Goal: Information Seeking & Learning: Learn about a topic

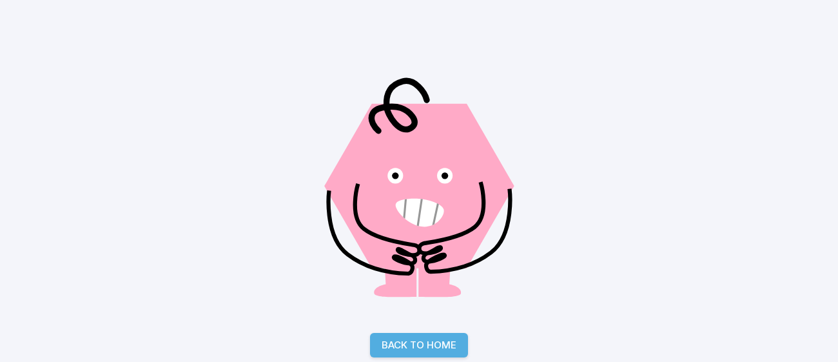
scroll to position [182, 0]
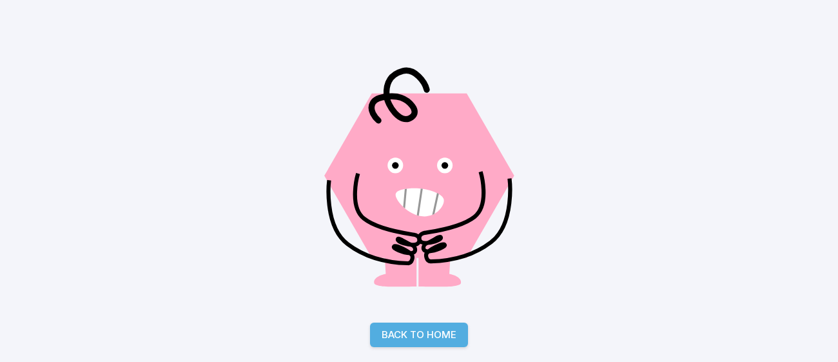
click at [461, 333] on link "Back to Home" at bounding box center [419, 334] width 98 height 24
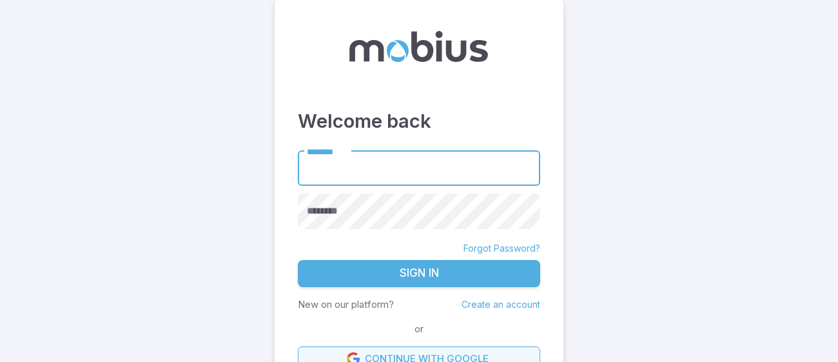
click at [507, 350] on link "Continue with Google" at bounding box center [419, 358] width 242 height 24
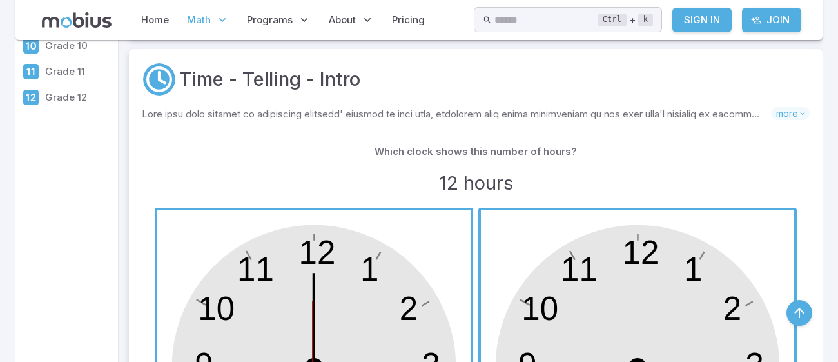
scroll to position [283, 0]
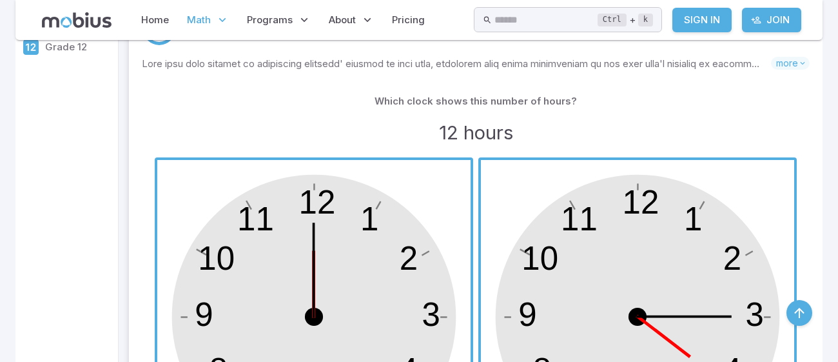
click at [306, 301] on span "button" at bounding box center [313, 316] width 313 height 313
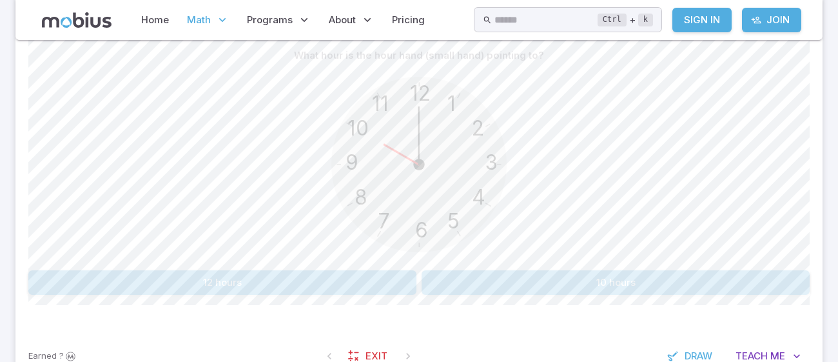
scroll to position [338, 0]
click at [513, 268] on button "10 hours" at bounding box center [616, 280] width 388 height 24
click at [335, 282] on button "10 hours" at bounding box center [222, 280] width 388 height 24
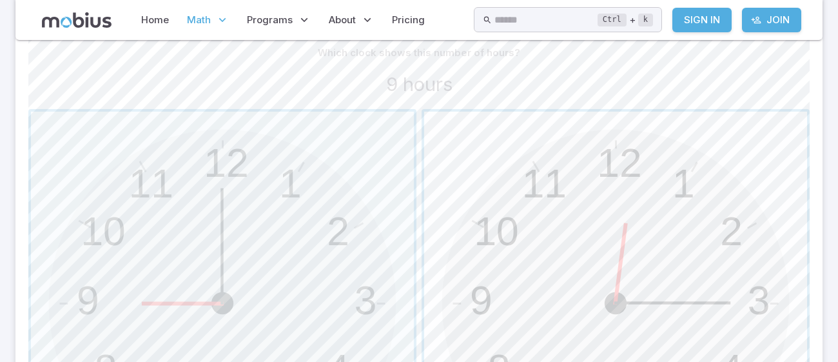
drag, startPoint x: 335, startPoint y: 282, endPoint x: 428, endPoint y: 117, distance: 189.7
click at [375, 253] on span "button" at bounding box center [222, 303] width 383 height 383
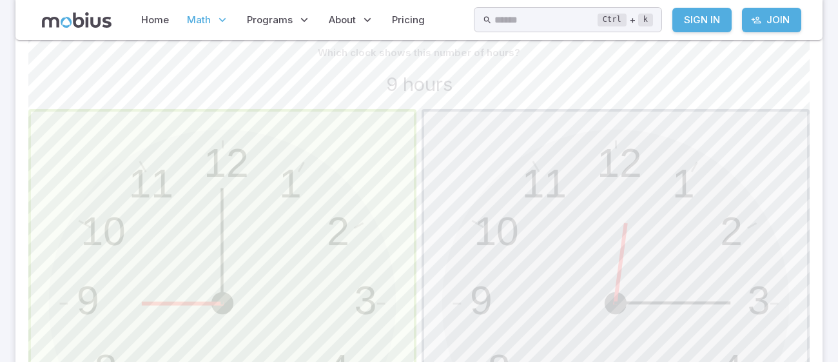
click at [375, 253] on span "button" at bounding box center [222, 303] width 383 height 383
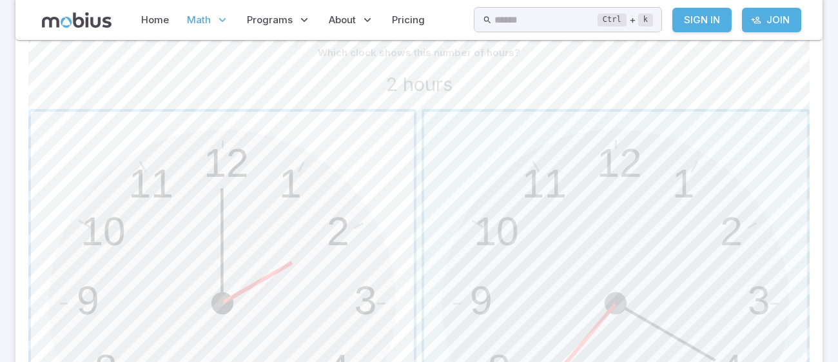
click at [347, 260] on span "button" at bounding box center [222, 303] width 383 height 383
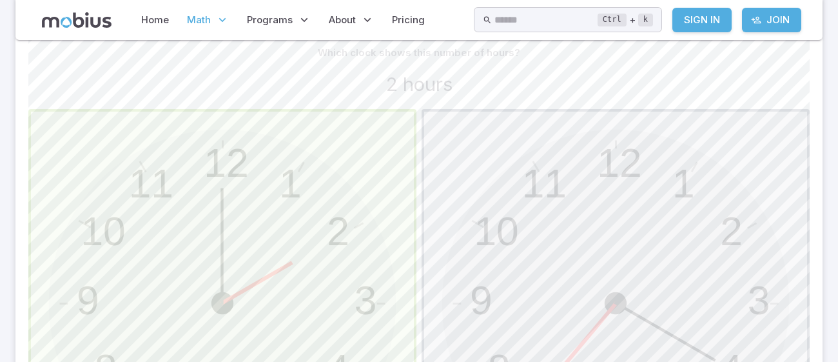
click at [347, 260] on span "button" at bounding box center [222, 303] width 383 height 383
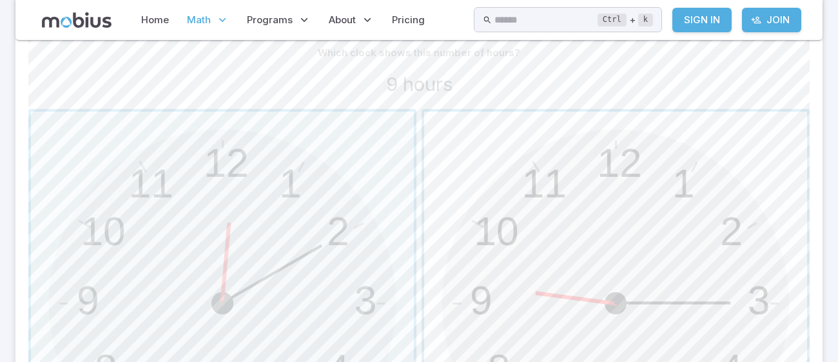
click at [540, 288] on span "button" at bounding box center [615, 303] width 383 height 383
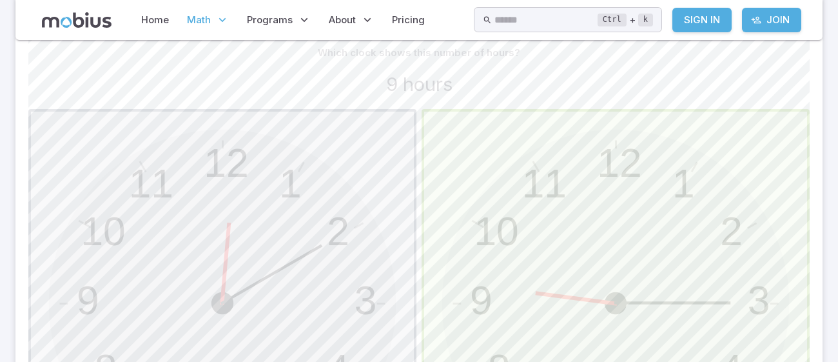
click at [540, 288] on span "button" at bounding box center [615, 303] width 383 height 383
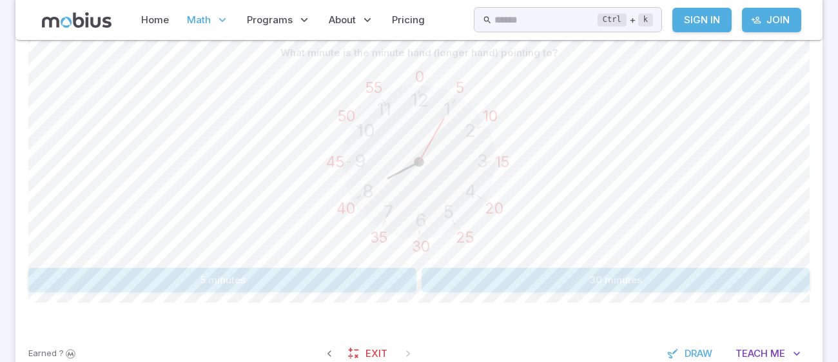
click at [360, 296] on div "What minute is the minute hand (longer hand) pointing to? 12 6 3 9 1 2 11 10 5 …" at bounding box center [418, 171] width 781 height 313
click at [366, 287] on button "5 minutes" at bounding box center [222, 280] width 388 height 24
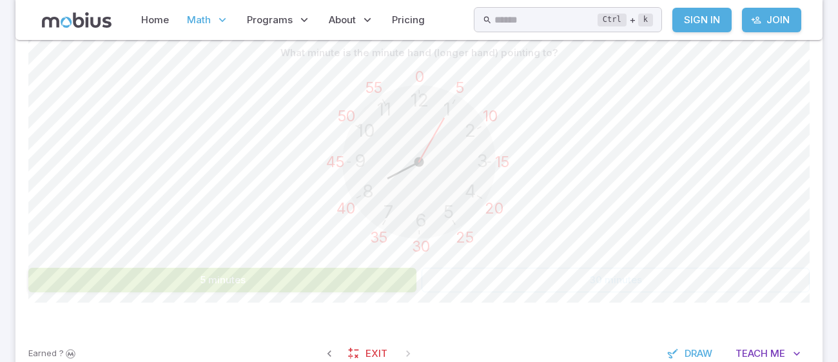
click at [366, 287] on button "5 minutes" at bounding box center [222, 280] width 388 height 24
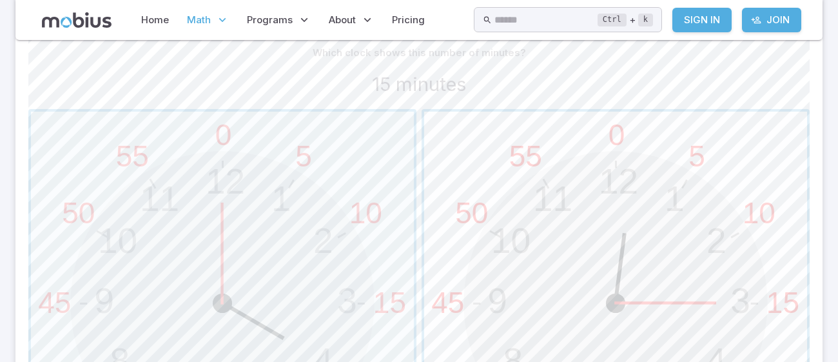
click at [628, 246] on span "button" at bounding box center [615, 303] width 383 height 383
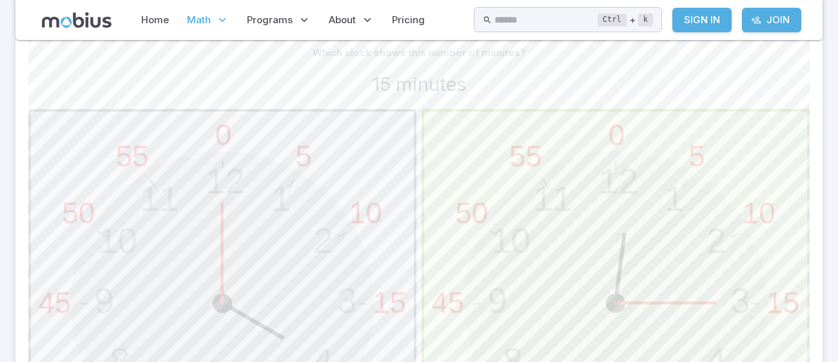
click at [628, 246] on span "button" at bounding box center [615, 303] width 383 height 383
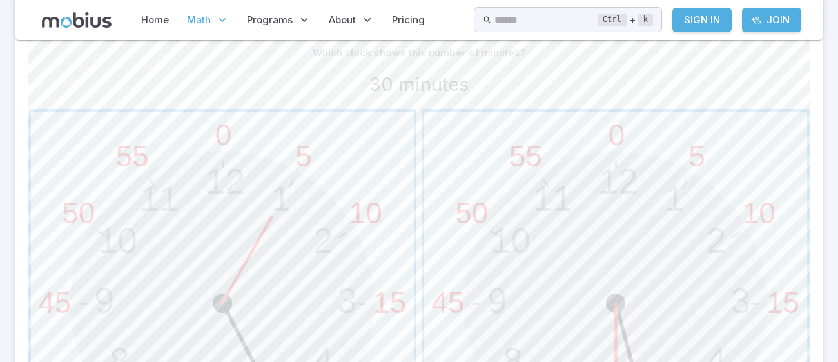
click at [628, 246] on span "button" at bounding box center [615, 303] width 383 height 383
click at [248, 271] on span "button" at bounding box center [222, 303] width 383 height 383
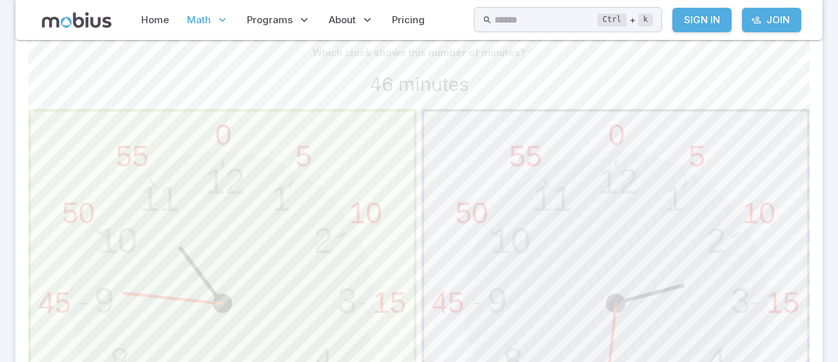
click at [248, 271] on span "button" at bounding box center [222, 303] width 383 height 383
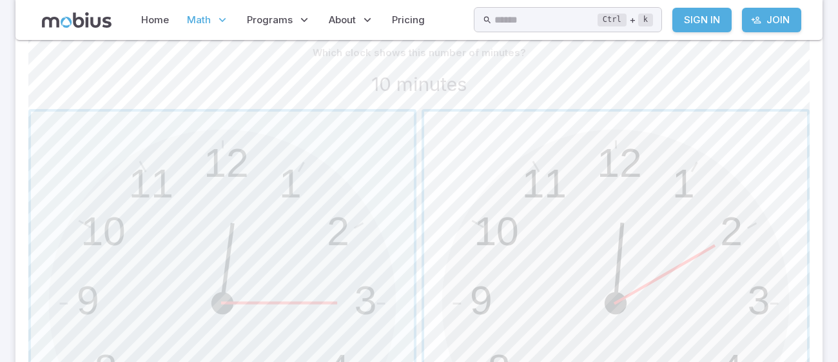
click at [668, 213] on span "button" at bounding box center [615, 303] width 383 height 383
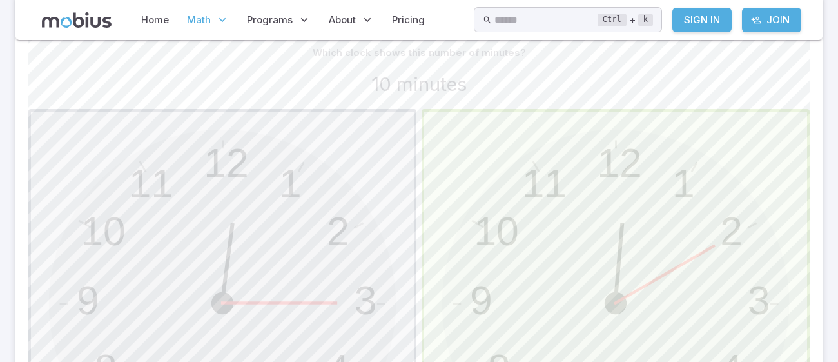
click at [668, 213] on span "button" at bounding box center [615, 303] width 383 height 383
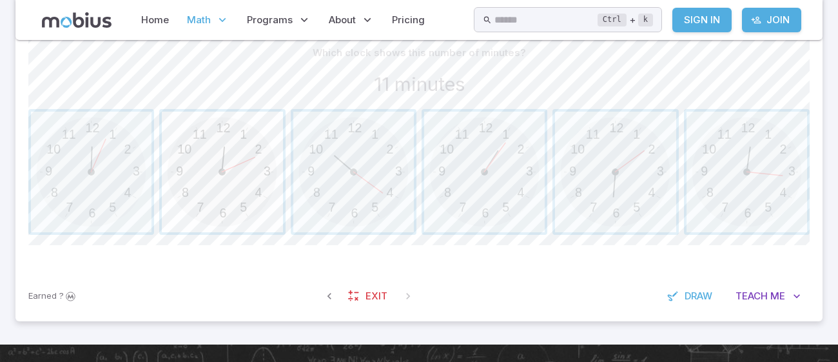
click at [260, 161] on span "button" at bounding box center [222, 172] width 121 height 121
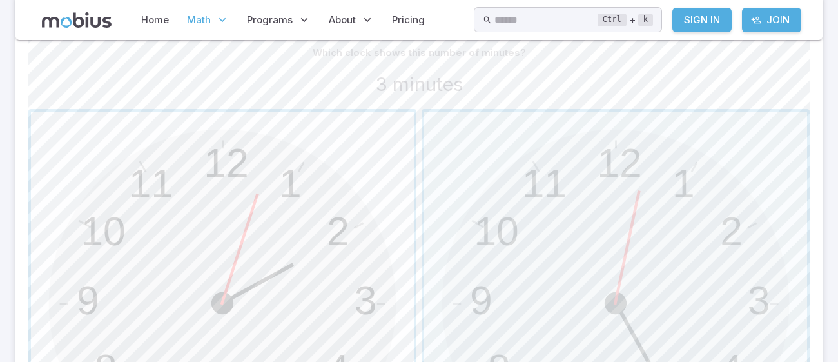
click at [275, 135] on span "button" at bounding box center [222, 303] width 383 height 383
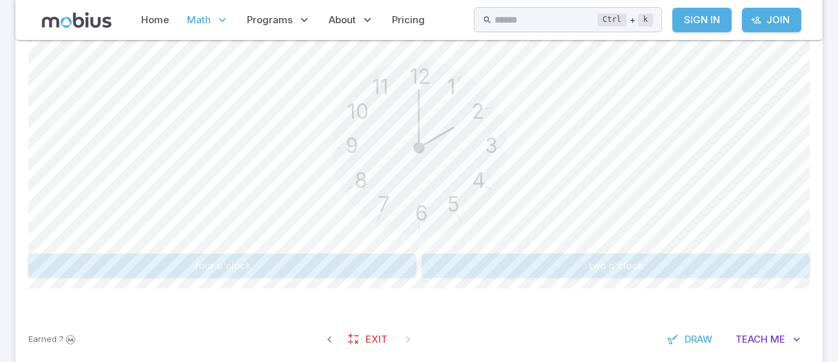
click at [518, 268] on button "two o'clock" at bounding box center [616, 265] width 388 height 24
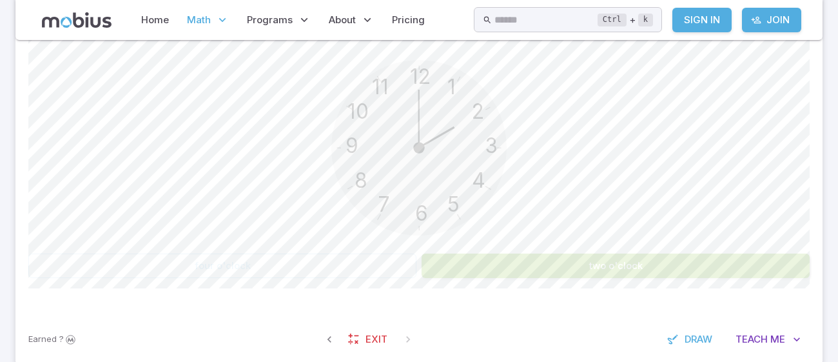
click at [518, 268] on button "two o'clock" at bounding box center [616, 265] width 388 height 24
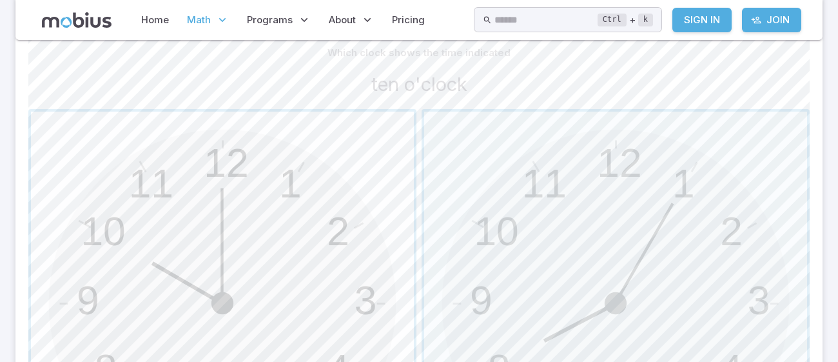
click at [286, 214] on span "button" at bounding box center [222, 303] width 383 height 383
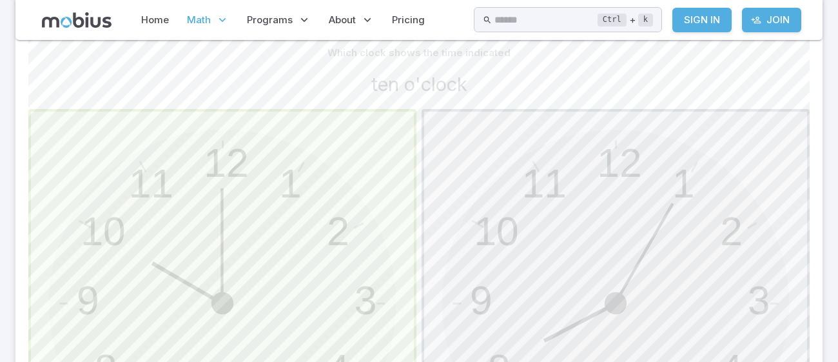
click at [286, 214] on span "button" at bounding box center [222, 303] width 383 height 383
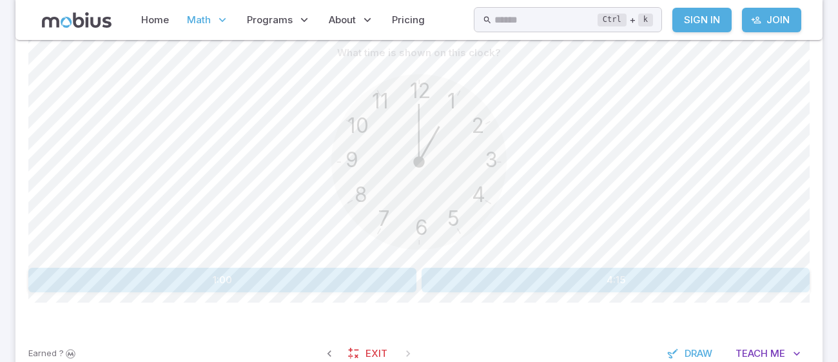
click at [326, 268] on button "1:00" at bounding box center [222, 280] width 388 height 24
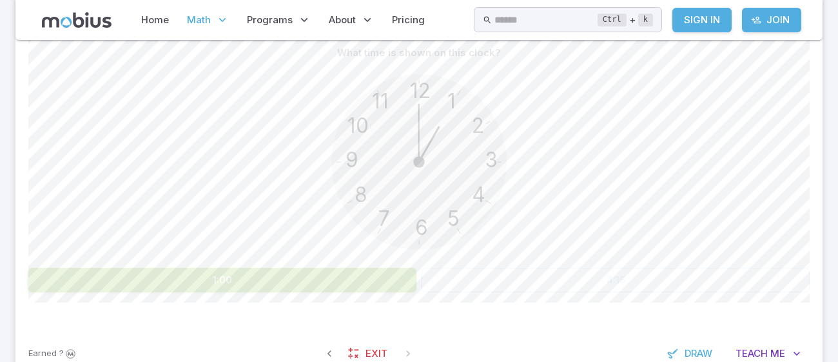
click at [326, 268] on button "1:00" at bounding box center [222, 280] width 388 height 24
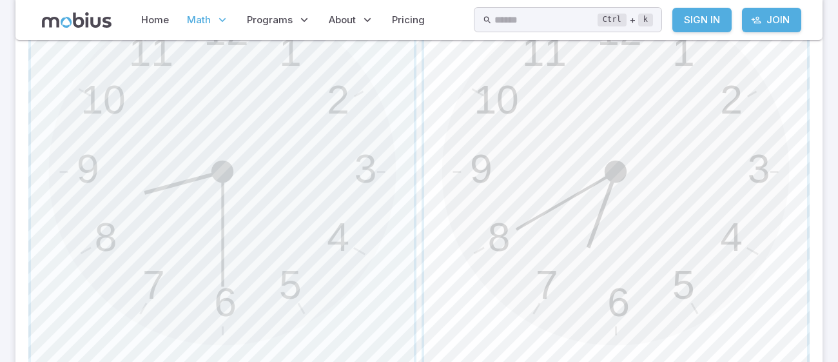
scroll to position [509, 0]
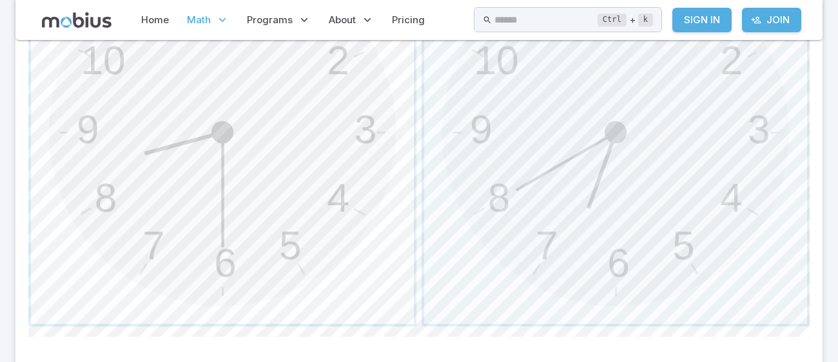
click at [92, 233] on span "button" at bounding box center [222, 132] width 383 height 383
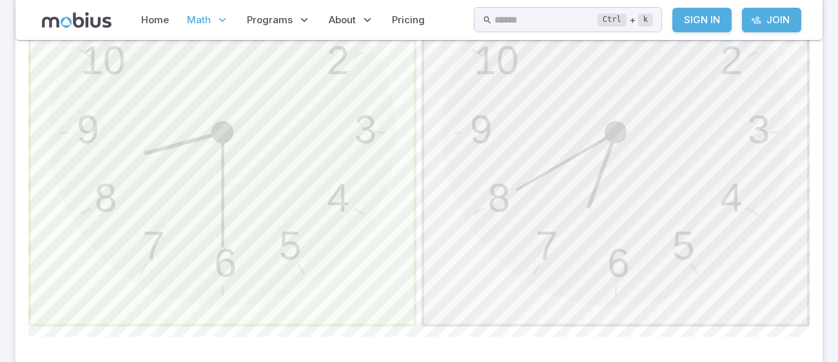
click at [95, 266] on span "button" at bounding box center [222, 132] width 383 height 383
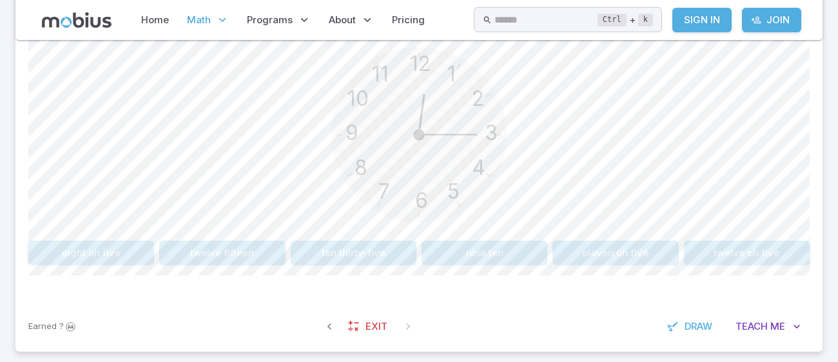
scroll to position [359, 0]
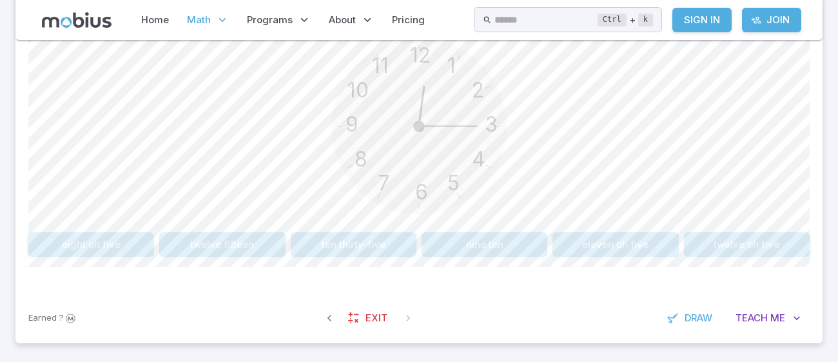
click at [248, 244] on button "twelve fifteen" at bounding box center [222, 244] width 126 height 24
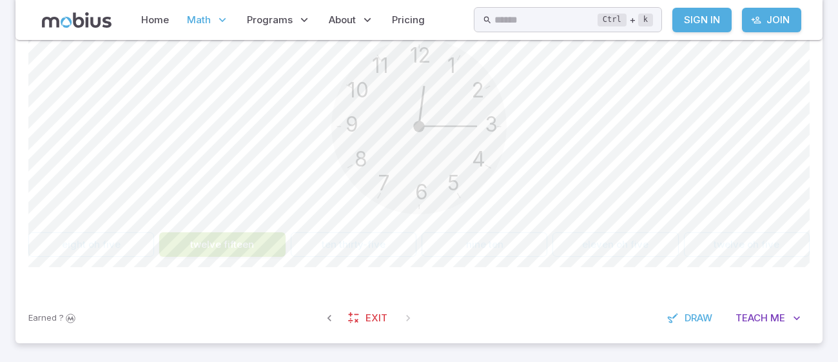
click at [259, 247] on button "twelve fifteen" at bounding box center [222, 244] width 126 height 24
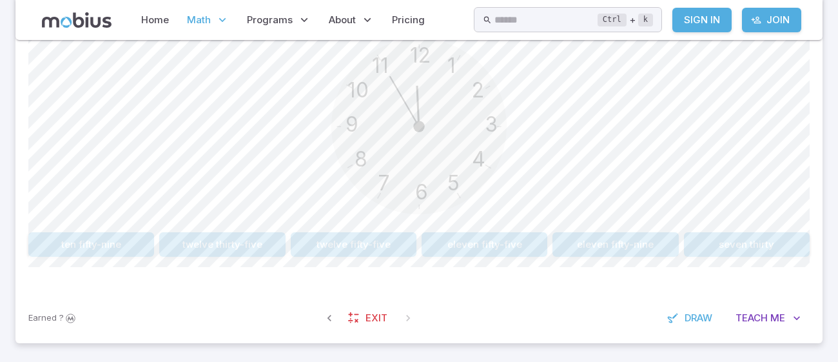
click at [498, 239] on button "eleven fifty-five" at bounding box center [485, 244] width 126 height 24
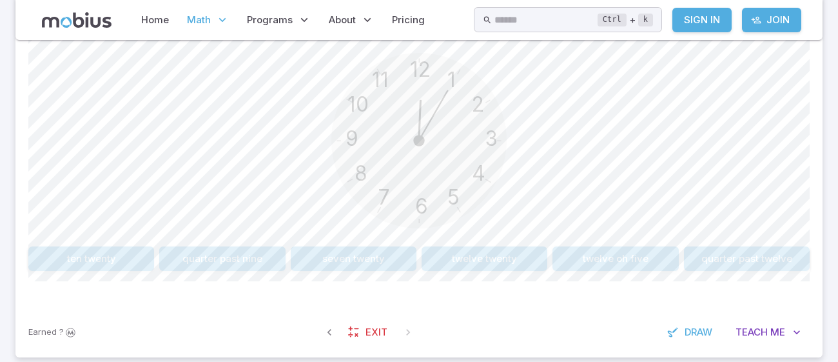
click at [638, 266] on button "twelve oh five" at bounding box center [615, 258] width 126 height 24
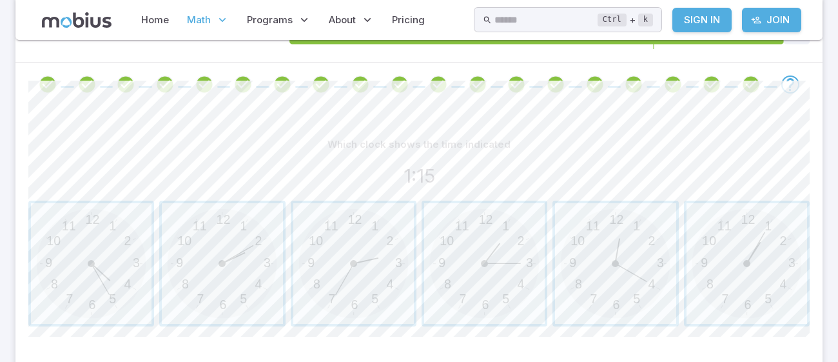
scroll to position [239, 0]
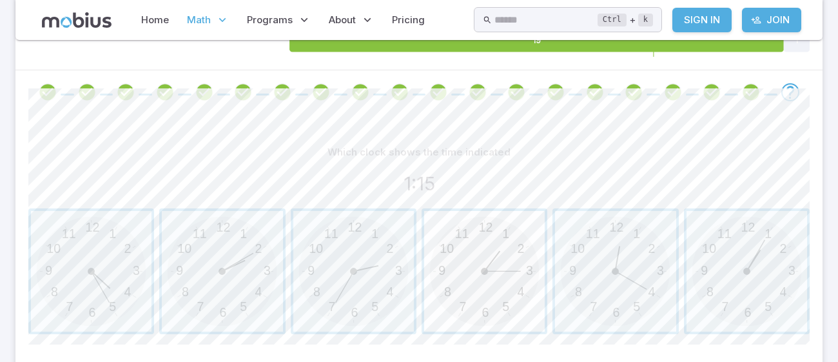
click at [493, 288] on span "button" at bounding box center [484, 271] width 121 height 121
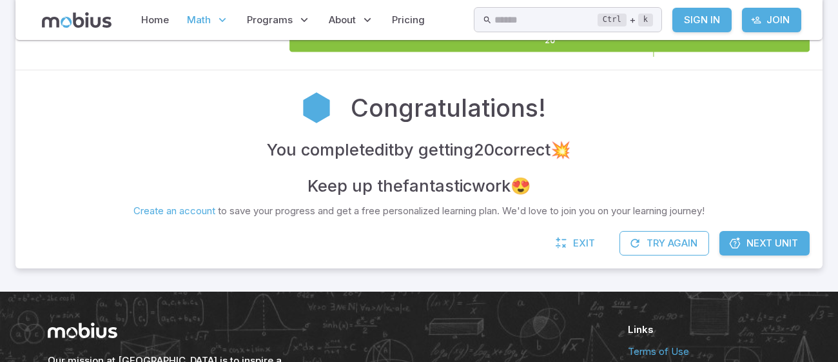
click at [790, 244] on span "Next Unit" at bounding box center [772, 243] width 52 height 14
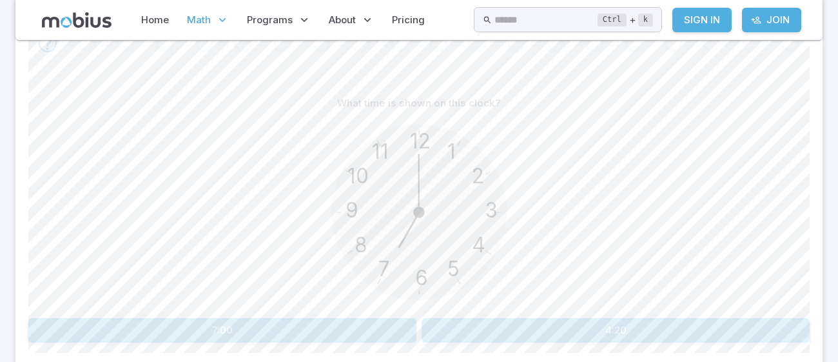
scroll to position [290, 0]
click at [84, 337] on button "7:00" at bounding box center [222, 327] width 388 height 24
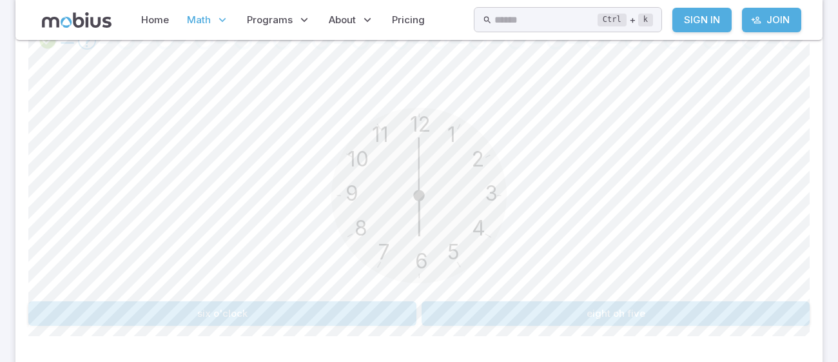
click at [108, 314] on button "six o'clock" at bounding box center [222, 313] width 388 height 24
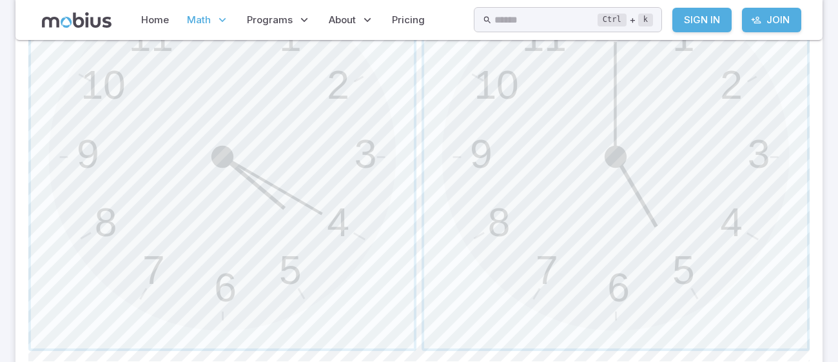
scroll to position [489, 0]
click at [727, 219] on span "button" at bounding box center [615, 152] width 383 height 383
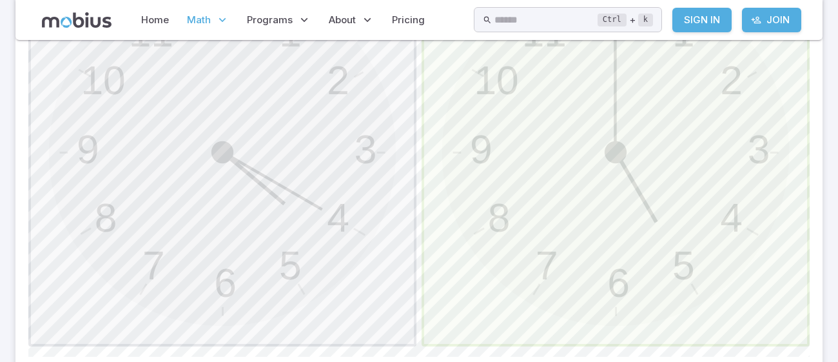
click at [736, 203] on span "button" at bounding box center [615, 152] width 383 height 383
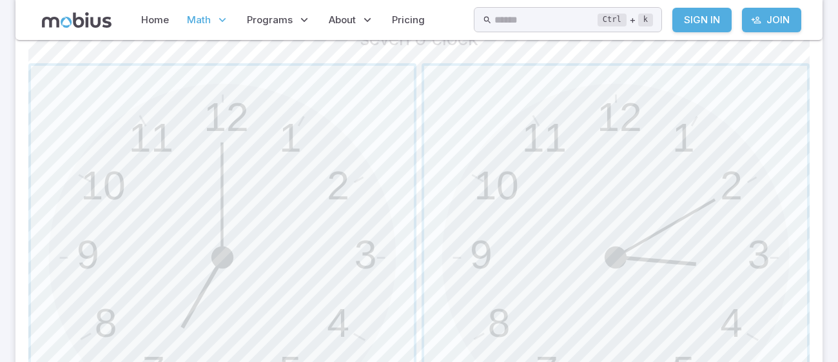
scroll to position [385, 0]
click at [114, 220] on span "button" at bounding box center [222, 255] width 383 height 383
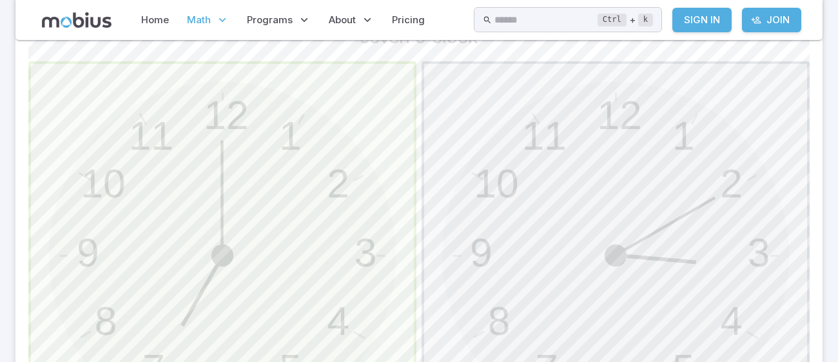
click at [107, 219] on span "button" at bounding box center [222, 255] width 383 height 383
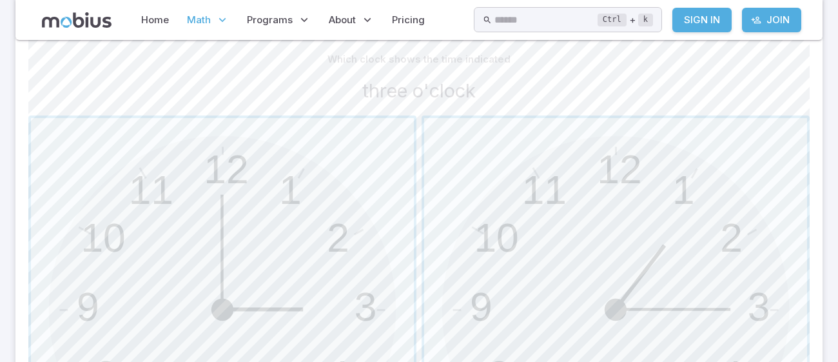
scroll to position [354, 0]
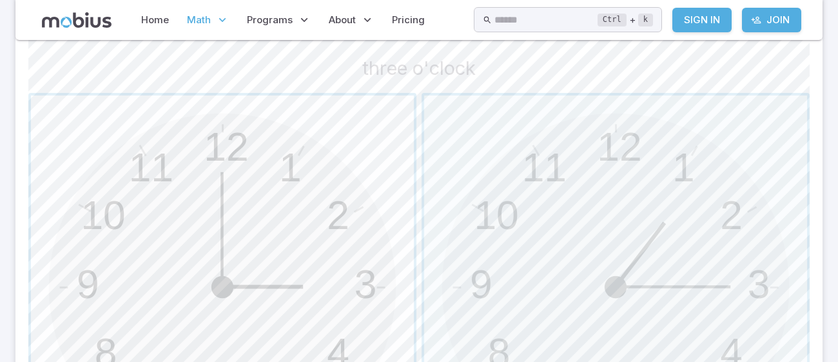
click at [91, 307] on span "button" at bounding box center [222, 286] width 383 height 383
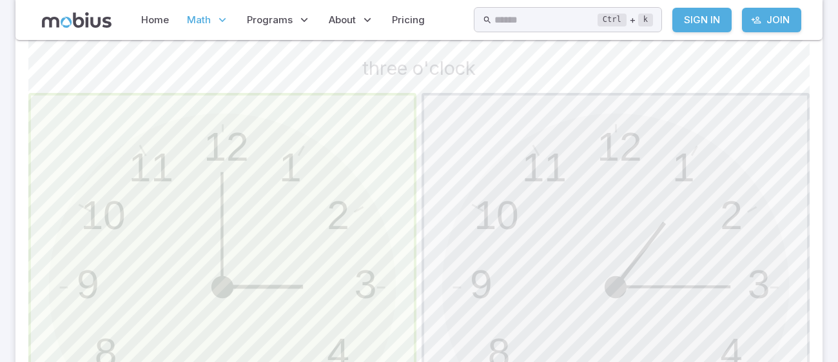
click at [72, 304] on span "button" at bounding box center [222, 286] width 383 height 383
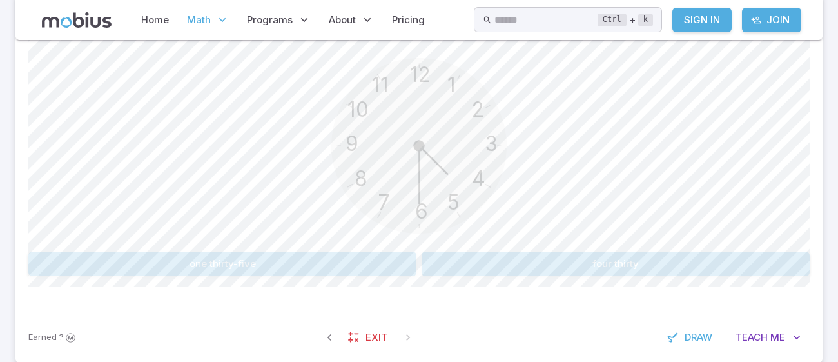
scroll to position [343, 0]
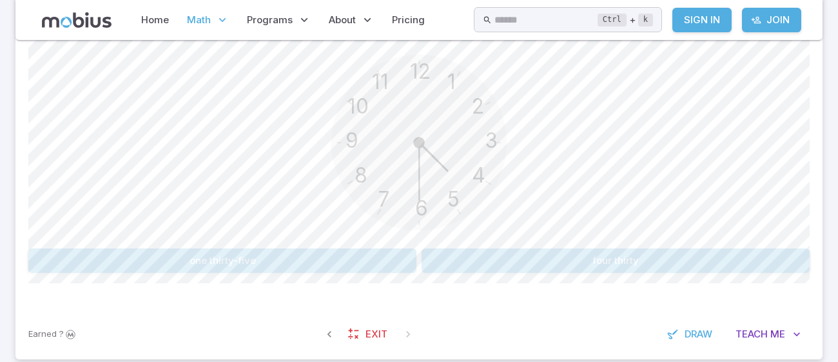
click at [740, 264] on button "four thirty" at bounding box center [616, 260] width 388 height 24
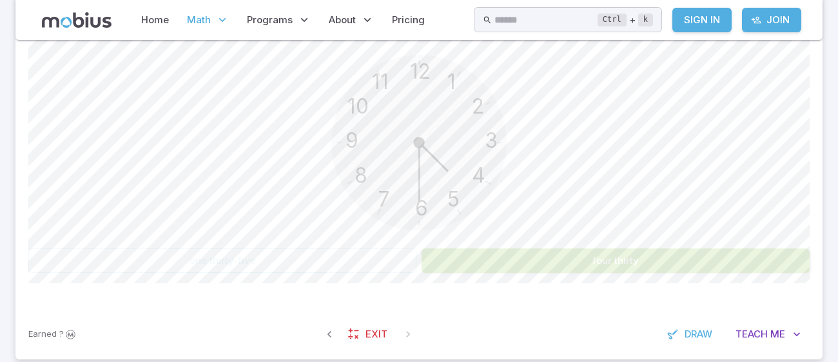
click at [739, 265] on button "four thirty" at bounding box center [616, 260] width 388 height 24
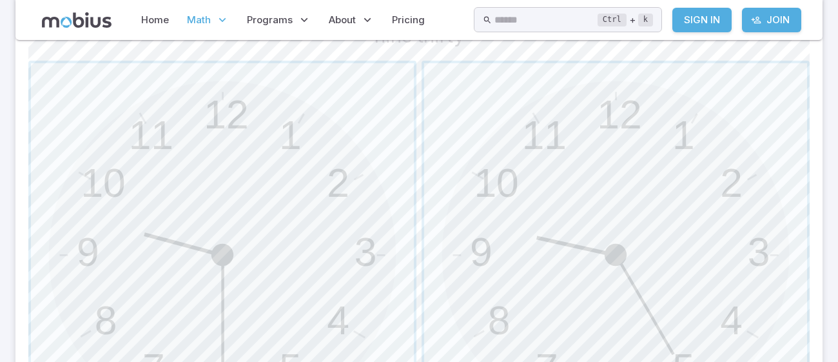
scroll to position [388, 0]
click at [80, 274] on span "button" at bounding box center [222, 252] width 383 height 383
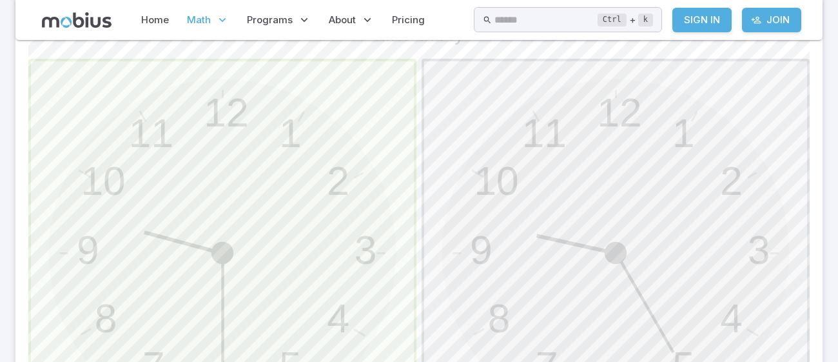
click at [57, 271] on span "button" at bounding box center [222, 252] width 383 height 383
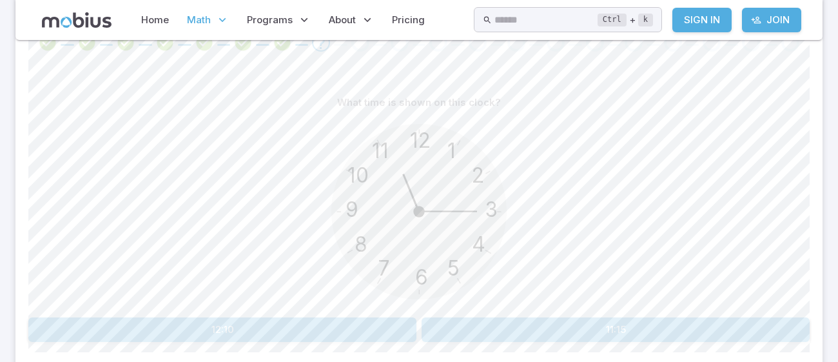
scroll to position [290, 0]
click at [720, 326] on button "11:15" at bounding box center [616, 327] width 388 height 24
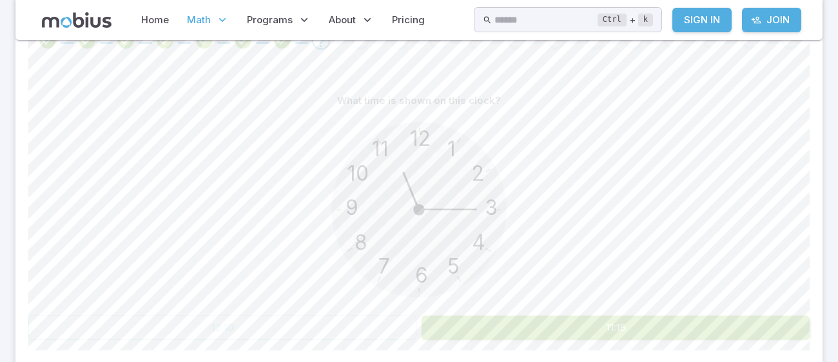
click at [717, 328] on button "11:15" at bounding box center [616, 327] width 388 height 24
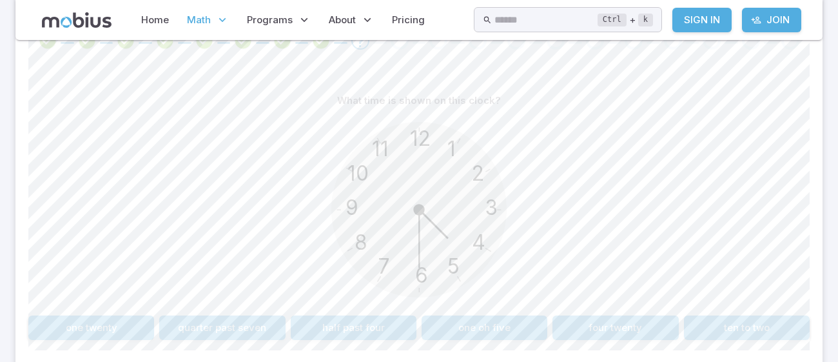
click at [393, 328] on button "half past four" at bounding box center [354, 327] width 126 height 24
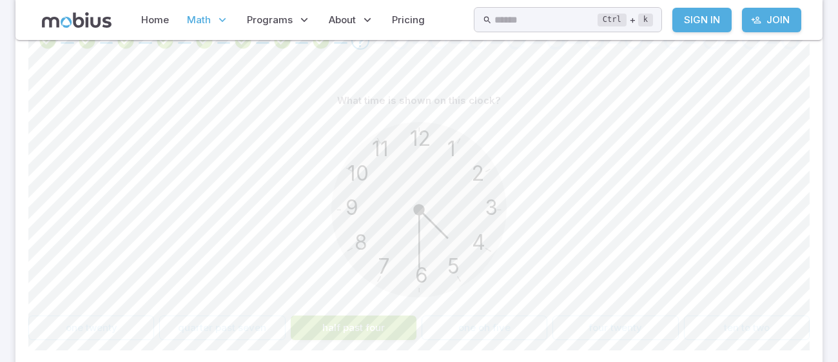
click at [394, 329] on button "half past four" at bounding box center [354, 327] width 126 height 24
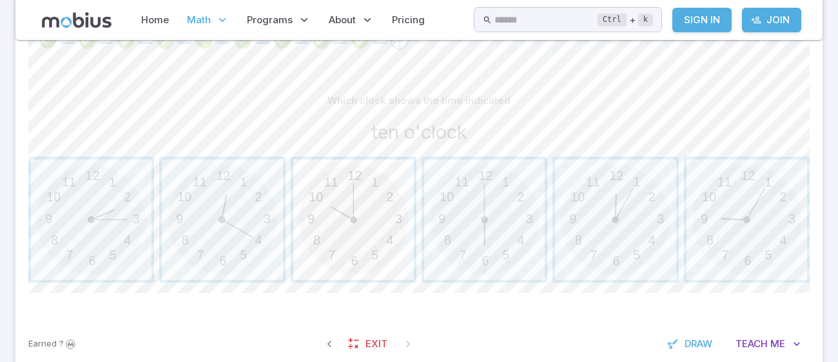
click at [356, 208] on span "button" at bounding box center [353, 219] width 121 height 121
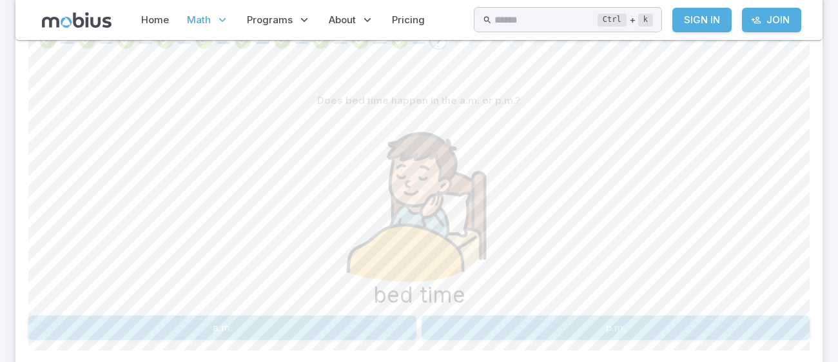
click at [701, 318] on button "p.m." at bounding box center [616, 327] width 388 height 24
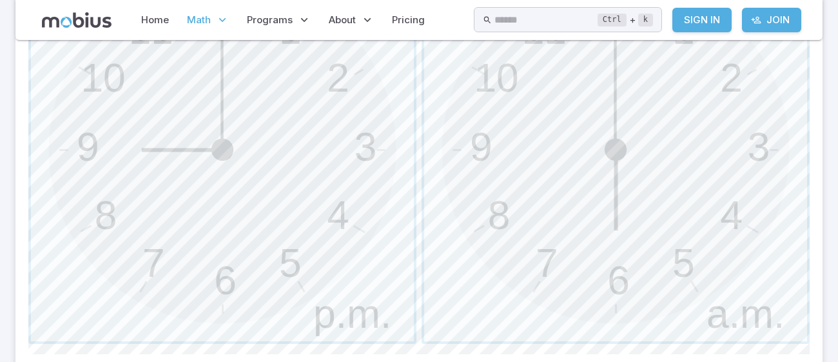
scroll to position [652, 0]
click at [63, 271] on span "button" at bounding box center [222, 147] width 383 height 383
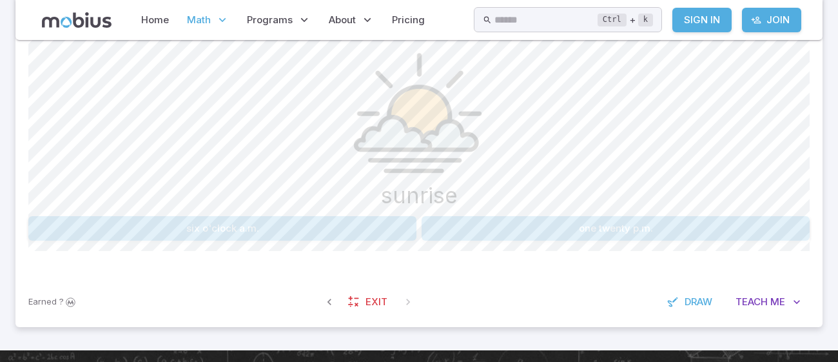
scroll to position [390, 0]
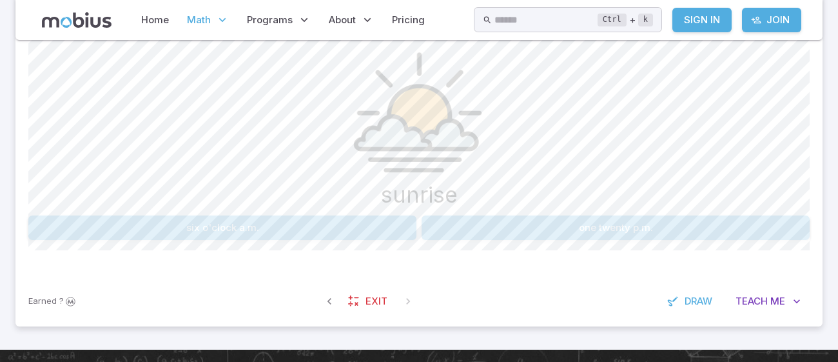
click at [77, 232] on button "six o'clock a.m." at bounding box center [222, 227] width 388 height 24
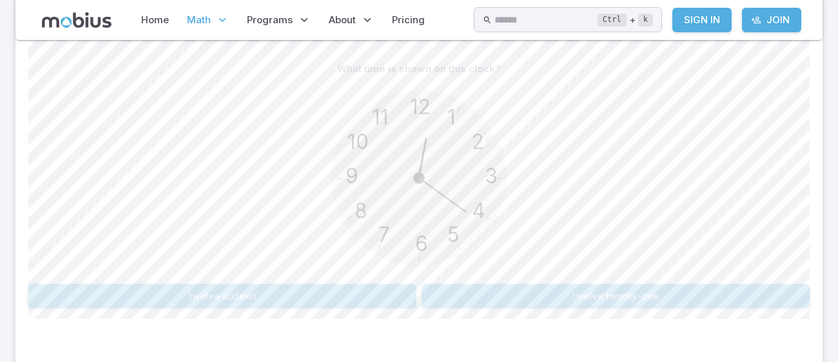
scroll to position [322, 0]
click at [750, 301] on button "twelve twenty-one" at bounding box center [616, 295] width 388 height 24
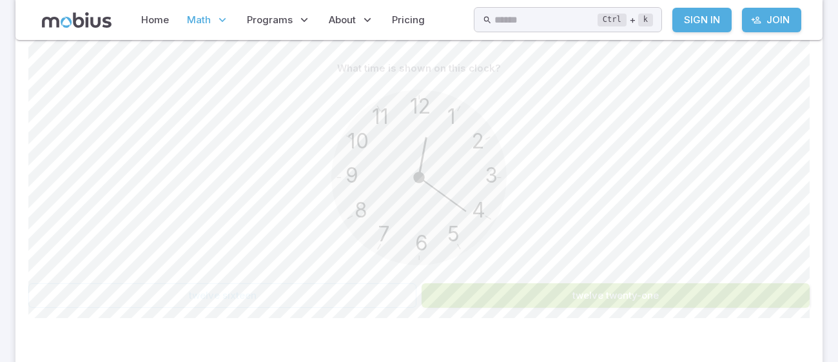
click at [745, 294] on button "twelve twenty-one" at bounding box center [616, 295] width 388 height 24
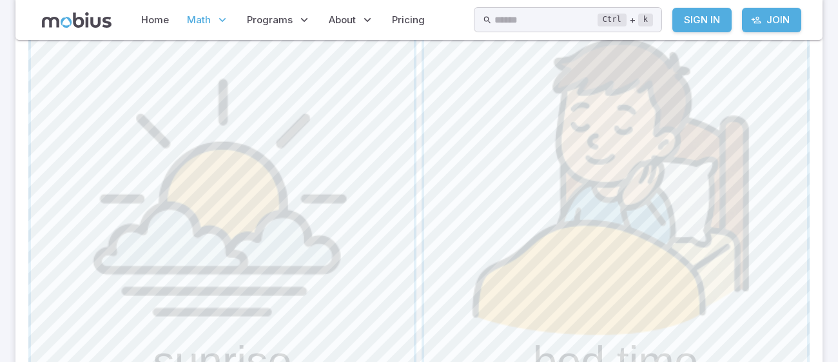
scroll to position [610, 0]
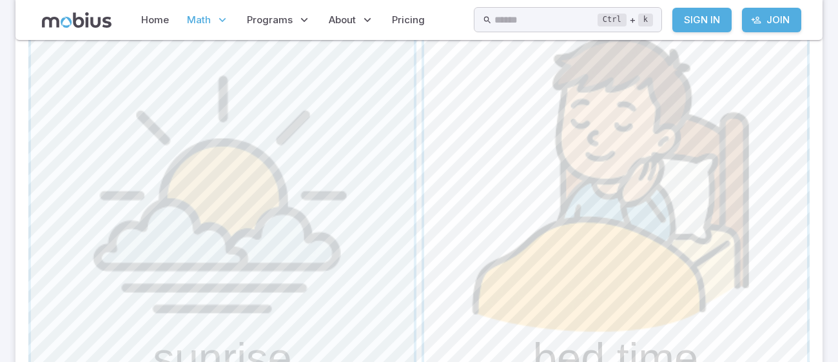
click at [750, 252] on span "button" at bounding box center [615, 188] width 383 height 383
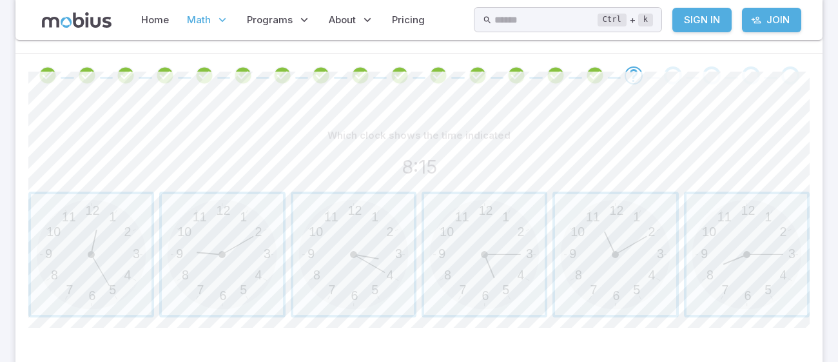
scroll to position [253, 0]
click at [757, 291] on span "button" at bounding box center [747, 256] width 121 height 121
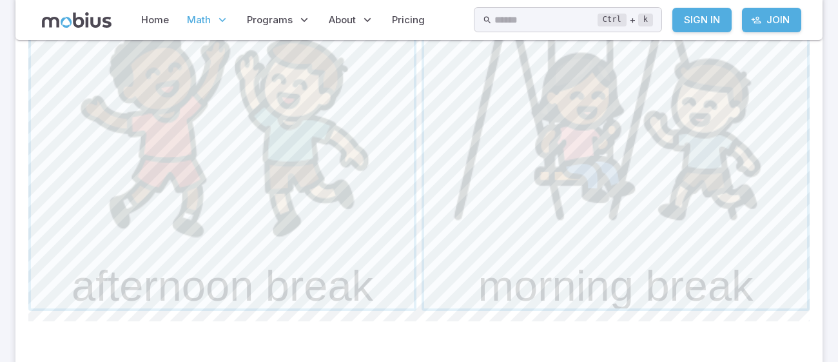
scroll to position [535, 0]
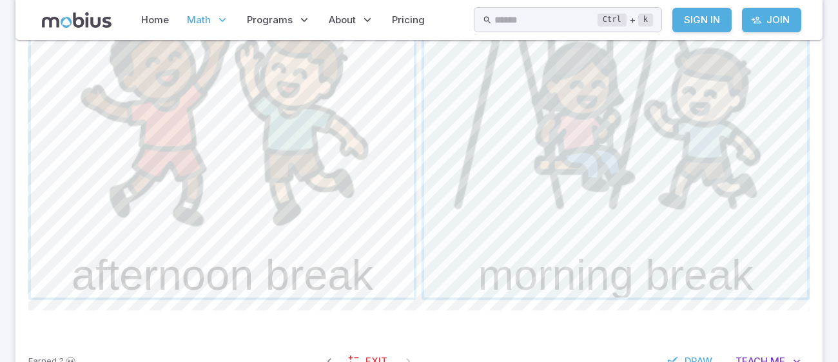
click at [87, 260] on span "button" at bounding box center [222, 105] width 383 height 383
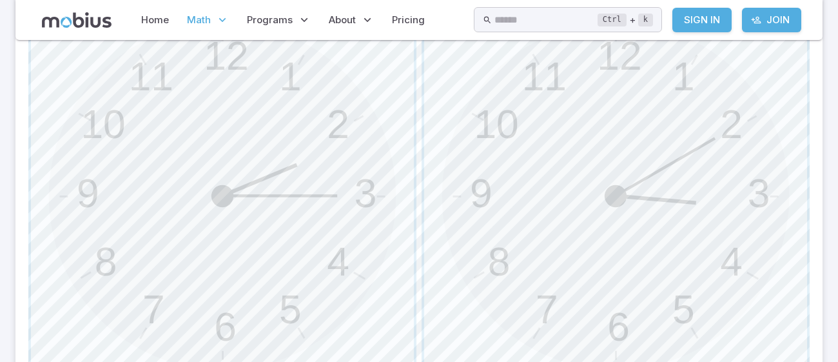
scroll to position [455, 0]
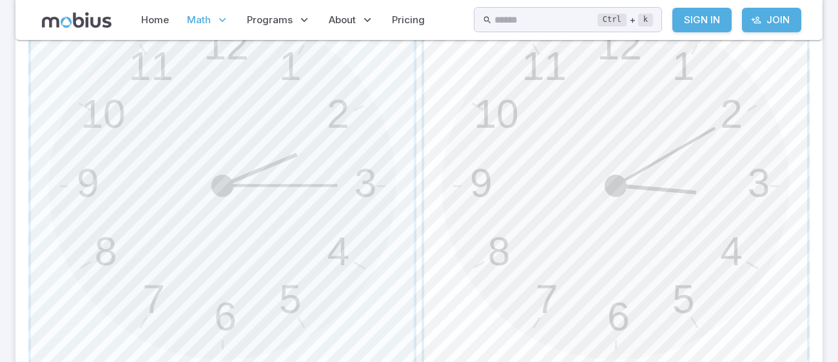
click at [741, 186] on span "button" at bounding box center [615, 185] width 383 height 383
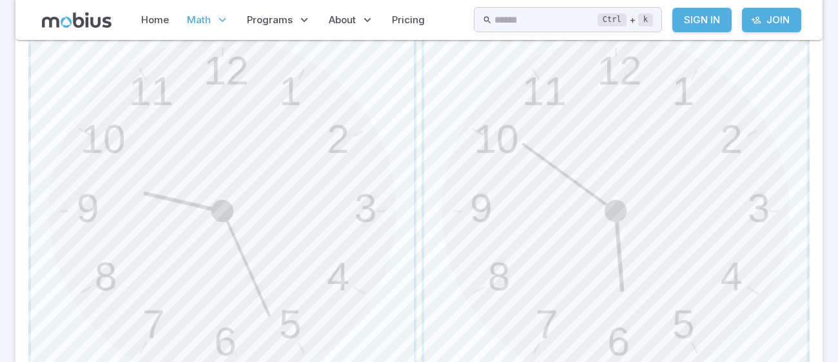
scroll to position [436, 0]
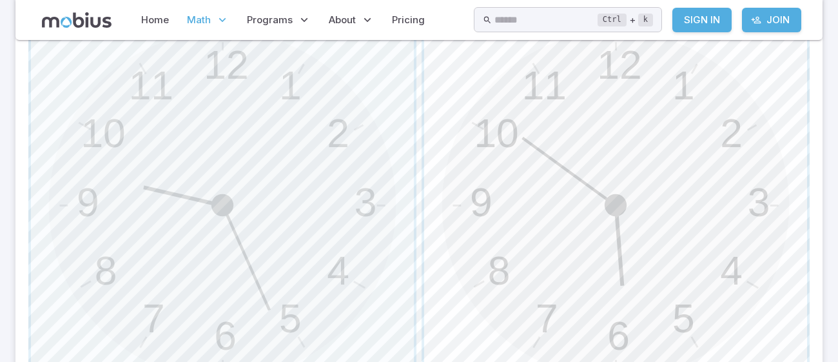
click at [661, 180] on span "button" at bounding box center [615, 205] width 383 height 383
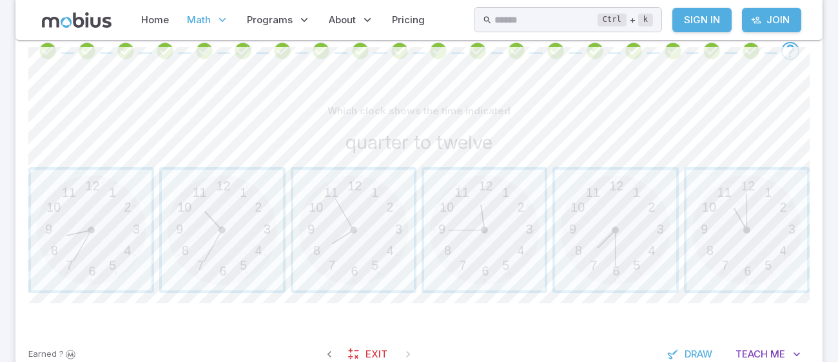
scroll to position [280, 0]
click at [536, 253] on span "button" at bounding box center [484, 229] width 121 height 121
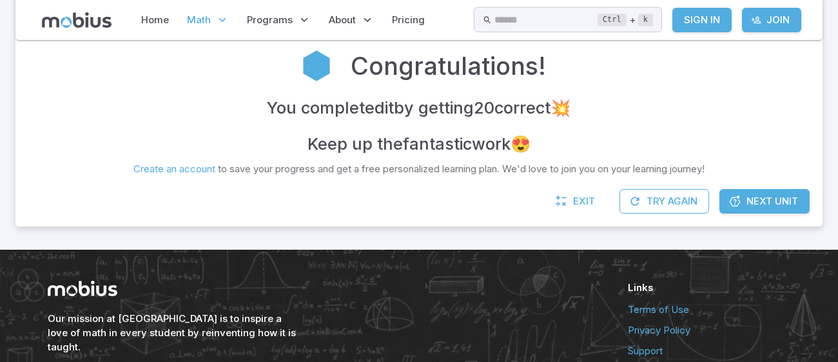
click at [777, 202] on span "Next Unit" at bounding box center [772, 201] width 52 height 14
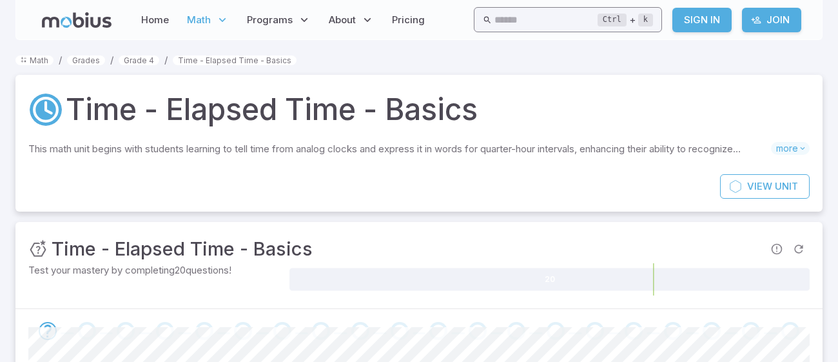
click at [500, 15] on input "text" at bounding box center [545, 19] width 103 height 25
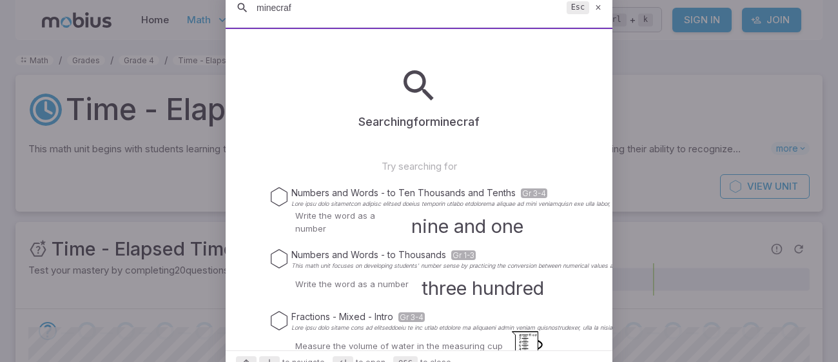
type input "minecraft"
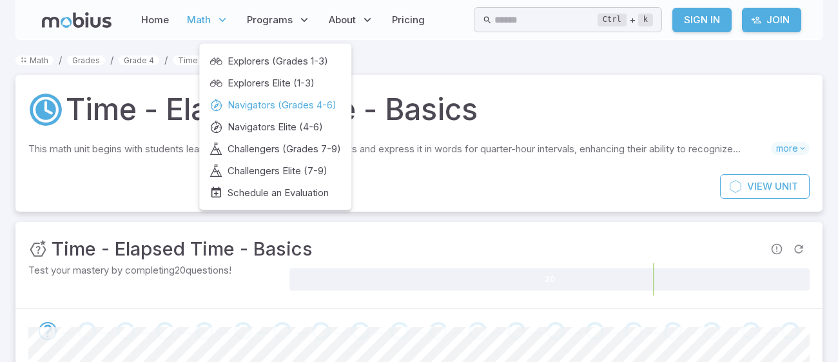
click at [286, 99] on span "Navigators (Grades 4-6)" at bounding box center [282, 105] width 109 height 14
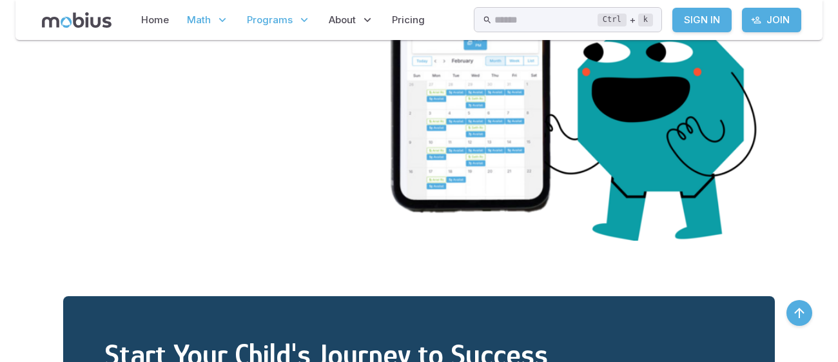
click at [195, 30] on p "Math" at bounding box center [208, 20] width 50 height 30
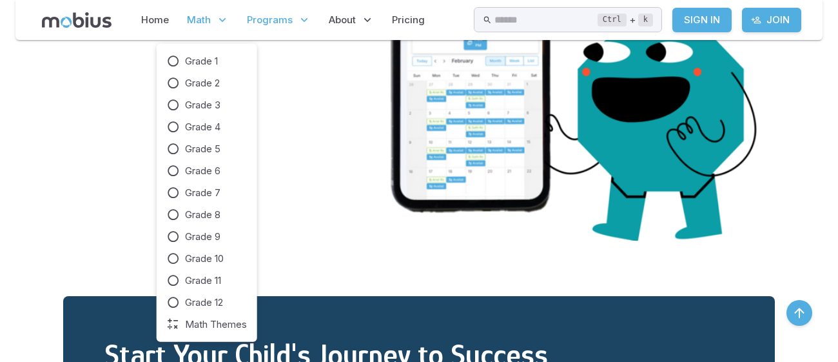
click at [200, 6] on p "Math" at bounding box center [208, 20] width 50 height 30
click at [190, 302] on span "Grade 12" at bounding box center [204, 302] width 38 height 14
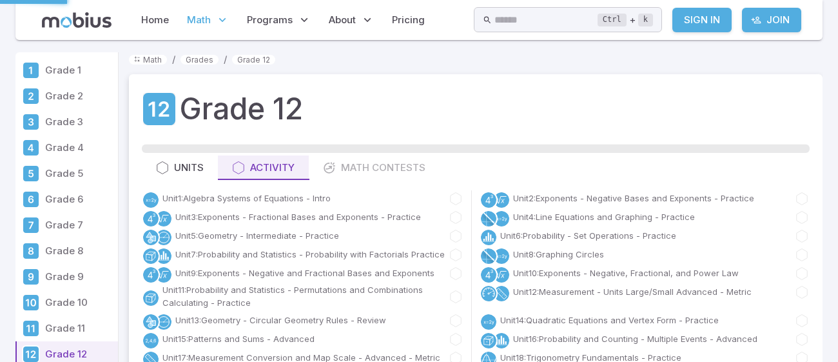
click at [77, 70] on p "Grade 1" at bounding box center [79, 70] width 68 height 14
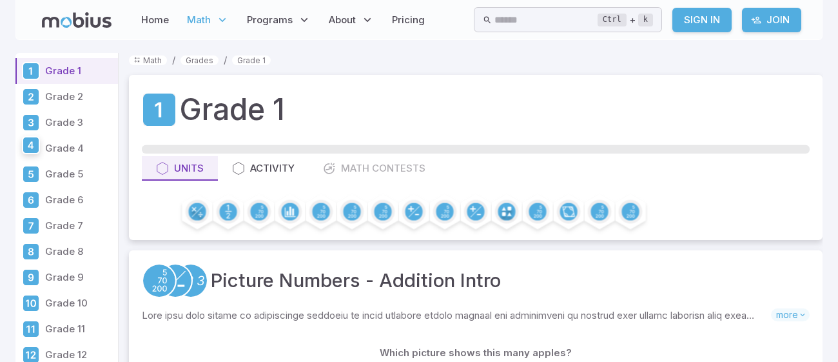
click at [30, 154] on div at bounding box center [31, 145] width 18 height 18
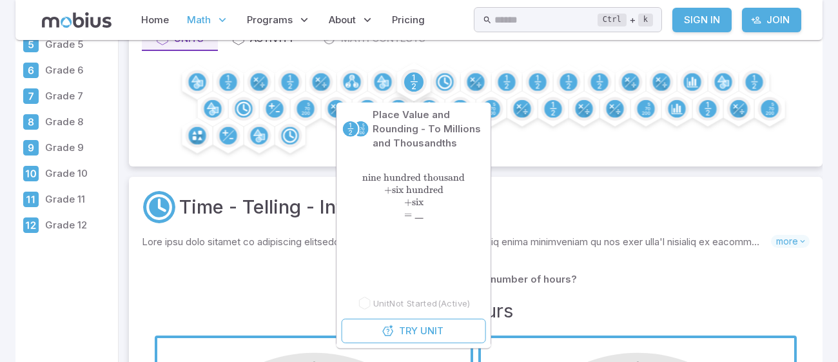
scroll to position [140, 0]
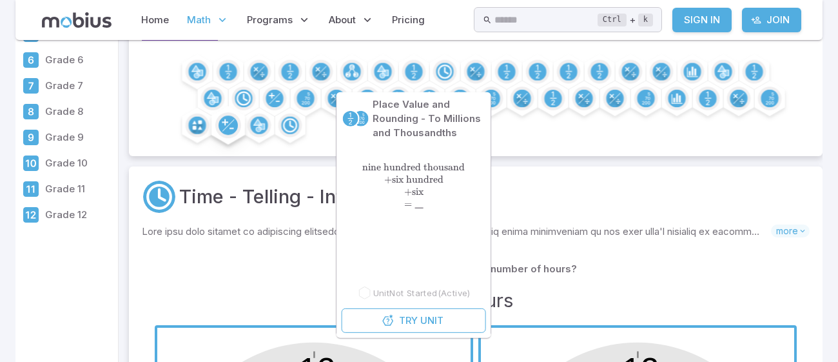
click at [214, 123] on div at bounding box center [228, 125] width 39 height 39
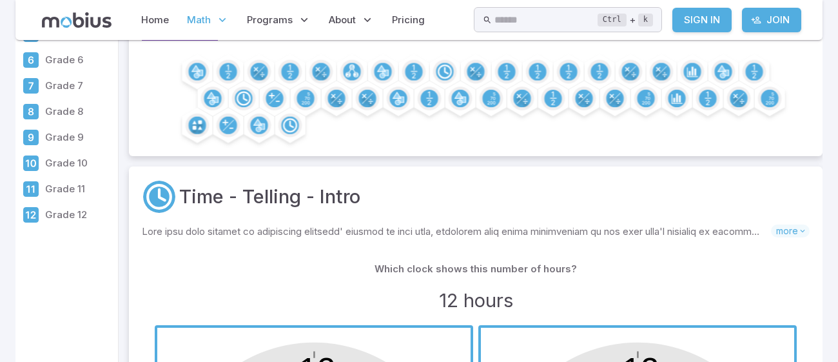
click at [215, 225] on p "Skills you will learn include:" at bounding box center [456, 231] width 629 height 14
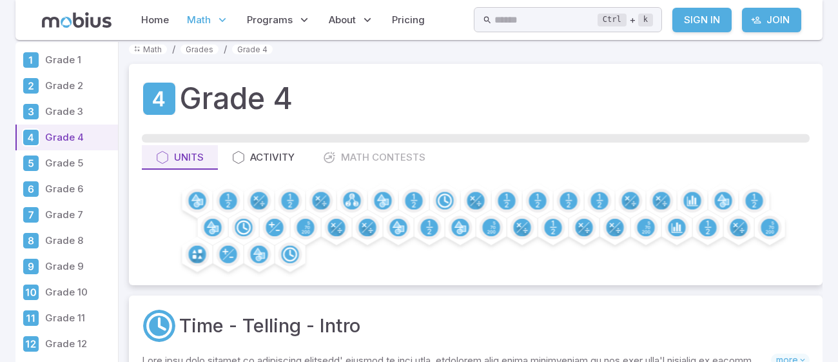
scroll to position [8, 0]
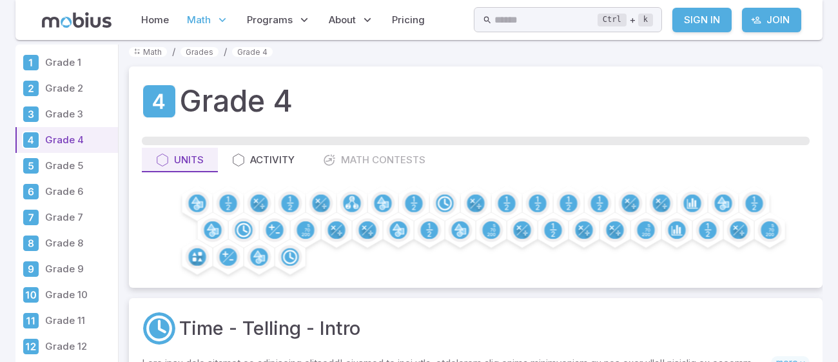
click at [350, 157] on div "Units Activity Math Contests" at bounding box center [476, 160] width 668 height 24
click at [350, 161] on div "Units Activity Math Contests" at bounding box center [476, 160] width 668 height 24
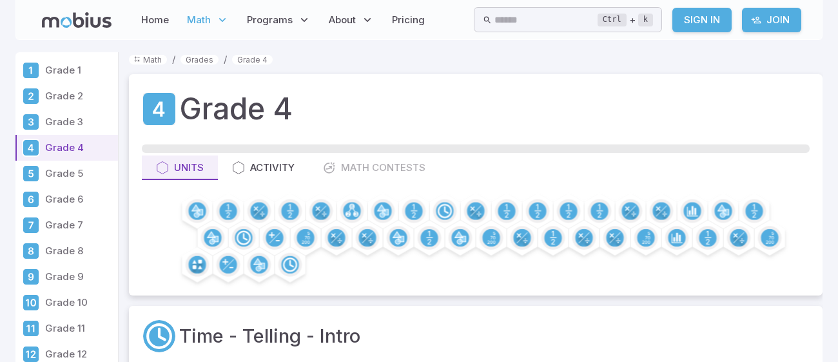
scroll to position [0, 0]
click at [250, 63] on link "Grade 4" at bounding box center [252, 60] width 41 height 10
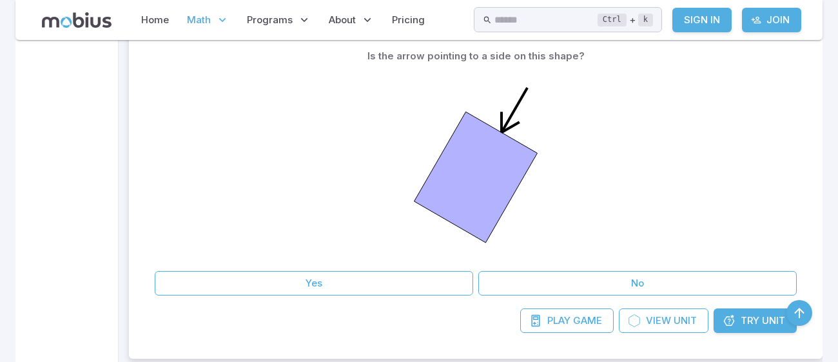
scroll to position [904, 0]
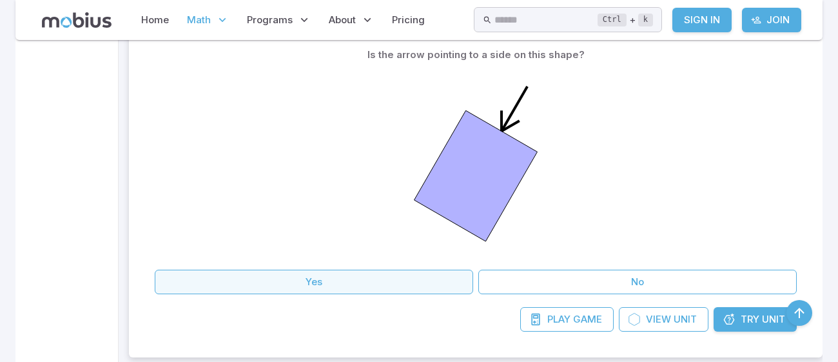
click at [419, 291] on button "Yes" at bounding box center [314, 281] width 318 height 24
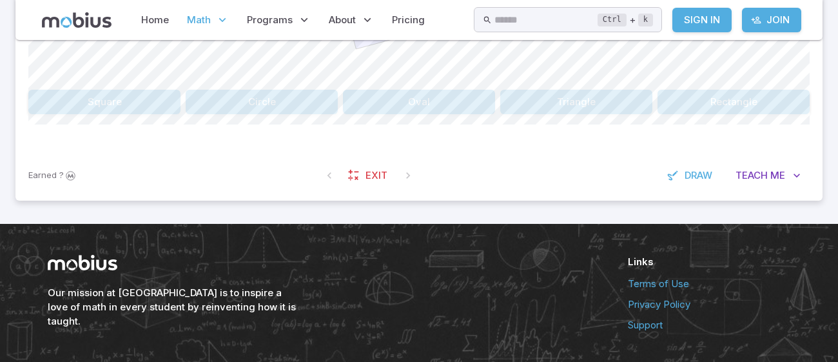
scroll to position [537, 0]
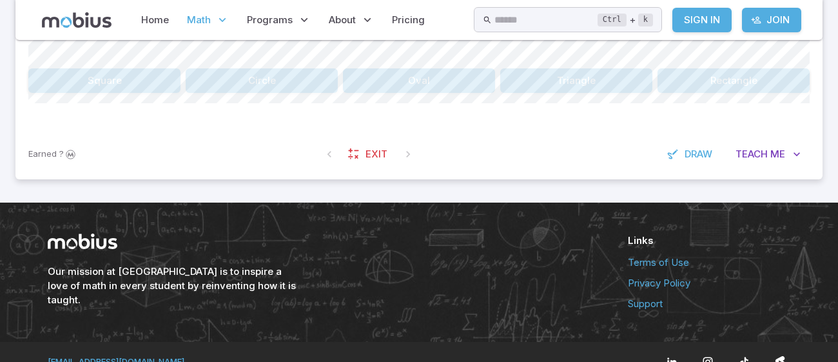
click at [745, 88] on button "Rectangle" at bounding box center [734, 80] width 152 height 24
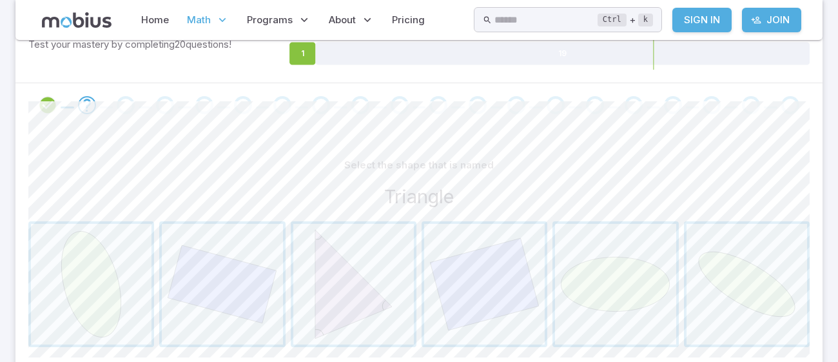
scroll to position [222, 0]
click at [356, 293] on span "button" at bounding box center [353, 288] width 121 height 121
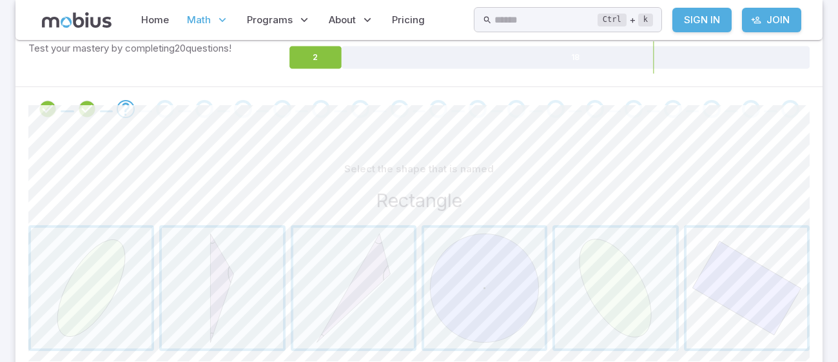
click at [724, 251] on span "button" at bounding box center [747, 288] width 121 height 121
click at [739, 286] on span "button" at bounding box center [747, 288] width 121 height 121
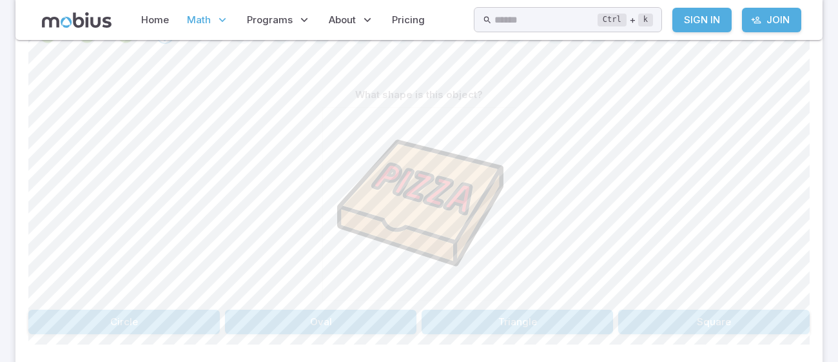
scroll to position [295, 0]
click at [640, 311] on button "Square" at bounding box center [713, 323] width 191 height 24
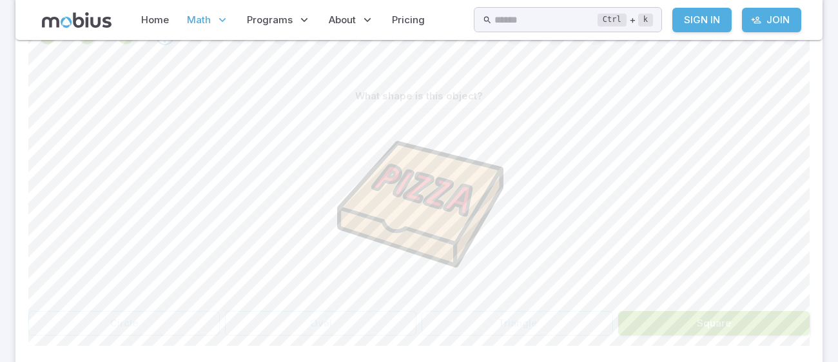
click at [641, 323] on button "Square" at bounding box center [713, 323] width 191 height 24
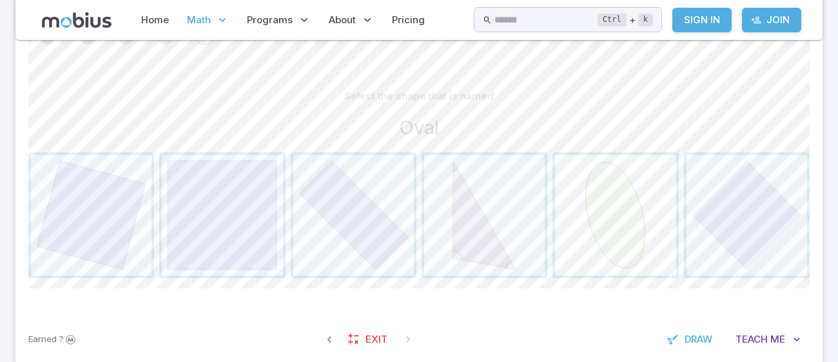
click at [637, 235] on span "button" at bounding box center [615, 215] width 121 height 121
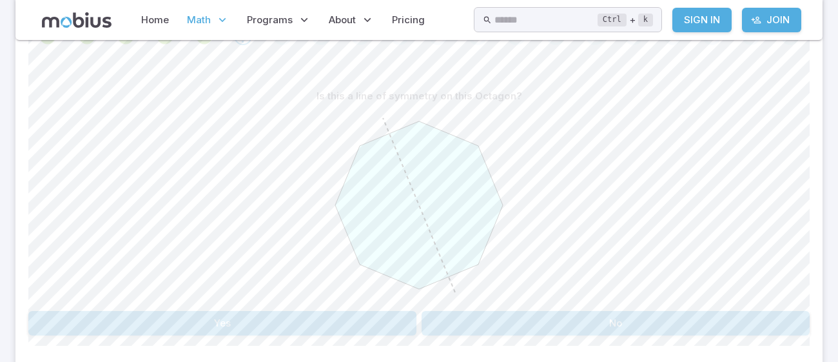
click at [343, 324] on button "Yes" at bounding box center [222, 323] width 388 height 24
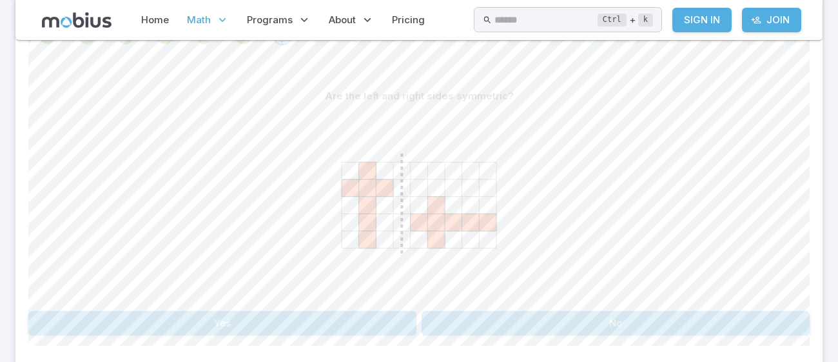
click at [545, 328] on button "No" at bounding box center [616, 323] width 388 height 24
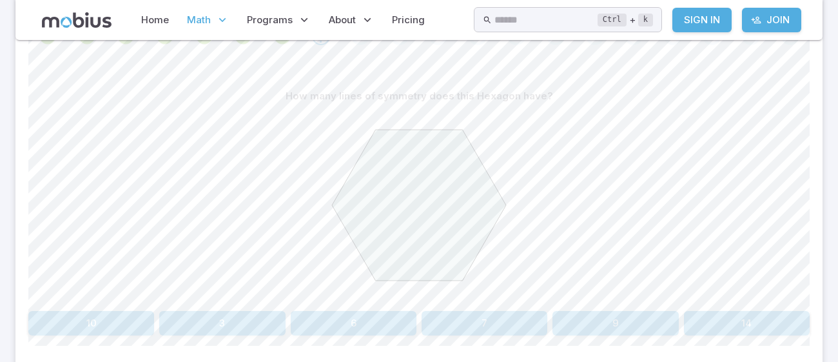
click at [360, 316] on button "6" at bounding box center [354, 323] width 126 height 24
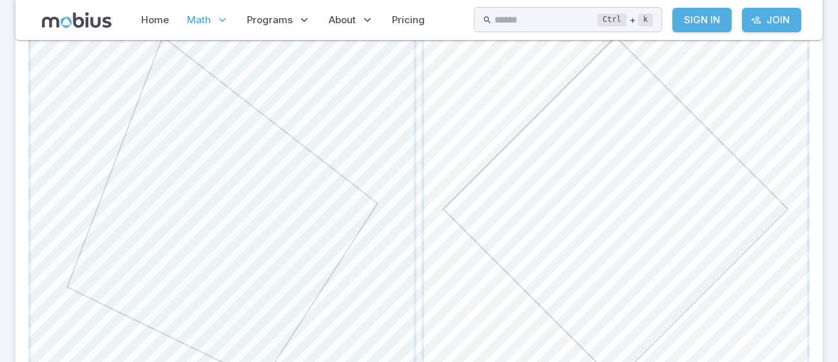
scroll to position [389, 0]
click at [728, 259] on span "button" at bounding box center [615, 213] width 383 height 383
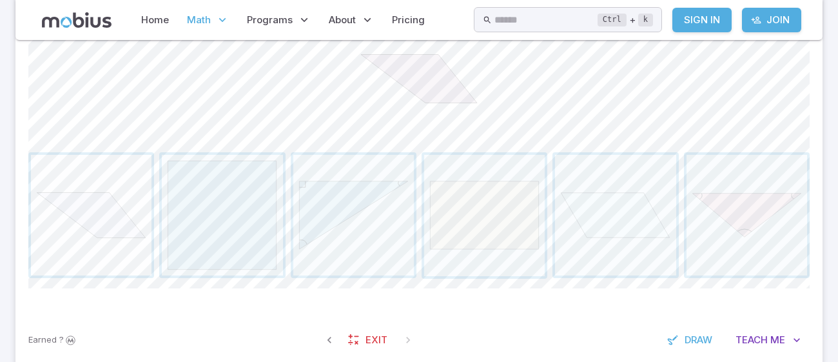
click at [122, 220] on span "button" at bounding box center [91, 215] width 121 height 121
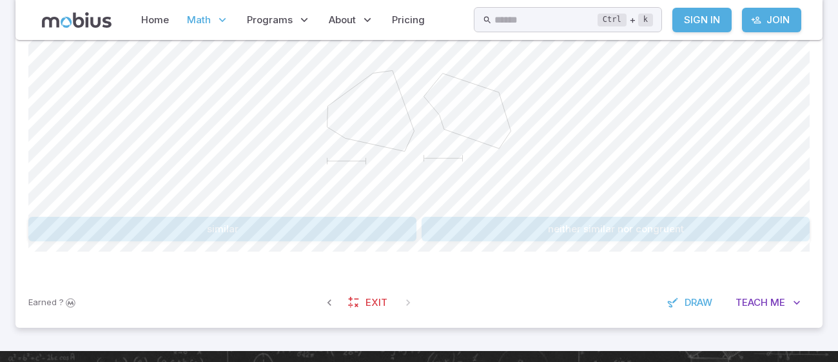
click at [474, 226] on button "neither similar nor congruent" at bounding box center [616, 229] width 388 height 24
click at [304, 226] on button "One or more angles are different" at bounding box center [222, 229] width 388 height 24
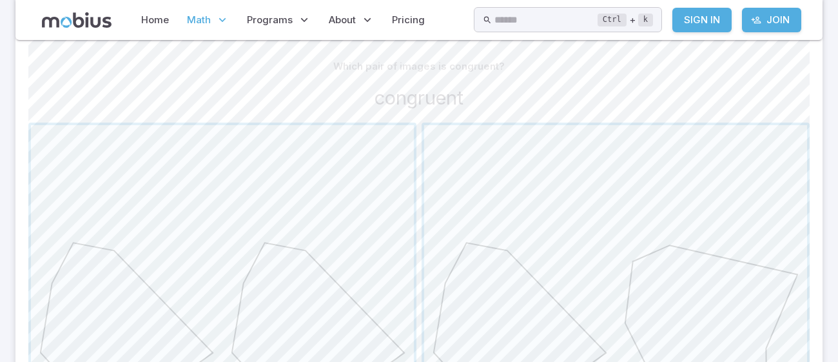
scroll to position [317, 0]
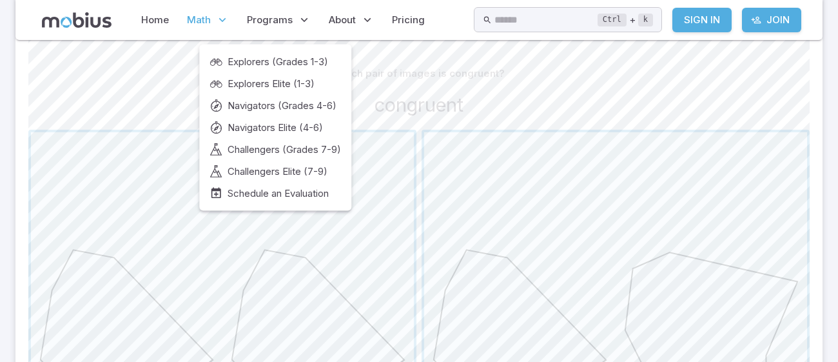
click at [268, 121] on span "Navigators Elite (4-6)" at bounding box center [275, 128] width 95 height 14
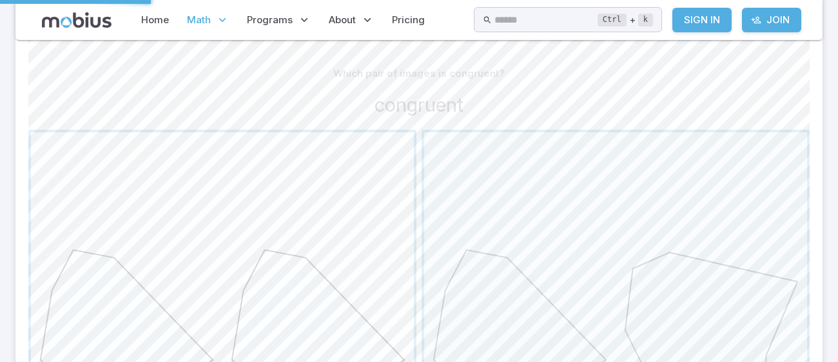
click at [182, 162] on span "button" at bounding box center [222, 323] width 383 height 383
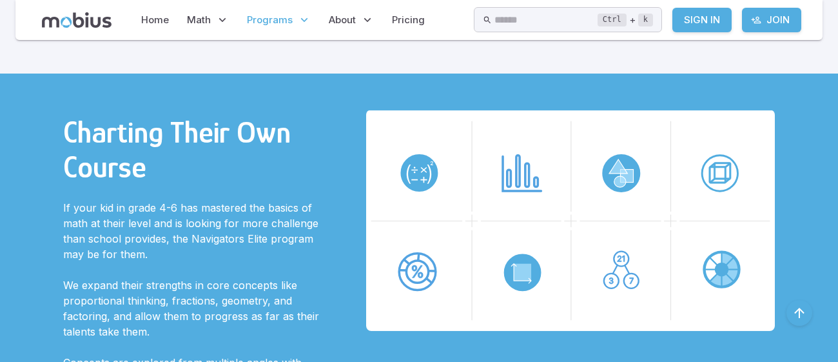
scroll to position [309, 0]
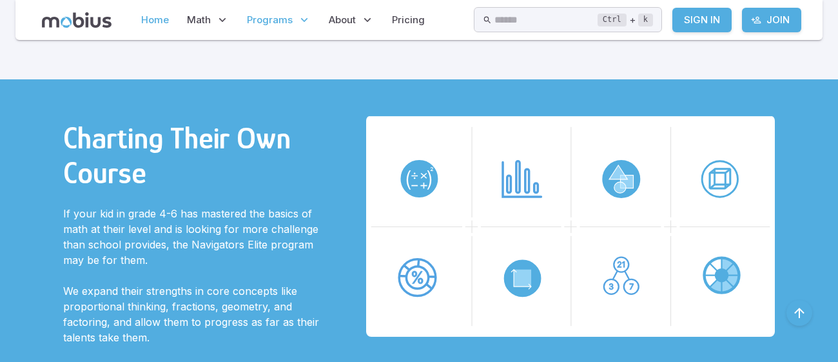
click at [163, 33] on link "Home" at bounding box center [154, 20] width 35 height 30
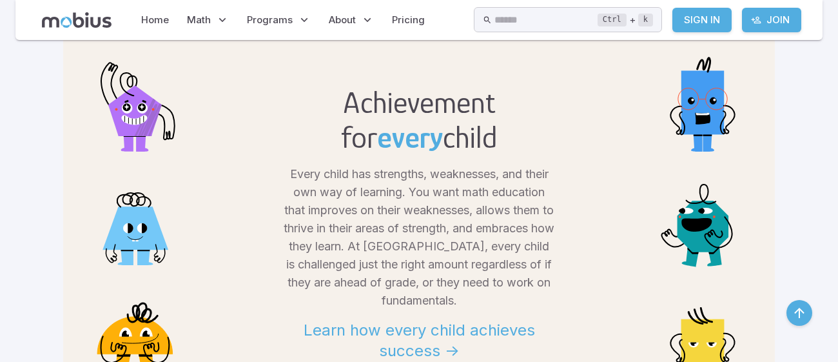
scroll to position [1062, 0]
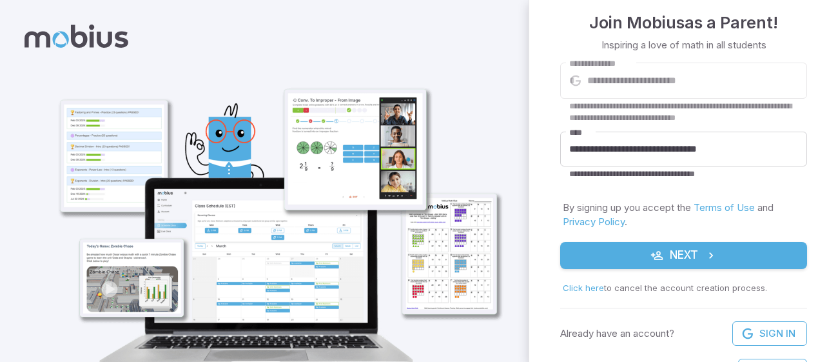
click at [783, 251] on button "Next" at bounding box center [683, 255] width 247 height 27
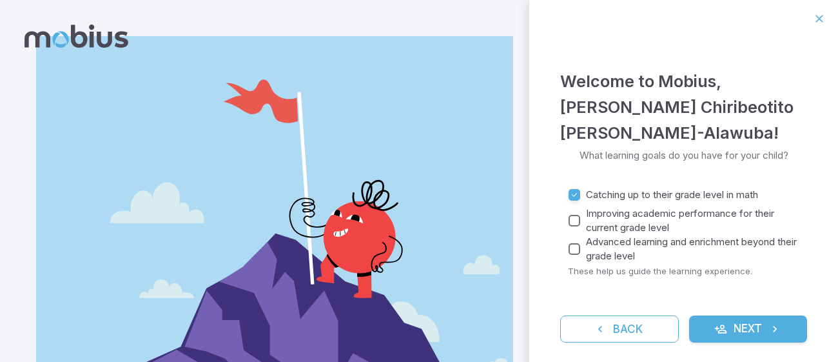
click at [760, 319] on button "Next" at bounding box center [748, 328] width 119 height 27
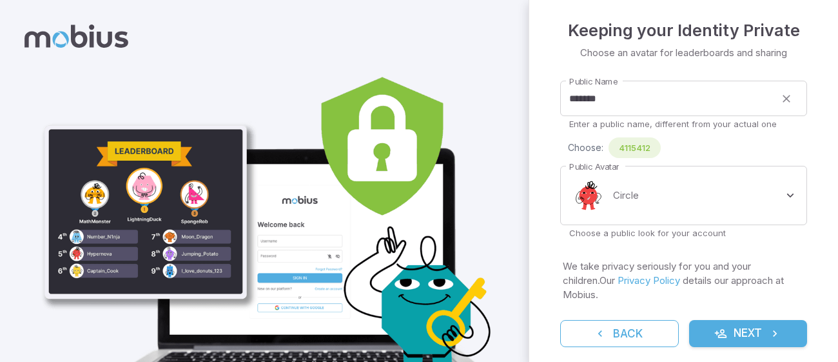
scroll to position [37, 0]
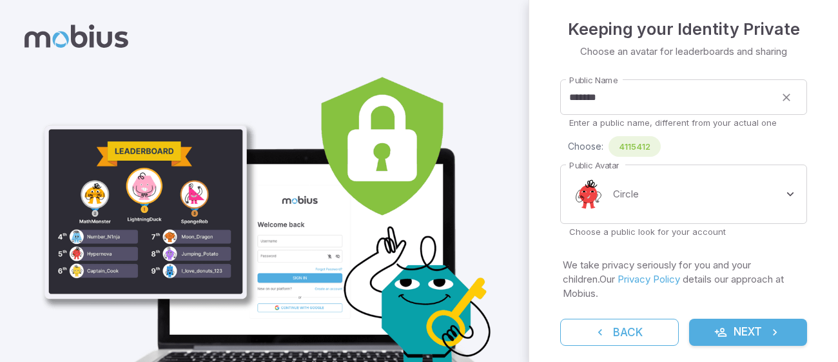
click at [761, 318] on button "Next" at bounding box center [748, 331] width 119 height 27
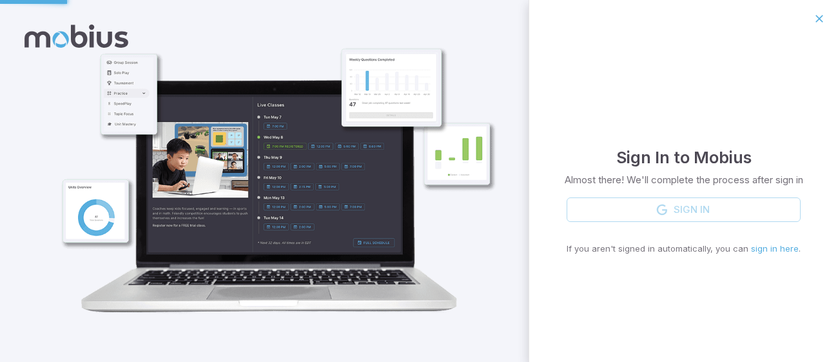
scroll to position [0, 0]
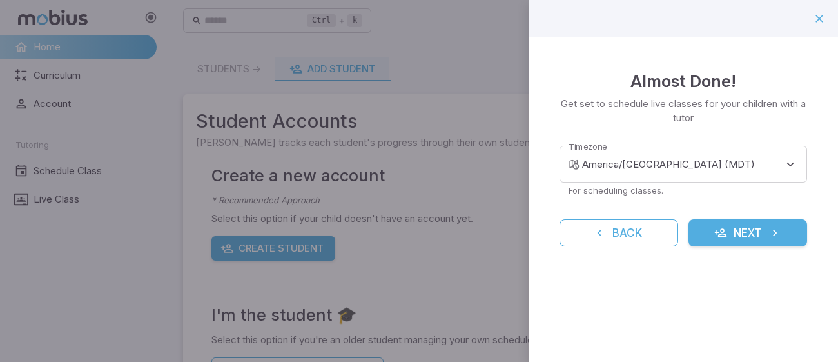
click at [741, 243] on button "Next" at bounding box center [747, 232] width 119 height 27
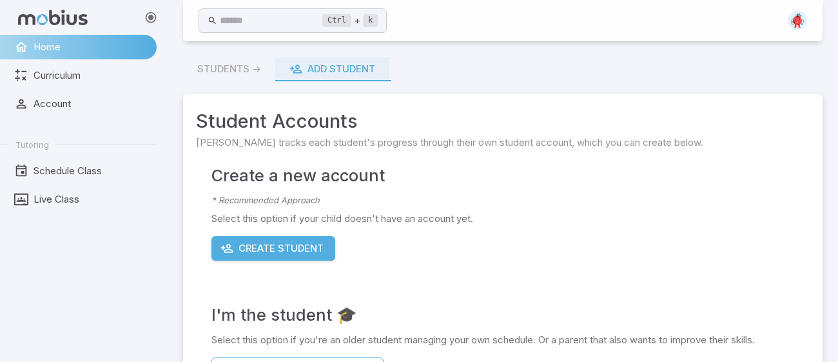
scroll to position [141, 0]
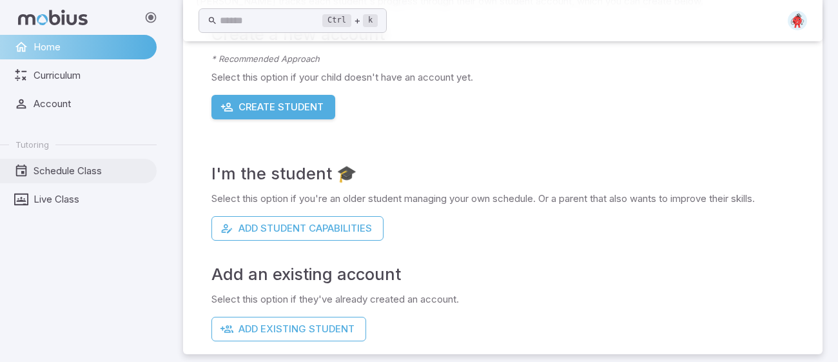
click at [101, 165] on span "Schedule Class" at bounding box center [91, 171] width 114 height 14
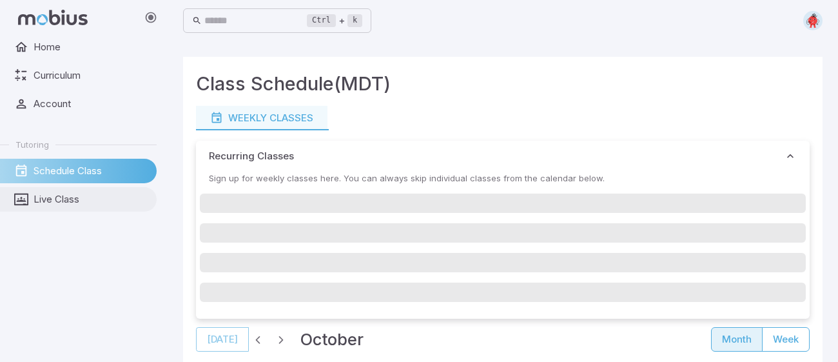
click at [53, 191] on link "Live Class" at bounding box center [78, 199] width 157 height 24
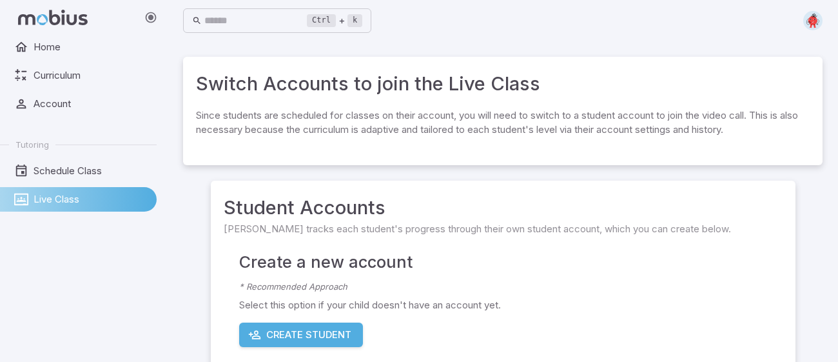
click at [362, 153] on div "Switch Accounts to join the Live Class Since students are scheduled for classes…" at bounding box center [502, 111] width 639 height 108
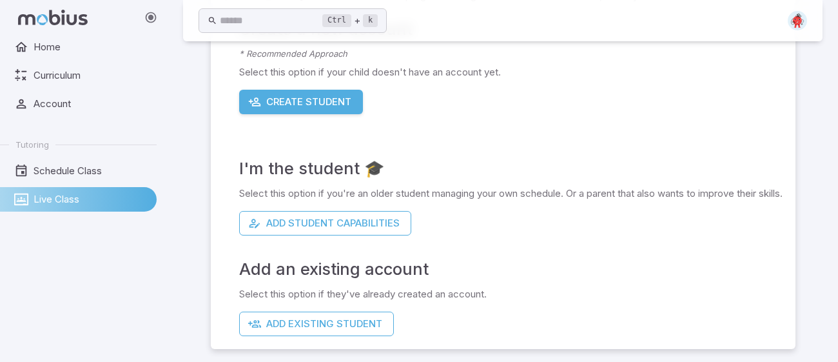
scroll to position [234, 0]
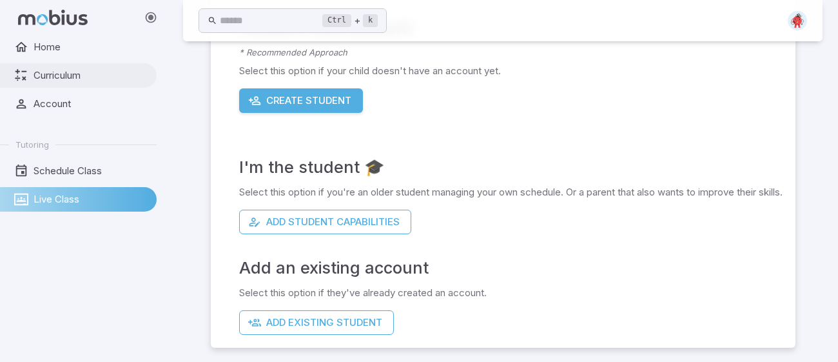
click at [63, 72] on span "Curriculum" at bounding box center [91, 75] width 114 height 14
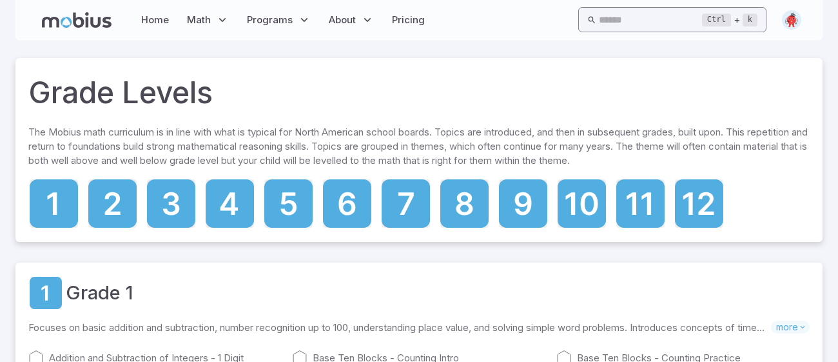
click at [599, 19] on input "text" at bounding box center [650, 19] width 103 height 25
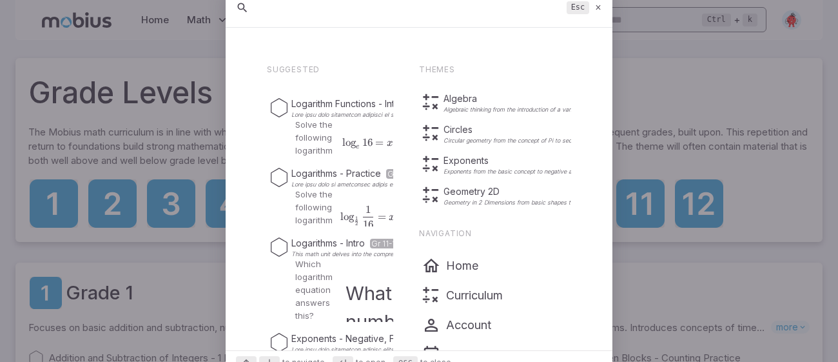
click at [598, 6] on icon at bounding box center [598, 8] width 8 height 10
click at [599, 14] on input "text" at bounding box center [650, 19] width 103 height 25
click at [622, 23] on input "text" at bounding box center [650, 19] width 103 height 25
click at [587, 29] on div "Suggested Logarithm Functions - Intro Gr 12 Solve the following logarithm log ⁡…" at bounding box center [419, 189] width 387 height 321
click at [599, 6] on icon at bounding box center [598, 8] width 8 height 10
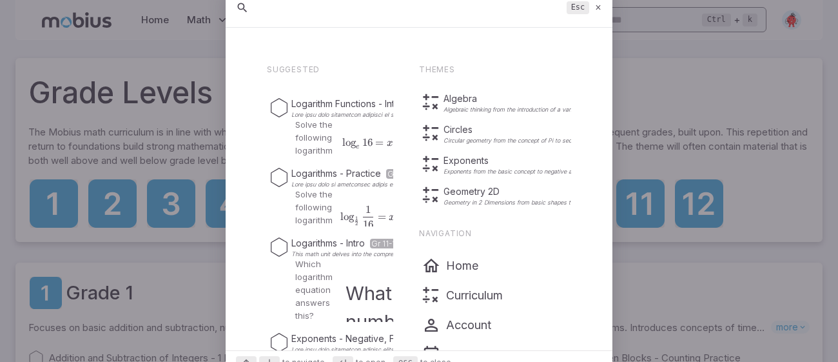
click at [599, 9] on input "text" at bounding box center [650, 19] width 103 height 25
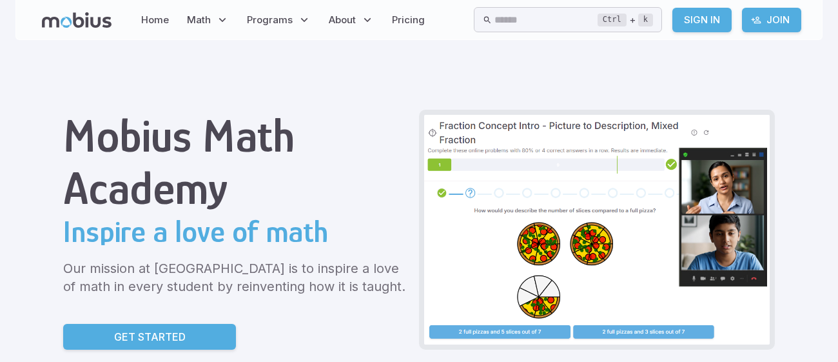
click at [376, 195] on h1 "Mobius Math Academy" at bounding box center [236, 162] width 346 height 104
click at [487, 322] on img at bounding box center [597, 229] width 346 height 229
click at [518, 32] on input "text" at bounding box center [545, 19] width 103 height 25
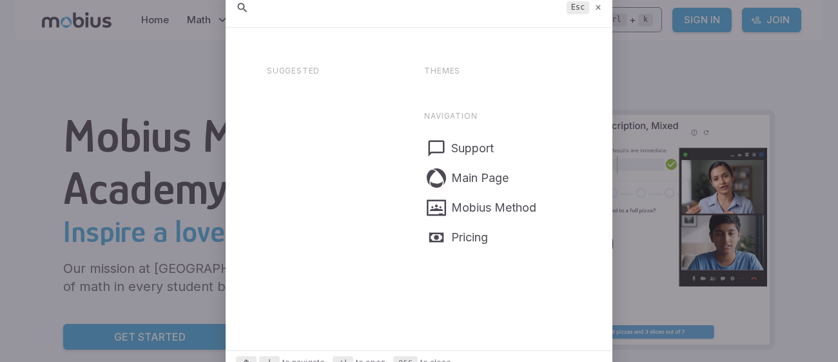
click at [509, 28] on div at bounding box center [419, 29] width 387 height 3
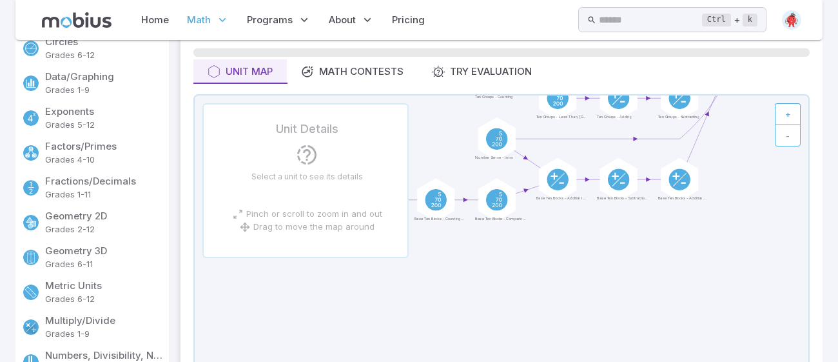
scroll to position [91, 0]
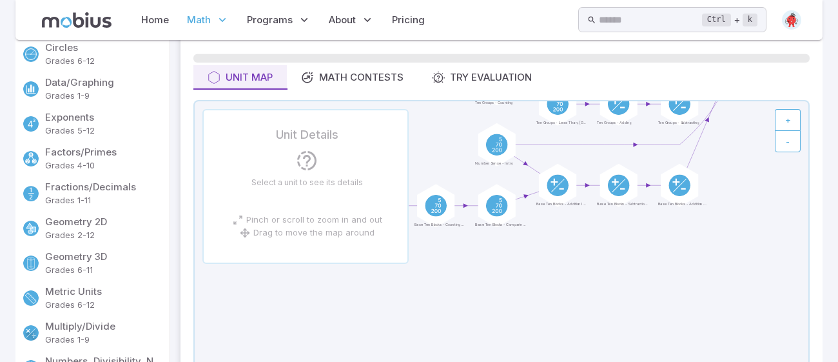
click at [789, 18] on img at bounding box center [791, 19] width 19 height 19
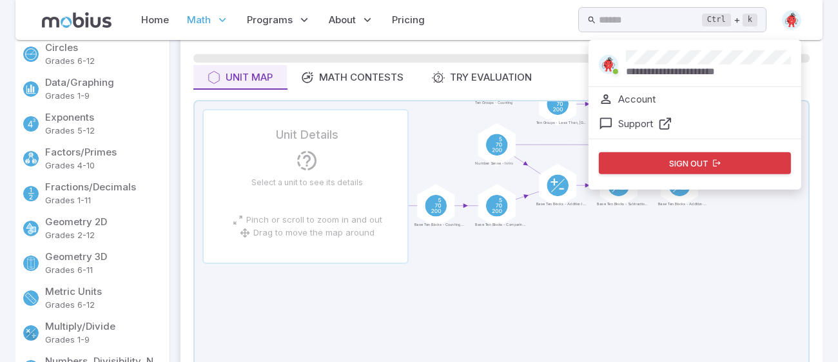
click at [619, 64] on span at bounding box center [614, 71] width 15 height 14
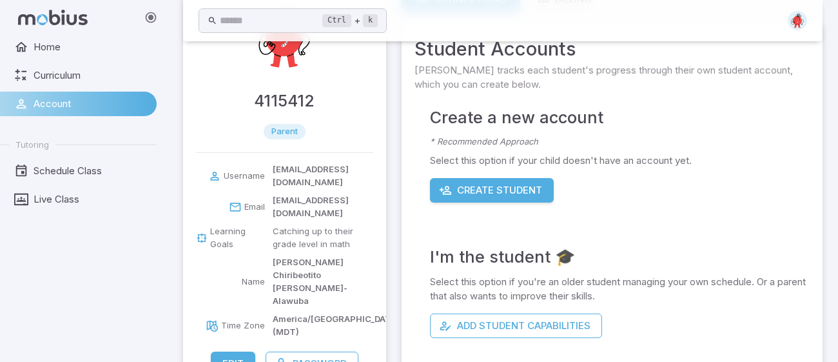
scroll to position [72, 0]
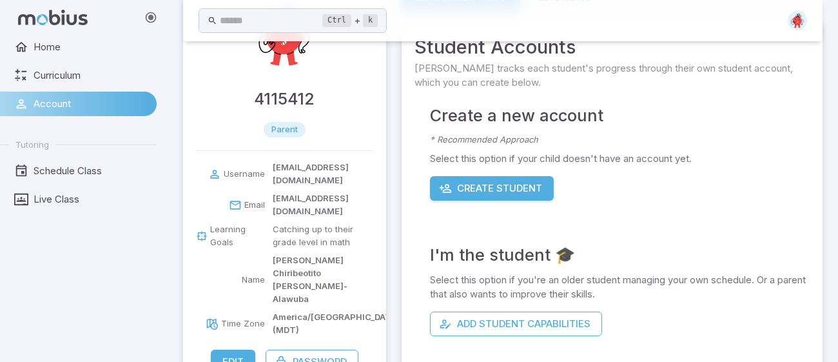
click at [212, 349] on button "Edit" at bounding box center [233, 361] width 44 height 24
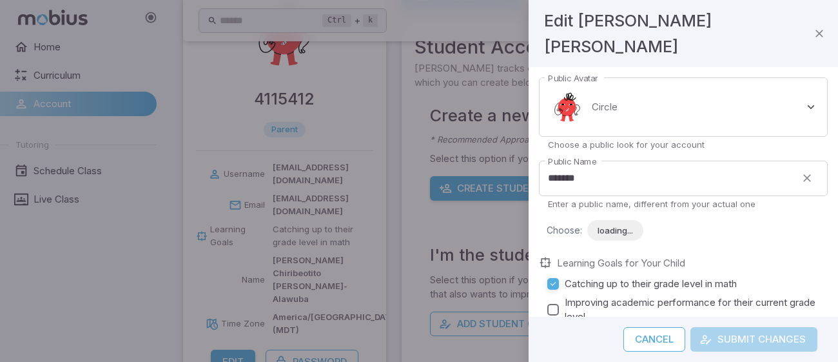
click at [237, 303] on div at bounding box center [419, 181] width 838 height 362
click at [733, 102] on body "Home Curriculum Account Tutoring Schedule Class Live Class Ctrl + k ​ 4115412 p…" at bounding box center [419, 196] width 838 height 536
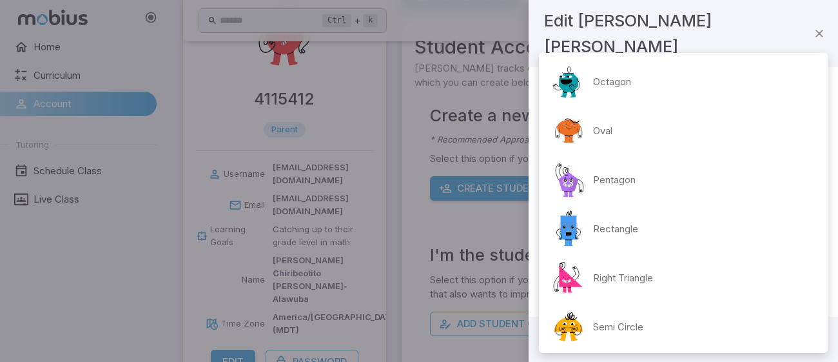
scroll to position [149, 0]
click at [606, 119] on div "Oval" at bounding box center [580, 129] width 63 height 39
type input "**********"
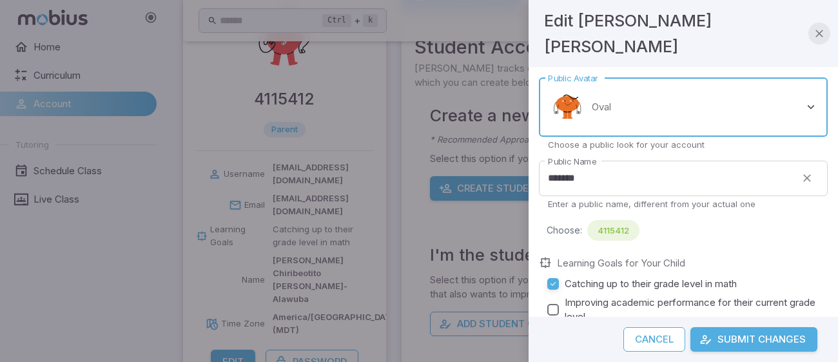
click at [826, 35] on button "button" at bounding box center [819, 34] width 22 height 22
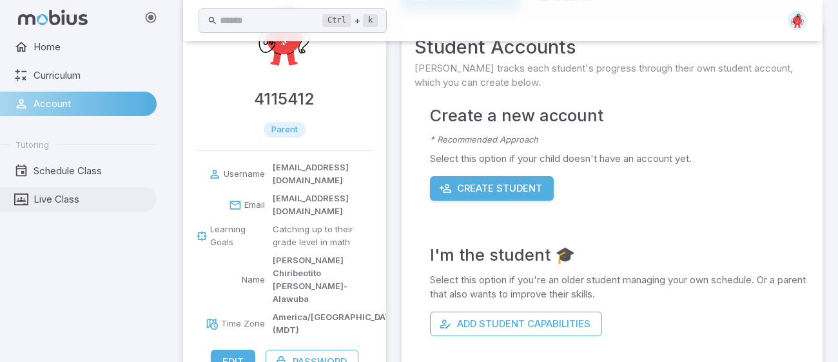
click at [45, 209] on link "Live Class" at bounding box center [78, 199] width 157 height 24
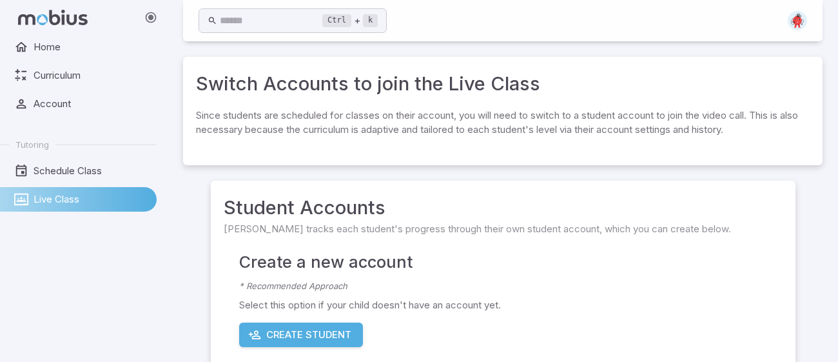
scroll to position [234, 0]
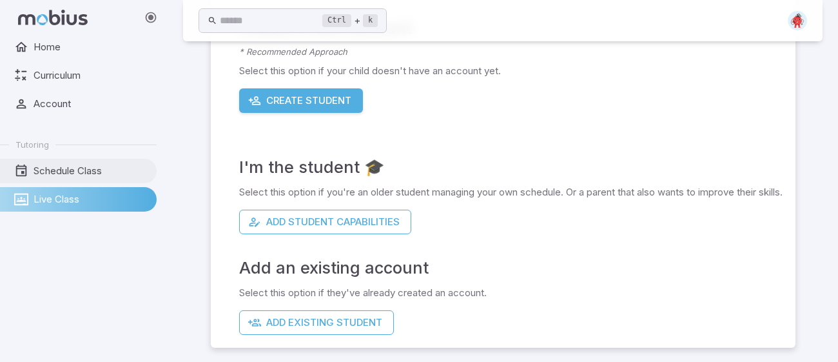
click at [63, 175] on span "Schedule Class" at bounding box center [91, 171] width 114 height 14
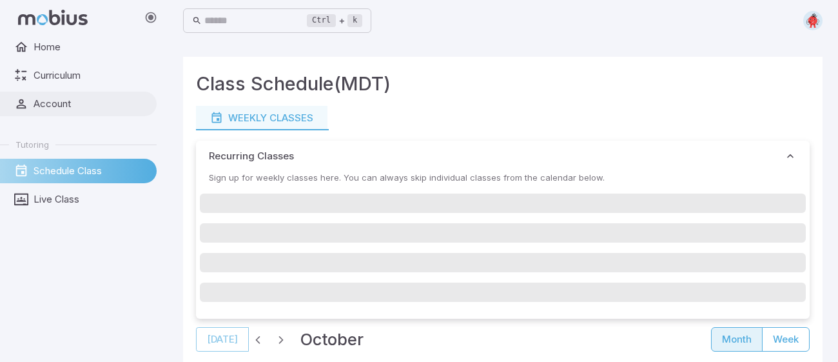
click at [76, 97] on span "Account" at bounding box center [91, 104] width 114 height 14
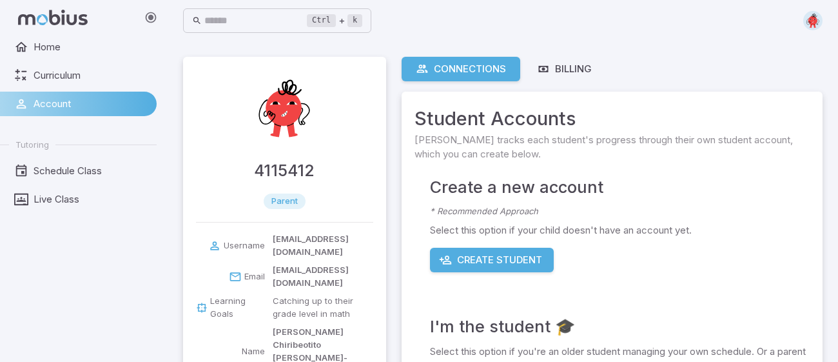
click at [285, 115] on img at bounding box center [284, 108] width 77 height 77
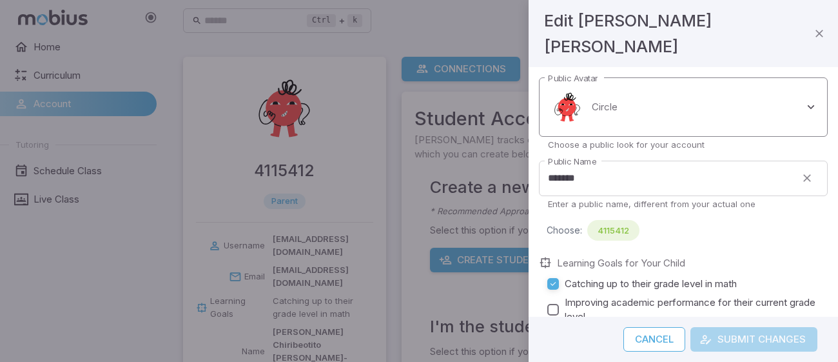
click at [587, 121] on body "Home Curriculum Account Tutoring Schedule Class Live Class Ctrl + k ​ 4115412 p…" at bounding box center [419, 268] width 838 height 536
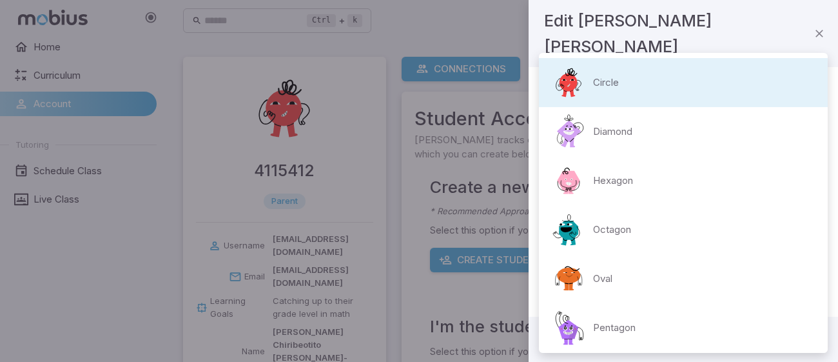
click at [603, 293] on div "Oval" at bounding box center [580, 278] width 63 height 39
type input "**********"
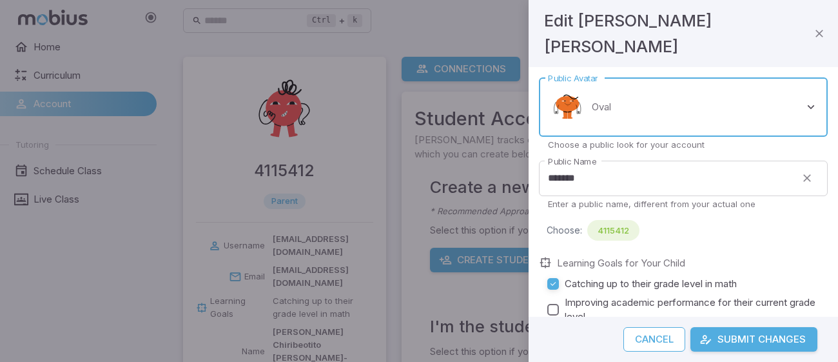
click at [719, 338] on button "Submit Changes" at bounding box center [753, 339] width 127 height 24
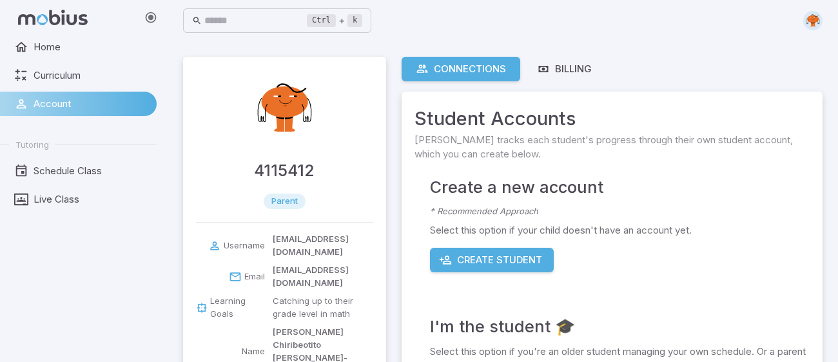
click at [468, 80] on link "Connections" at bounding box center [461, 69] width 119 height 24
click at [573, 70] on div "Billing" at bounding box center [564, 69] width 55 height 14
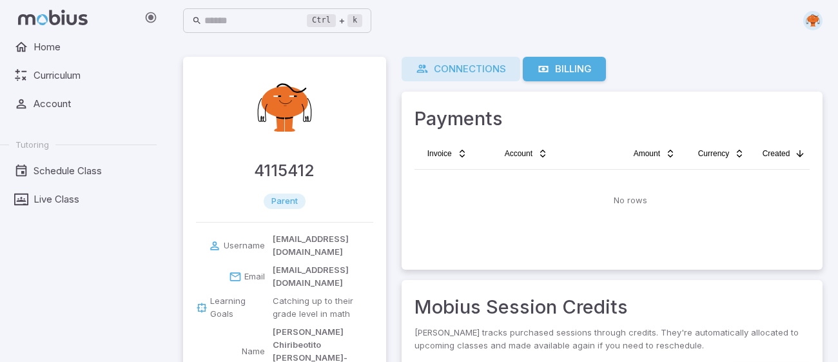
click at [440, 73] on div "Connections" at bounding box center [461, 69] width 90 height 14
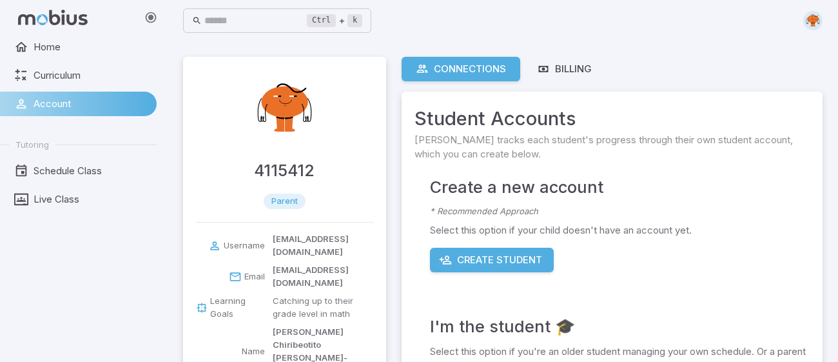
click at [608, 61] on div "Connections Billing" at bounding box center [612, 69] width 421 height 24
click at [567, 68] on div "Billing" at bounding box center [564, 69] width 55 height 14
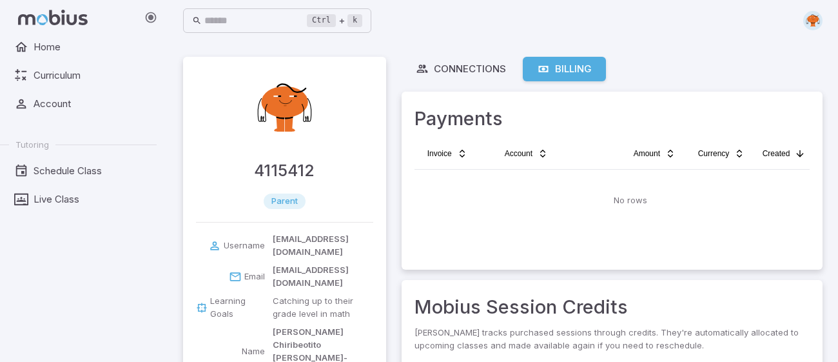
click at [781, 146] on html "Home Curriculum Account Tutoring Schedule Class Live Class Ctrl + k ​ 4115412 p…" at bounding box center [419, 258] width 838 height 517
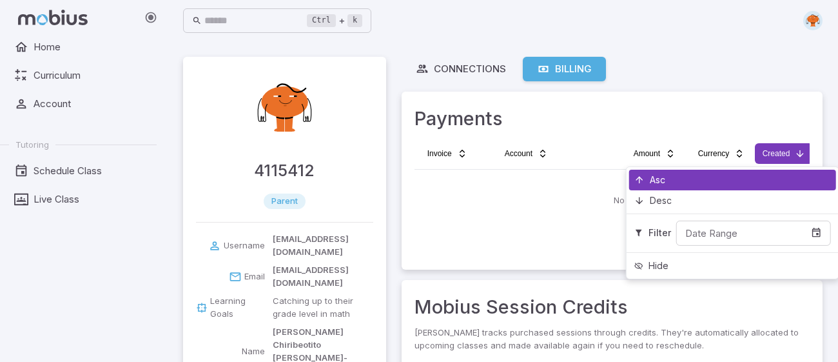
click at [681, 170] on div "Asc" at bounding box center [732, 180] width 207 height 21
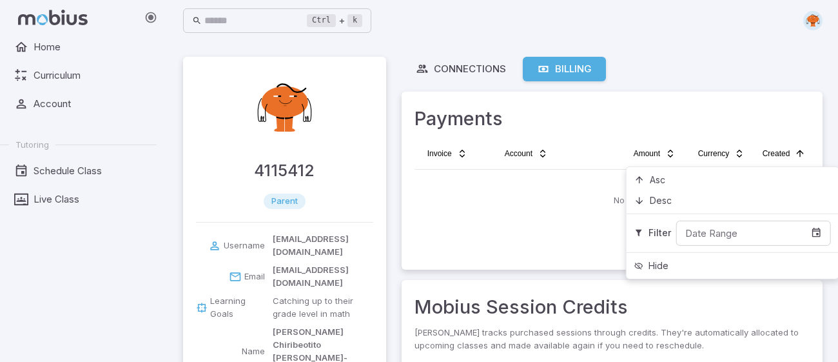
click at [715, 144] on html "Home Curriculum Account Tutoring Schedule Class Live Class Ctrl + k ​ 4115412 p…" at bounding box center [419, 258] width 838 height 517
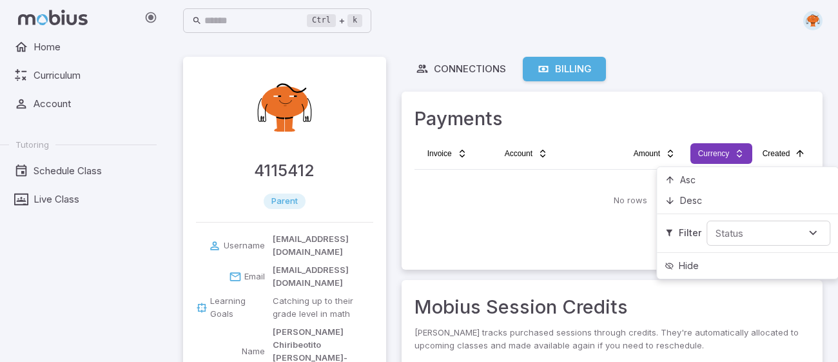
click at [647, 149] on html "Home Curriculum Account Tutoring Schedule Class Live Class Ctrl + k ​ 4115412 p…" at bounding box center [419, 258] width 838 height 517
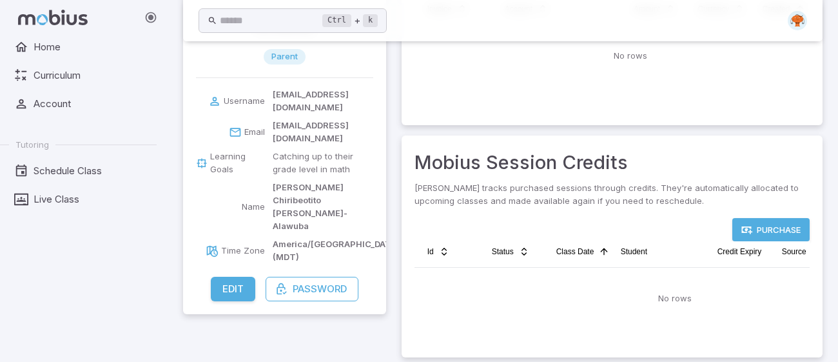
scroll to position [154, 0]
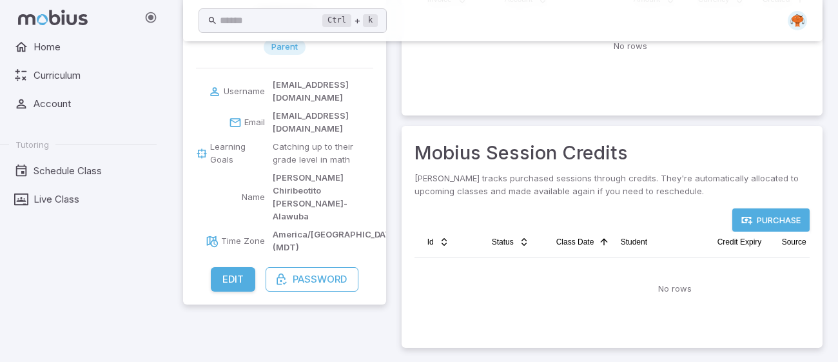
click at [296, 267] on div "Edit Password" at bounding box center [284, 285] width 203 height 37
click at [313, 267] on button "Password" at bounding box center [312, 279] width 93 height 24
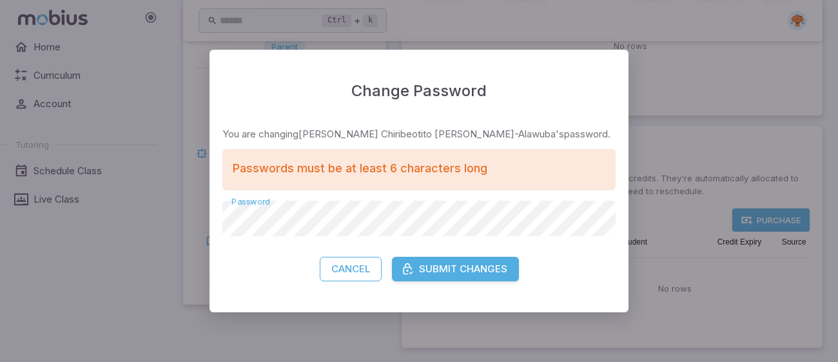
click at [420, 340] on div "Change Password You are changing [PERSON_NAME] Chiribeotito [PERSON_NAME]-Alawu…" at bounding box center [419, 181] width 838 height 362
click at [392, 257] on button "Submit Changes" at bounding box center [455, 269] width 127 height 24
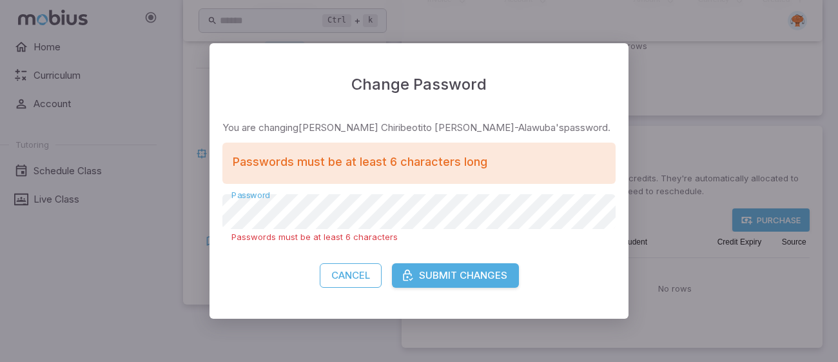
click at [392, 263] on button "Submit Changes" at bounding box center [455, 275] width 127 height 24
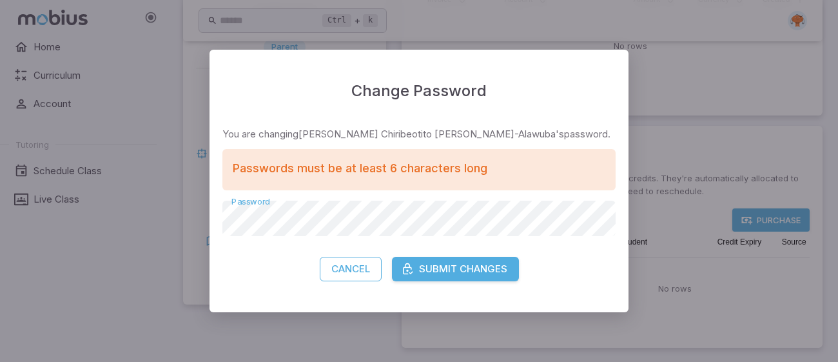
click at [392, 257] on button "Submit Changes" at bounding box center [455, 269] width 127 height 24
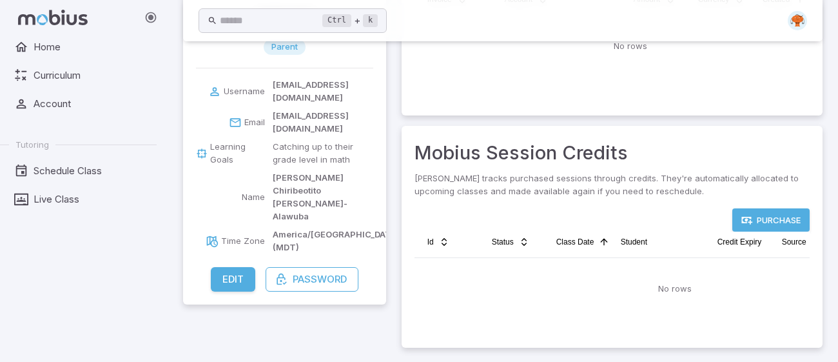
click at [803, 16] on img at bounding box center [797, 20] width 19 height 19
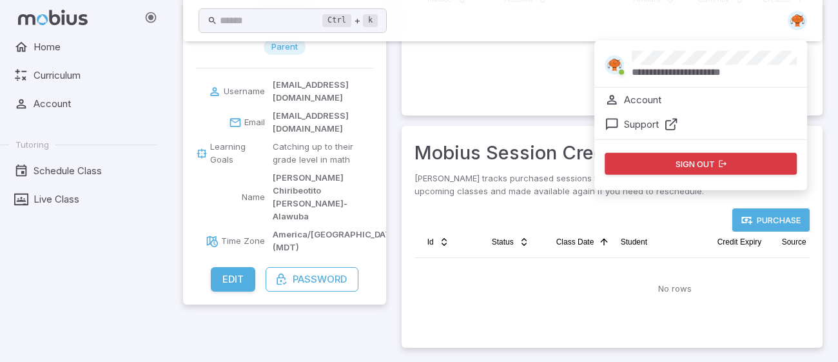
click at [635, 95] on p "Account" at bounding box center [642, 99] width 37 height 14
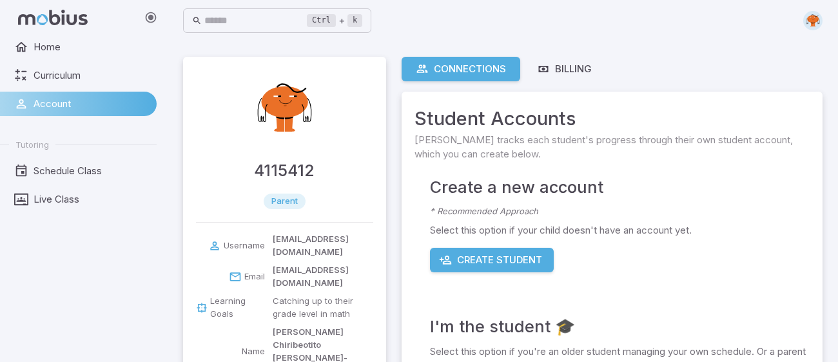
click at [297, 204] on span "parent" at bounding box center [285, 201] width 42 height 13
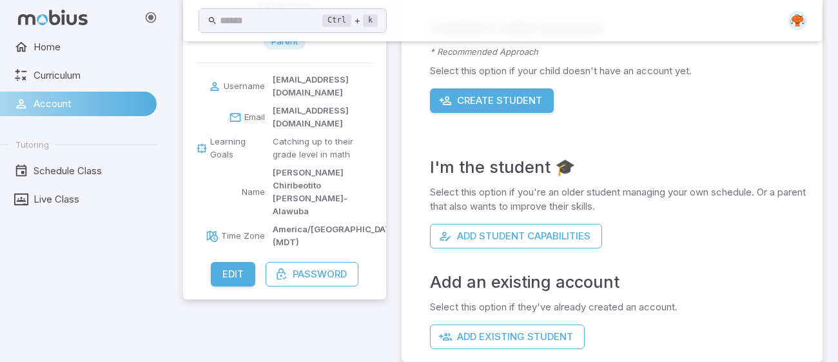
scroll to position [174, 0]
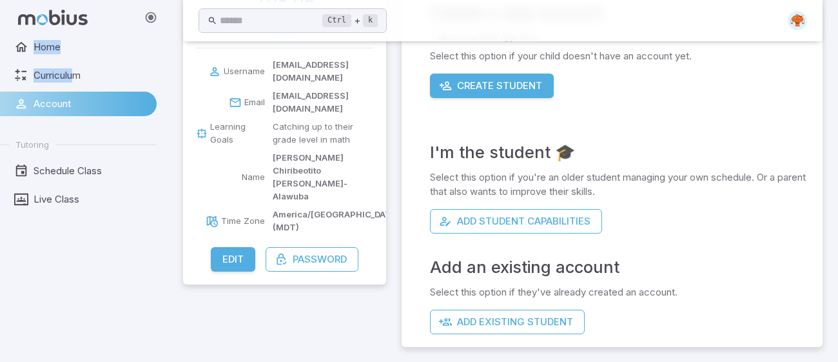
drag, startPoint x: 75, startPoint y: 31, endPoint x: 73, endPoint y: 61, distance: 30.3
click at [73, 61] on div "Home Curriculum Account Tutoring Schedule Class Live Class" at bounding box center [83, 181] width 167 height 362
click at [73, 61] on ul "Home Curriculum Account Tutoring Schedule Class Live Class" at bounding box center [78, 123] width 157 height 177
click at [72, 80] on span "Curriculum" at bounding box center [91, 75] width 114 height 14
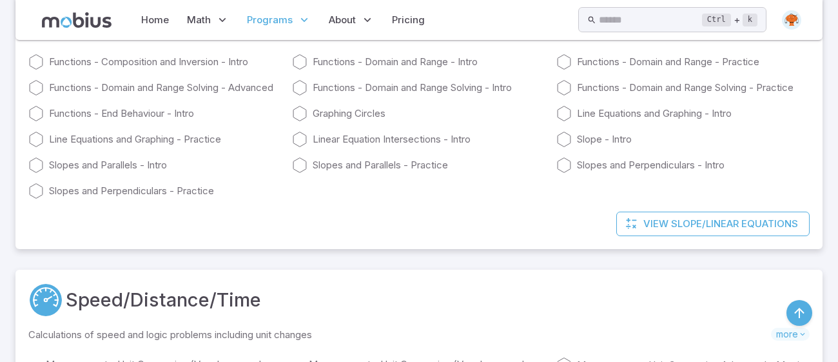
scroll to position [15511, 0]
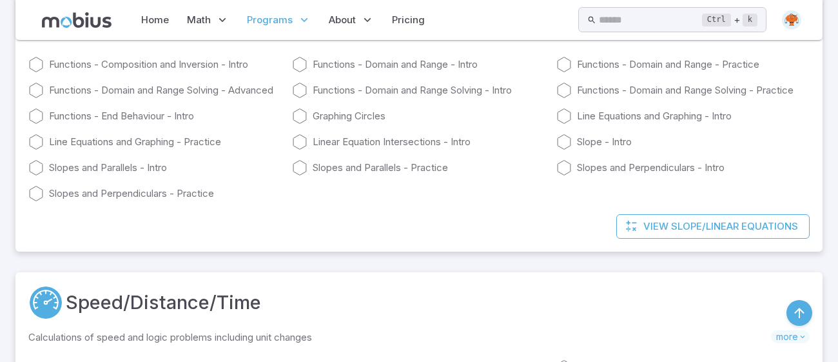
click at [269, 26] on p "Programs" at bounding box center [279, 20] width 72 height 30
click at [196, 15] on span "Math" at bounding box center [199, 20] width 24 height 14
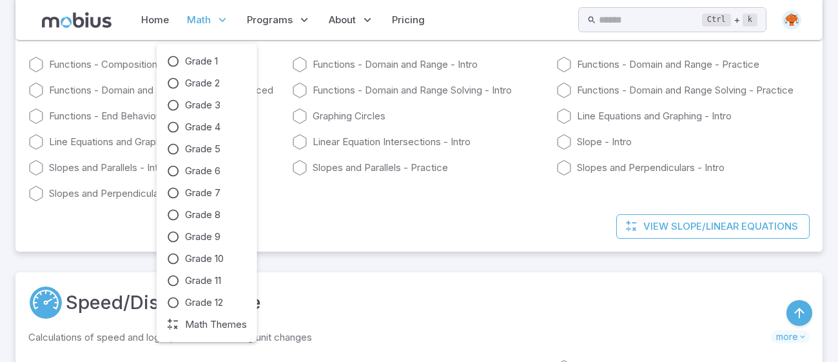
click at [205, 14] on span "Math" at bounding box center [199, 20] width 24 height 14
click at [171, 121] on icon at bounding box center [173, 127] width 13 height 13
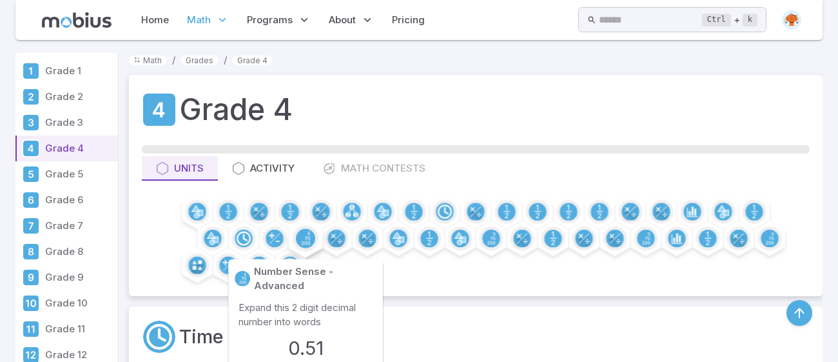
scroll to position [385, 0]
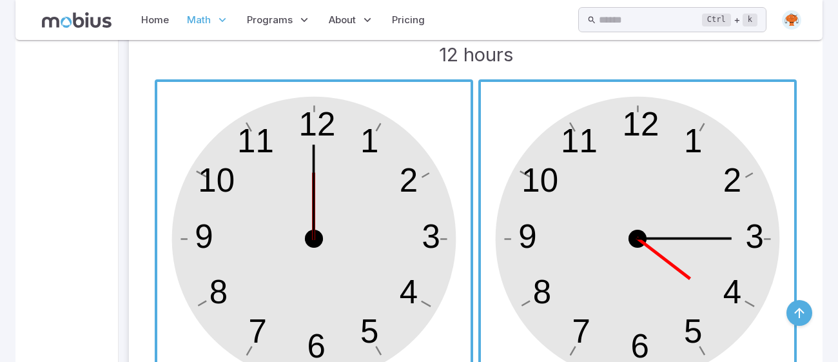
click at [296, 237] on span "button" at bounding box center [313, 238] width 313 height 313
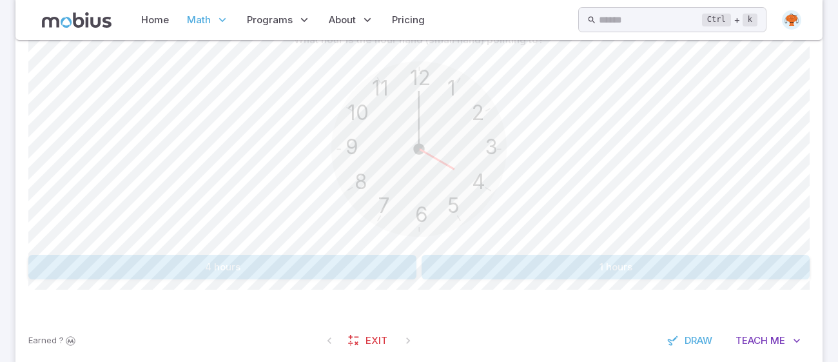
scroll to position [350, 0]
click at [305, 266] on button "4 hours" at bounding box center [222, 267] width 388 height 24
click at [362, 255] on button "11 hours" at bounding box center [222, 267] width 388 height 24
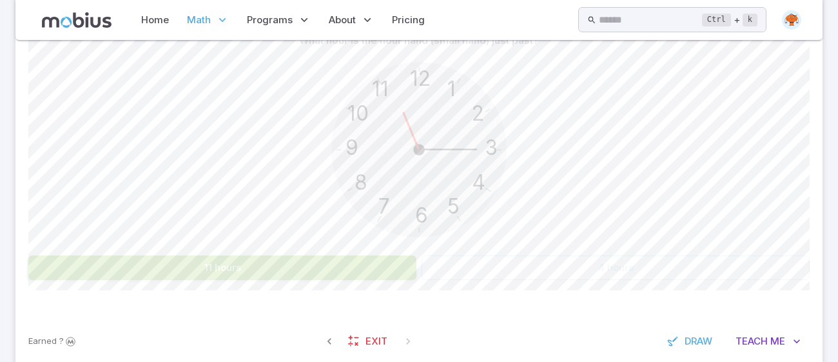
click at [362, 255] on button "11 hours" at bounding box center [222, 267] width 388 height 24
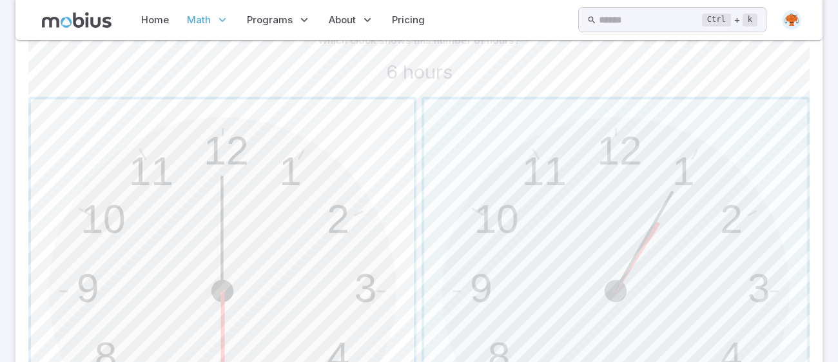
click at [362, 237] on span "button" at bounding box center [222, 290] width 383 height 383
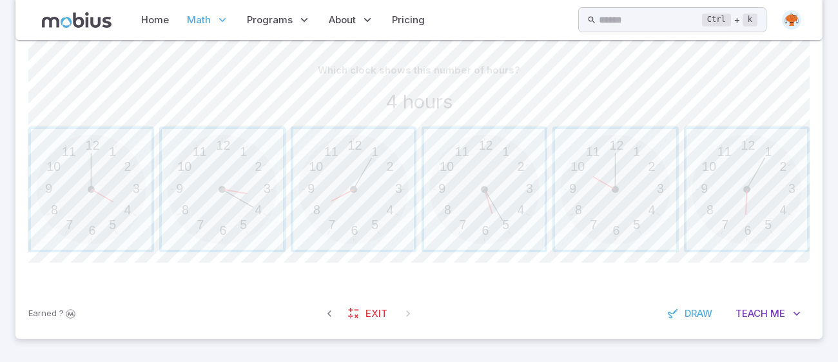
scroll to position [320, 0]
click at [48, 207] on span "button" at bounding box center [91, 190] width 121 height 121
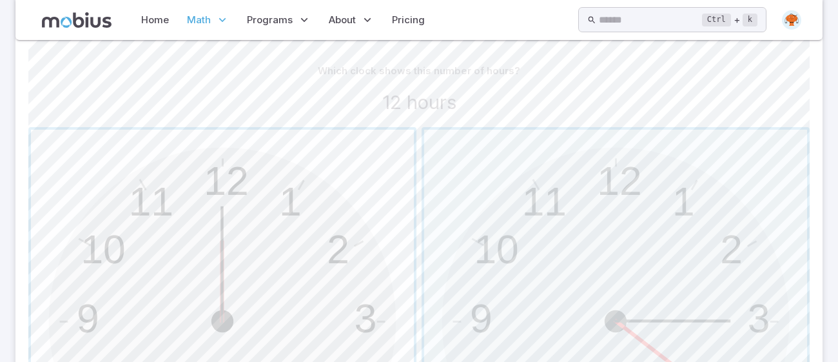
click at [229, 231] on span "button" at bounding box center [222, 321] width 383 height 383
click at [260, 256] on span "button" at bounding box center [222, 321] width 383 height 383
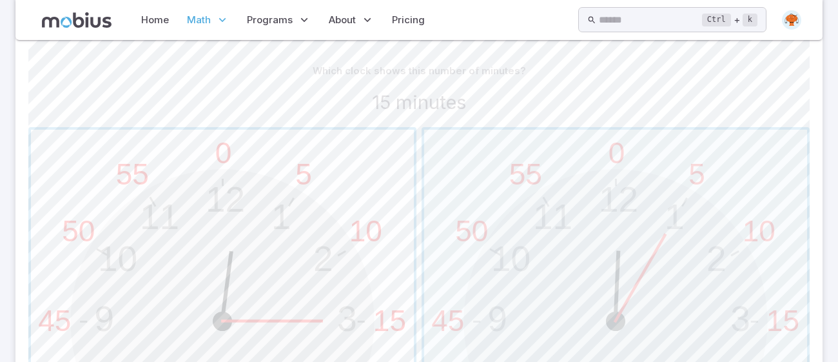
click at [335, 253] on span "button" at bounding box center [222, 321] width 383 height 383
click at [600, 278] on span "button" at bounding box center [615, 321] width 383 height 383
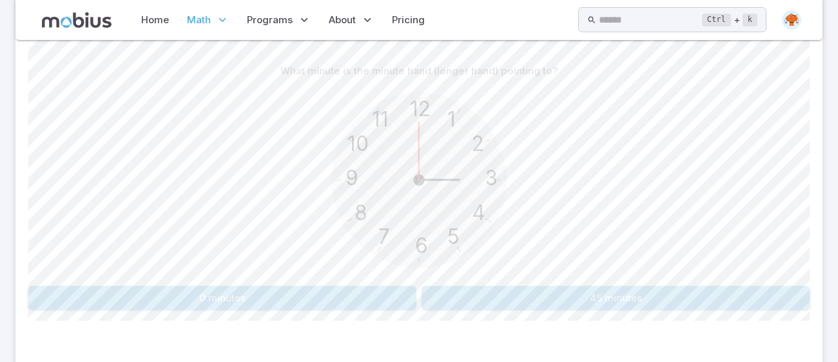
click at [356, 286] on button "0 minutes" at bounding box center [222, 298] width 388 height 24
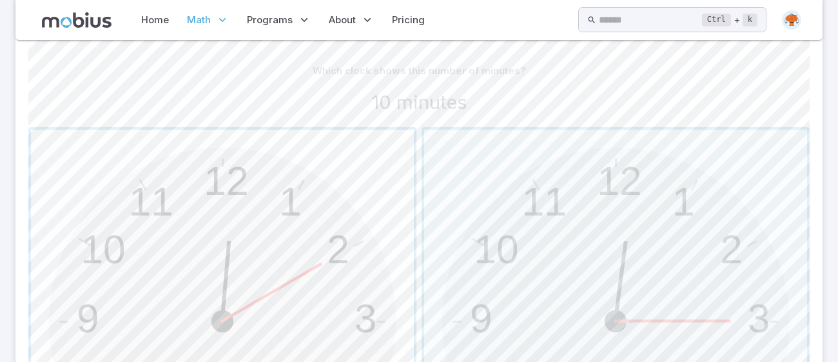
click at [407, 257] on span "button" at bounding box center [222, 321] width 383 height 383
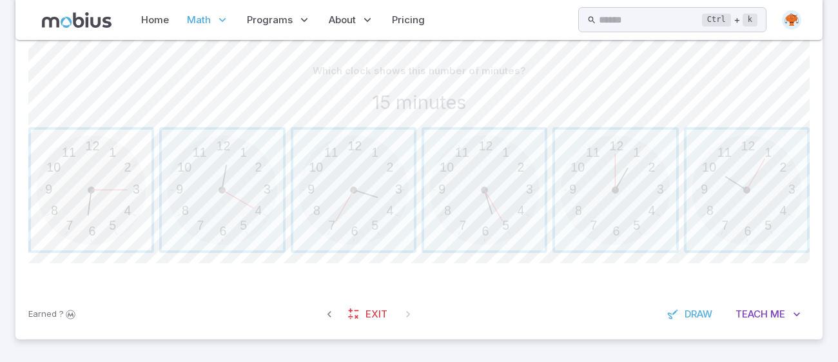
click at [97, 196] on span "button" at bounding box center [91, 190] width 121 height 121
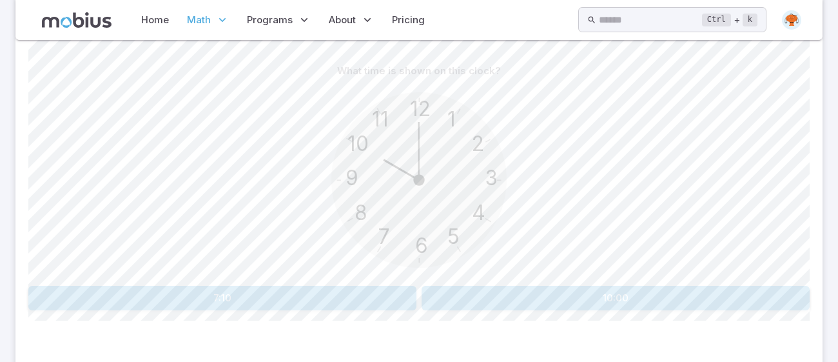
click at [650, 291] on button "10:00" at bounding box center [616, 298] width 388 height 24
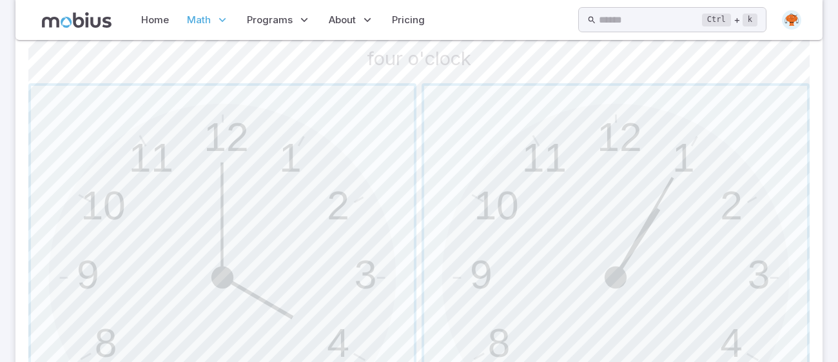
scroll to position [365, 0]
click at [110, 257] on span "button" at bounding box center [222, 275] width 383 height 383
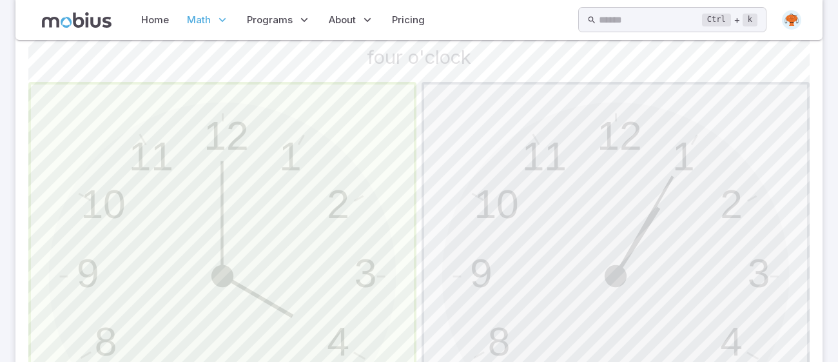
scroll to position [362, 0]
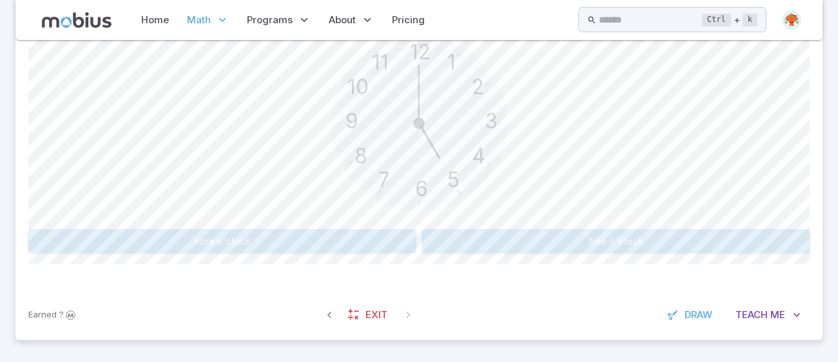
click at [619, 250] on button "five o'clock" at bounding box center [616, 241] width 388 height 24
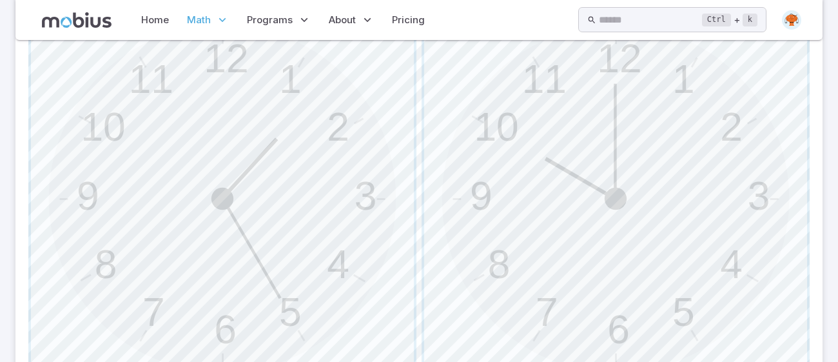
scroll to position [444, 0]
click at [692, 196] on span "button" at bounding box center [615, 196] width 383 height 383
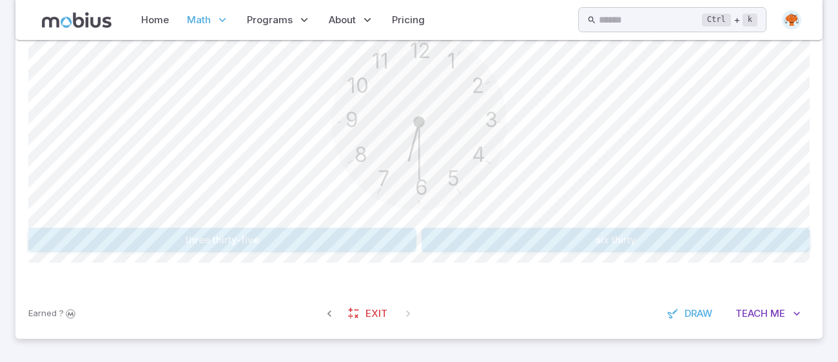
scroll to position [362, 0]
click at [70, 240] on button "three thirty-five" at bounding box center [222, 241] width 388 height 24
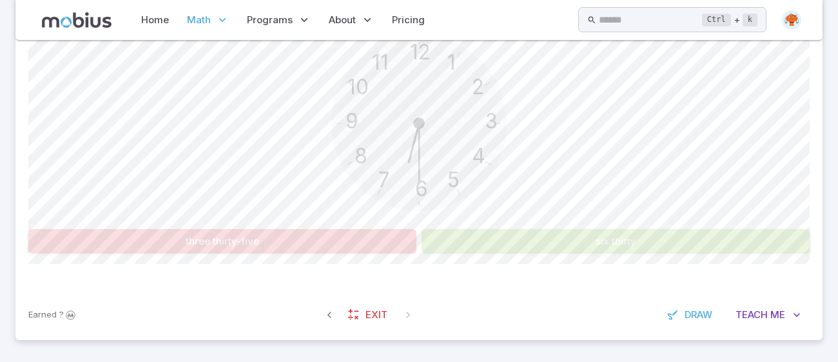
click at [660, 240] on button "six thirty" at bounding box center [616, 241] width 388 height 24
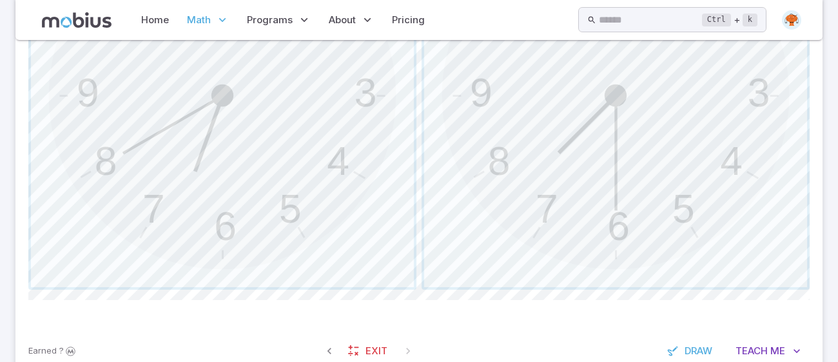
scroll to position [549, 0]
click at [778, 171] on span "button" at bounding box center [615, 91] width 383 height 383
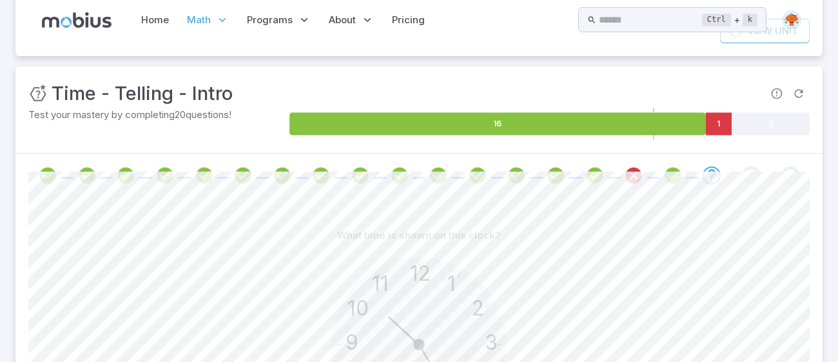
scroll to position [0, 0]
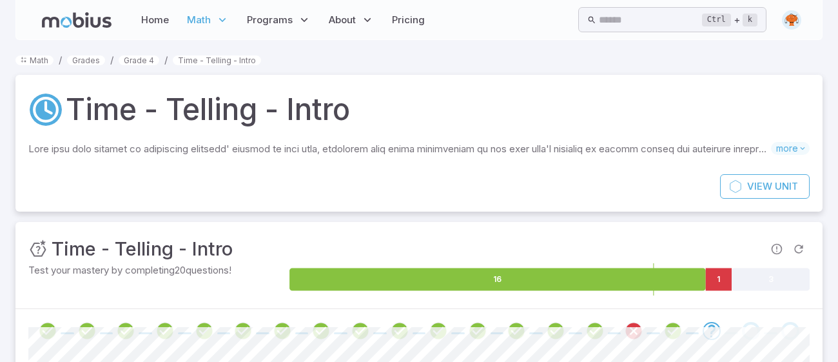
click at [501, 347] on div at bounding box center [418, 331] width 807 height 44
click at [624, 322] on icon "Review your answer" at bounding box center [633, 330] width 19 height 19
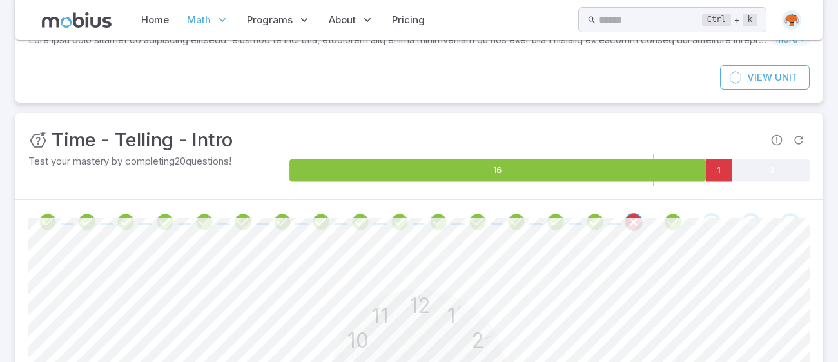
scroll to position [171, 0]
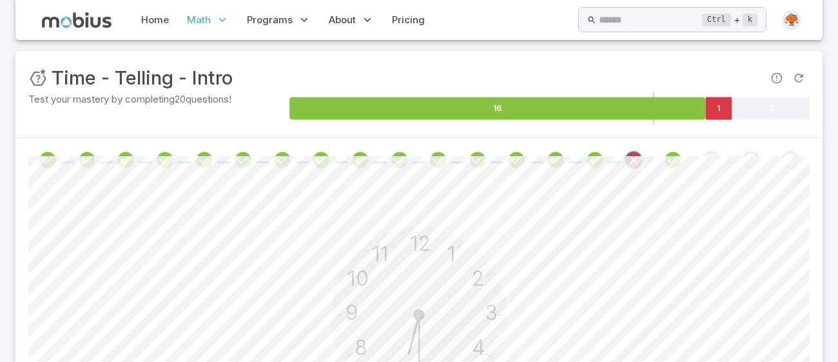
click at [708, 153] on div "Go to the next question" at bounding box center [712, 160] width 18 height 18
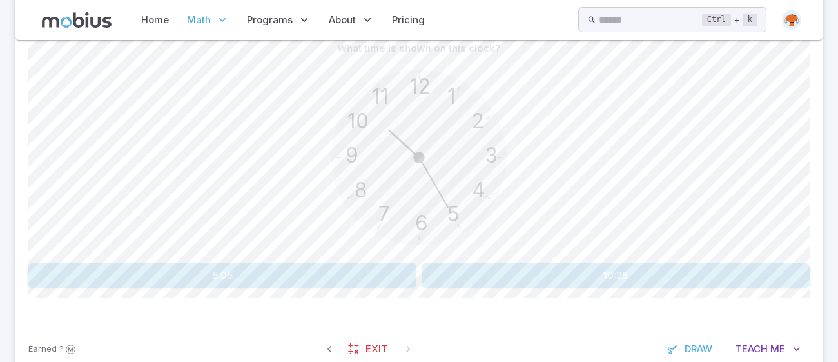
scroll to position [377, 0]
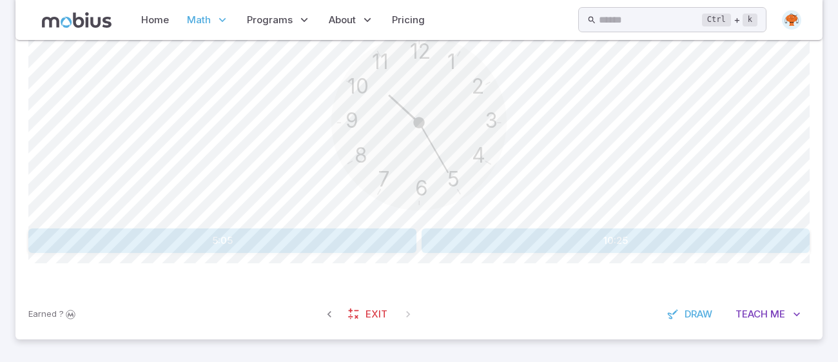
click at [743, 248] on button "10:25" at bounding box center [616, 240] width 388 height 24
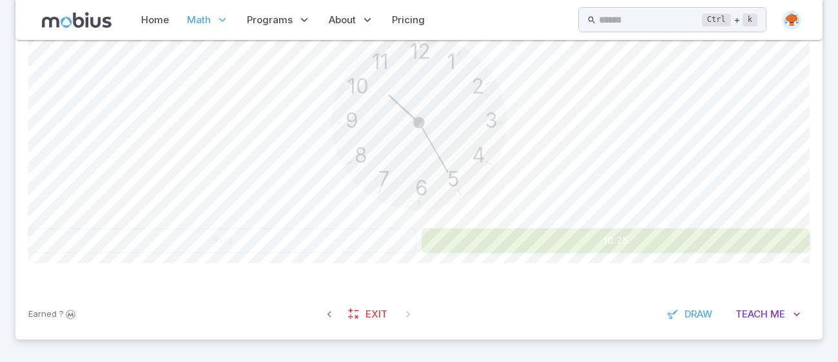
click at [742, 249] on button "10:25" at bounding box center [616, 240] width 388 height 24
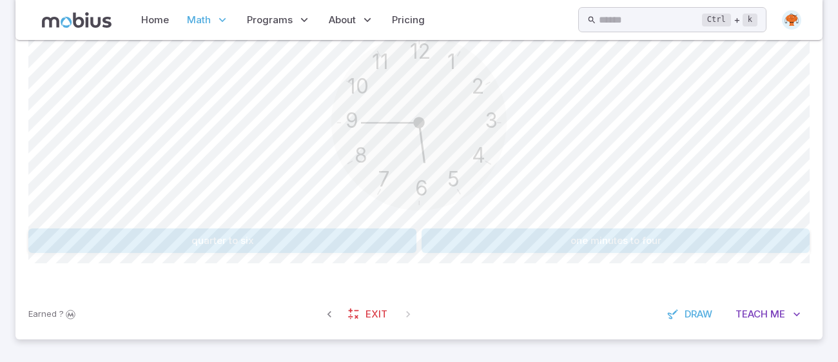
click at [92, 249] on button "quarter to six" at bounding box center [222, 240] width 388 height 24
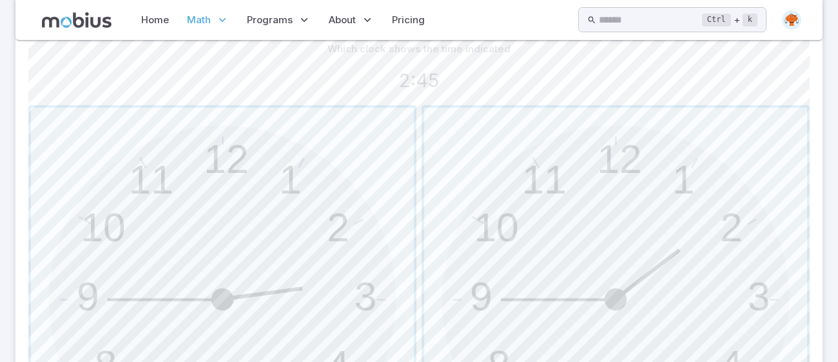
scroll to position [340, 0]
click at [68, 295] on span "button" at bounding box center [222, 300] width 383 height 383
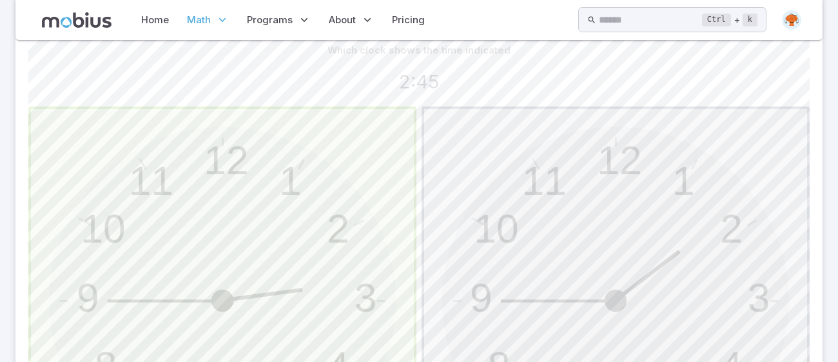
scroll to position [174, 0]
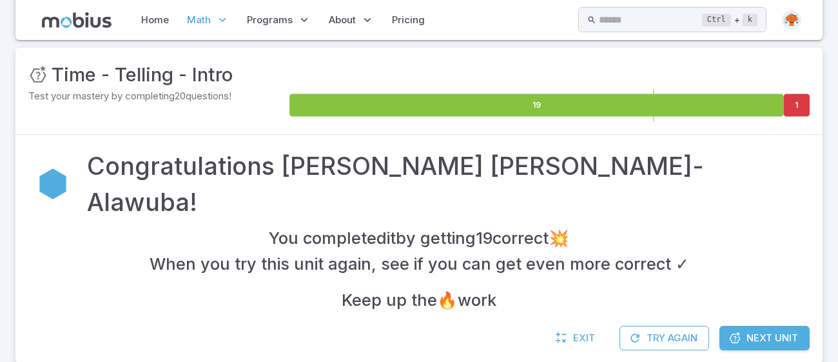
click at [775, 331] on span "Next Unit" at bounding box center [772, 338] width 52 height 14
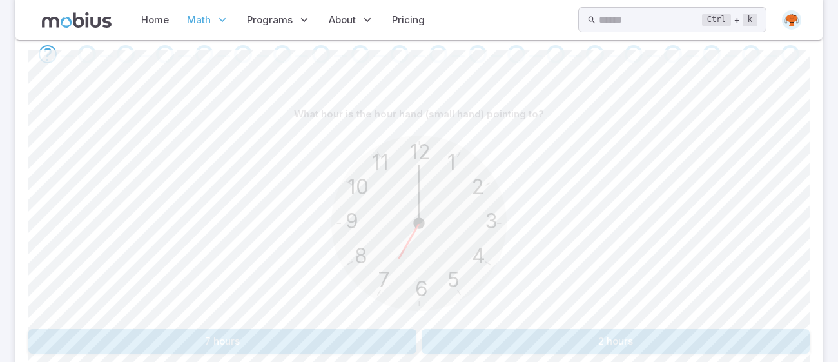
scroll to position [280, 0]
click at [133, 326] on button "7 hours" at bounding box center [222, 338] width 388 height 24
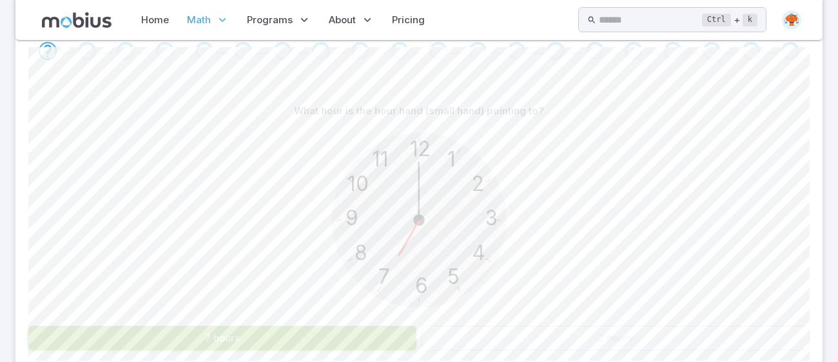
click at [76, 335] on button "7 hours" at bounding box center [222, 338] width 388 height 24
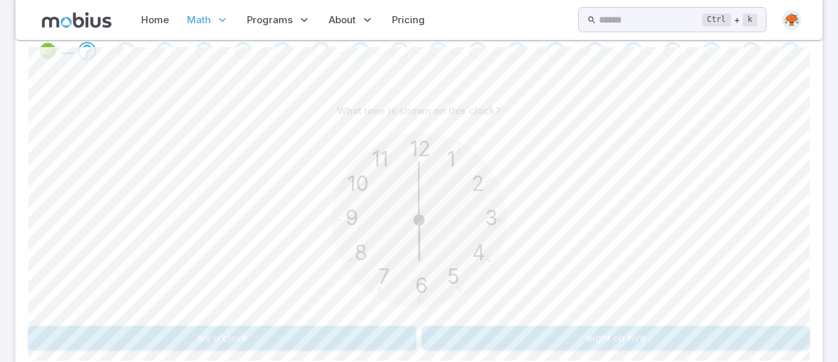
click at [111, 347] on button "six o'clock" at bounding box center [222, 338] width 388 height 24
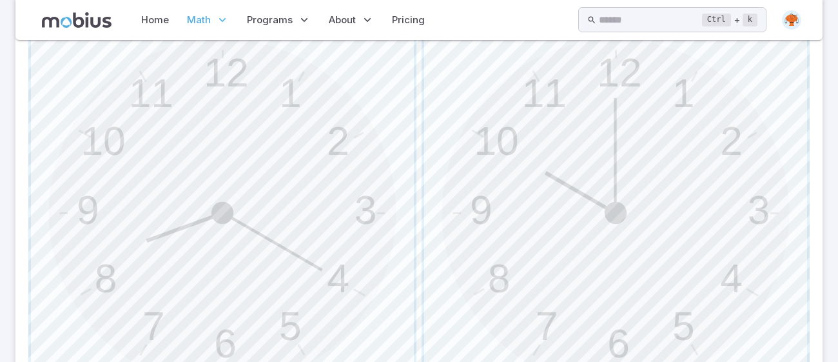
scroll to position [437, 0]
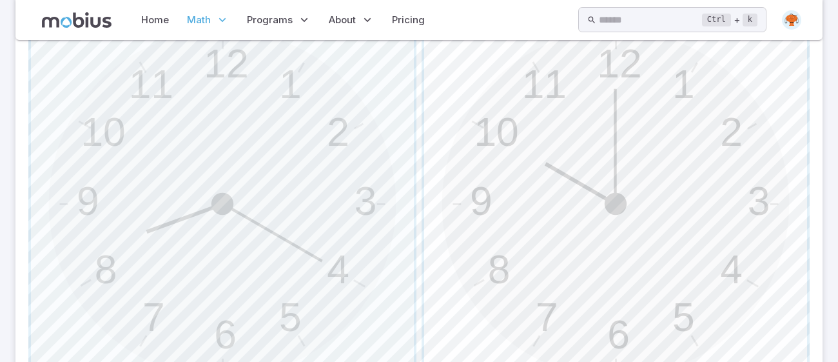
click at [723, 177] on span "button" at bounding box center [615, 203] width 383 height 383
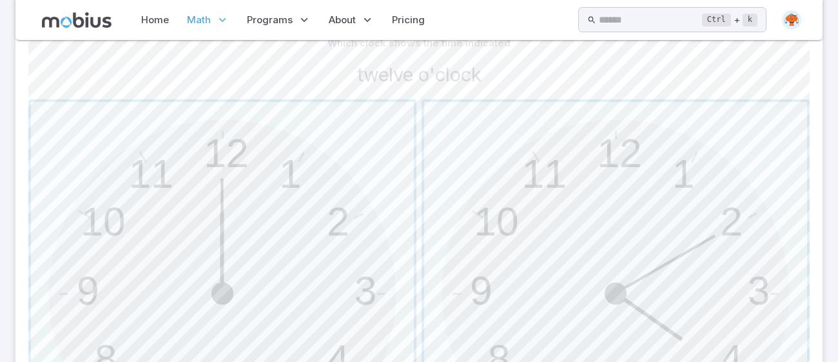
scroll to position [350, 0]
click at [257, 227] on span "button" at bounding box center [222, 290] width 383 height 383
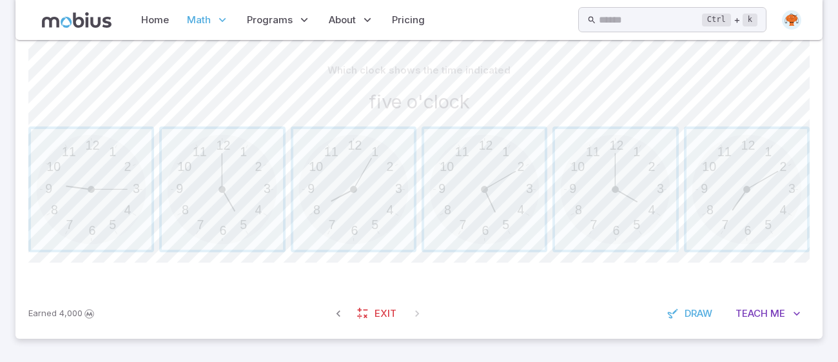
scroll to position [320, 0]
click at [210, 219] on span "button" at bounding box center [222, 190] width 121 height 121
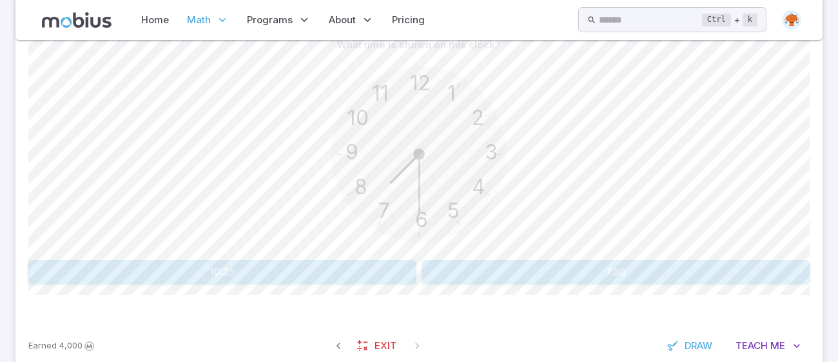
scroll to position [349, 0]
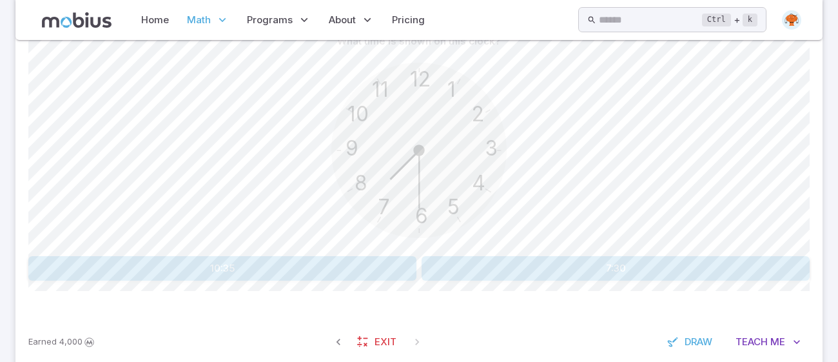
click at [717, 262] on button "7:30" at bounding box center [616, 268] width 388 height 24
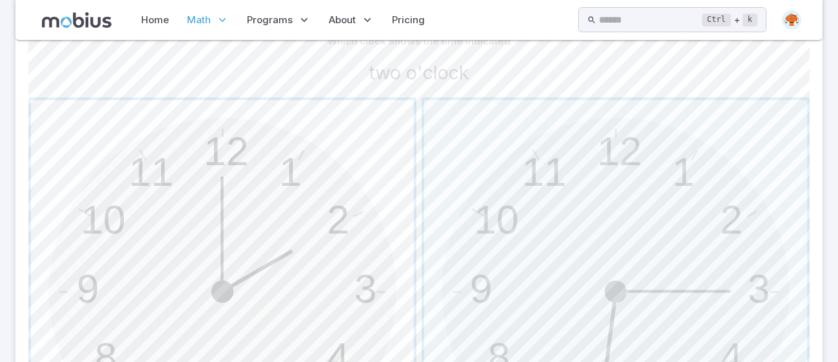
click at [307, 255] on span "button" at bounding box center [222, 291] width 383 height 383
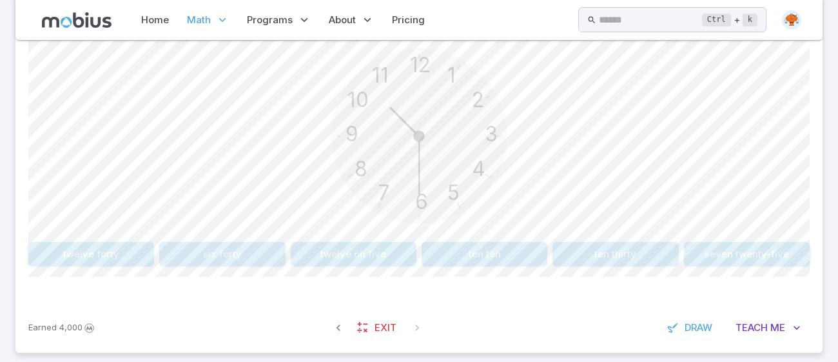
click at [612, 259] on button "ten thirty" at bounding box center [615, 254] width 126 height 24
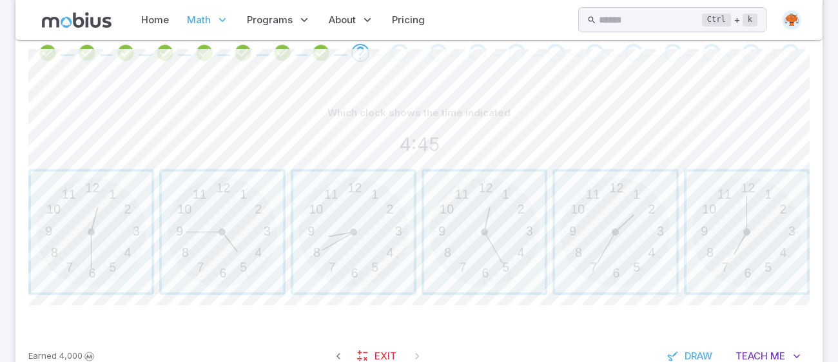
scroll to position [278, 0]
click at [254, 204] on span "button" at bounding box center [222, 231] width 121 height 121
click at [61, 251] on span "button" at bounding box center [91, 231] width 121 height 121
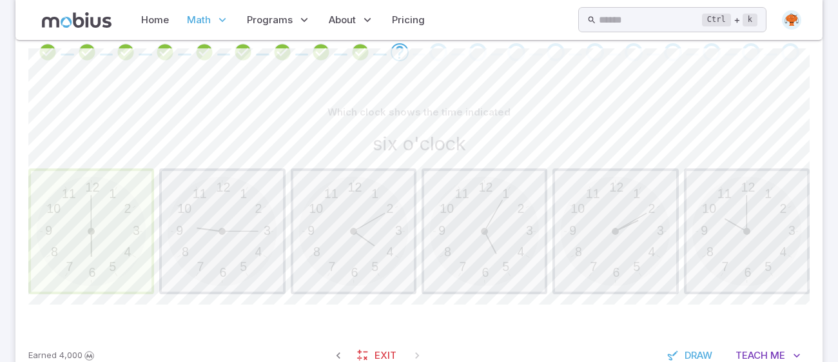
click at [61, 251] on span "button" at bounding box center [91, 231] width 121 height 121
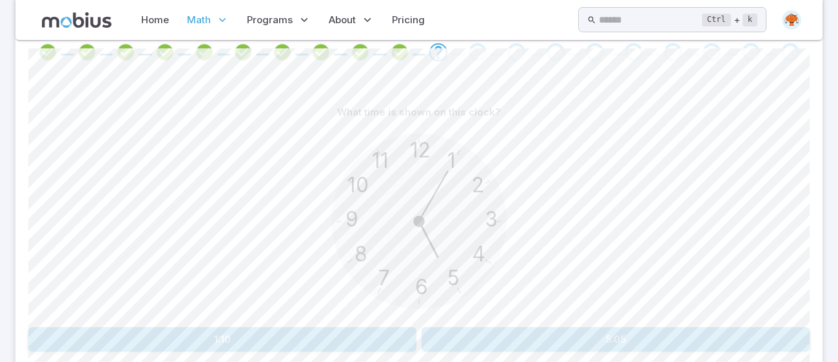
click at [679, 337] on button "5:05" at bounding box center [616, 339] width 388 height 24
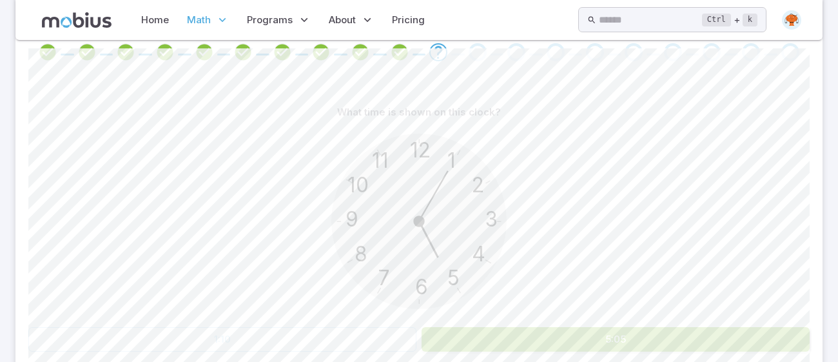
click at [677, 338] on button "5:05" at bounding box center [616, 339] width 388 height 24
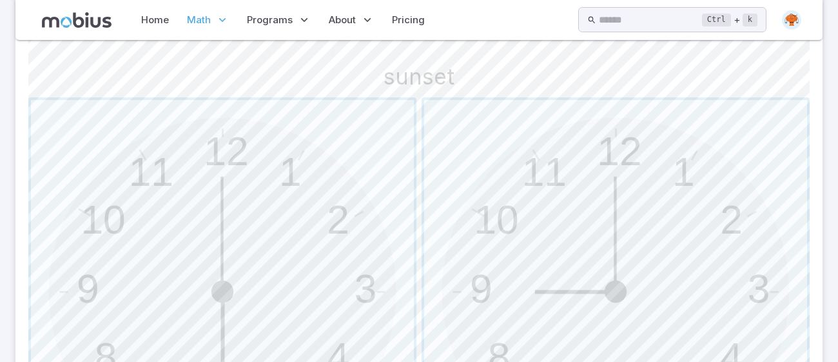
scroll to position [515, 0]
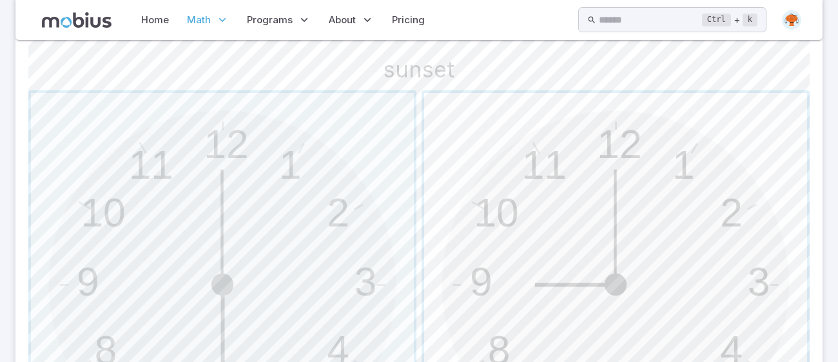
click at [727, 224] on span "button" at bounding box center [615, 284] width 383 height 383
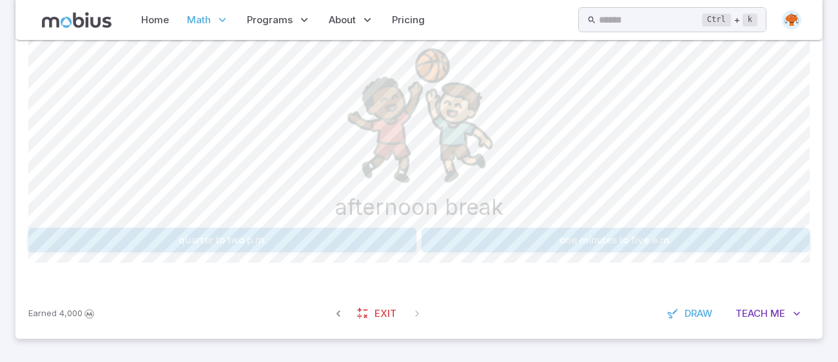
scroll to position [377, 0]
click at [369, 242] on button "quarter to two p.m." at bounding box center [222, 240] width 388 height 24
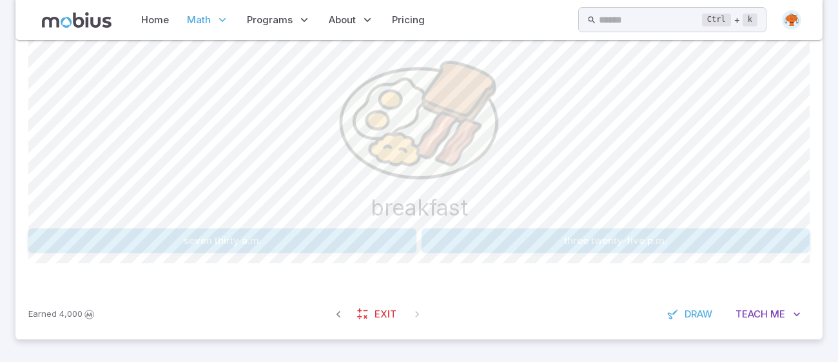
click at [336, 251] on button "seven thirty a.m." at bounding box center [222, 240] width 388 height 24
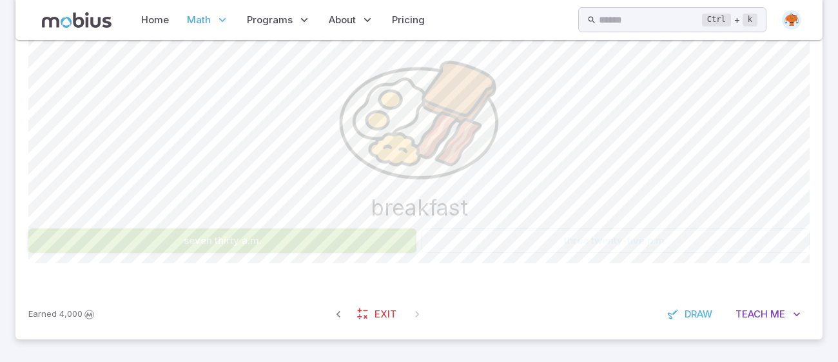
click at [360, 231] on button "seven thirty a.m." at bounding box center [222, 240] width 388 height 24
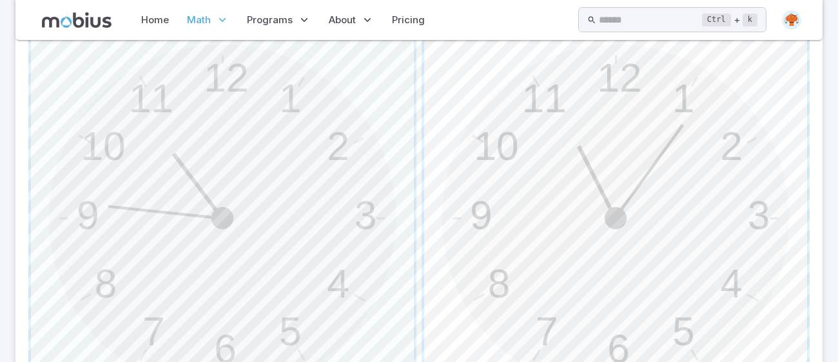
scroll to position [424, 0]
click at [363, 231] on span "button" at bounding box center [222, 217] width 383 height 383
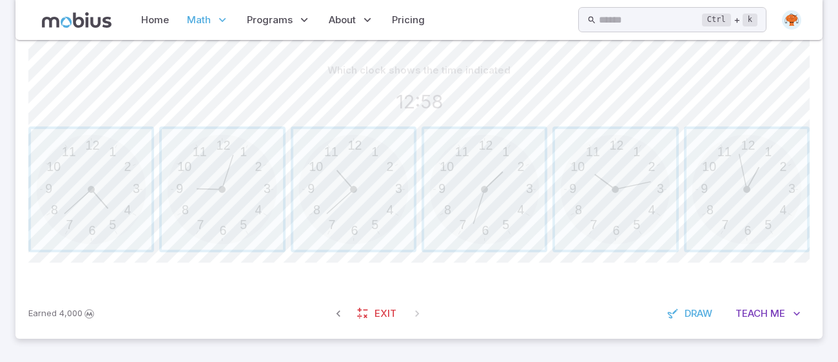
scroll to position [320, 0]
click at [759, 200] on span "button" at bounding box center [747, 190] width 121 height 121
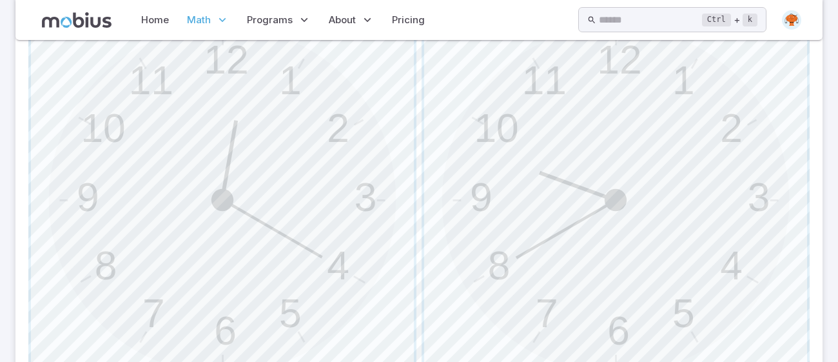
scroll to position [444, 0]
click at [626, 199] on span "button" at bounding box center [615, 196] width 383 height 383
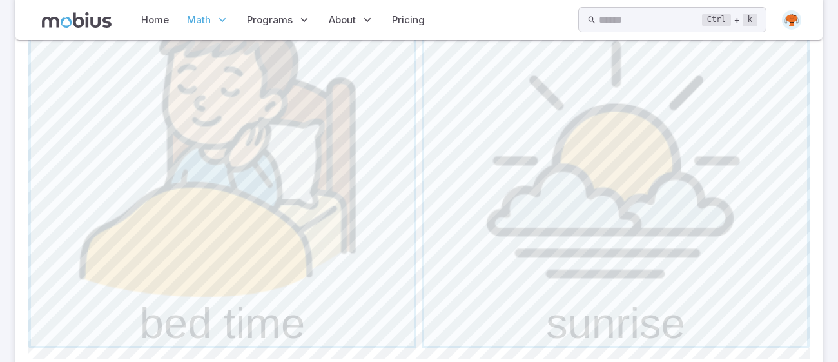
scroll to position [646, 0]
click at [290, 298] on span "button" at bounding box center [222, 153] width 383 height 383
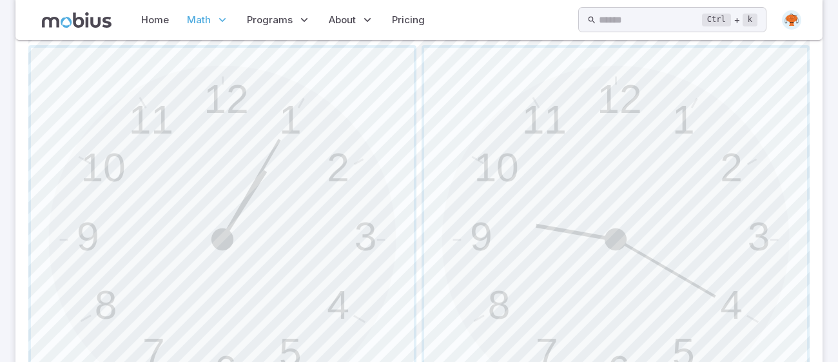
scroll to position [440, 0]
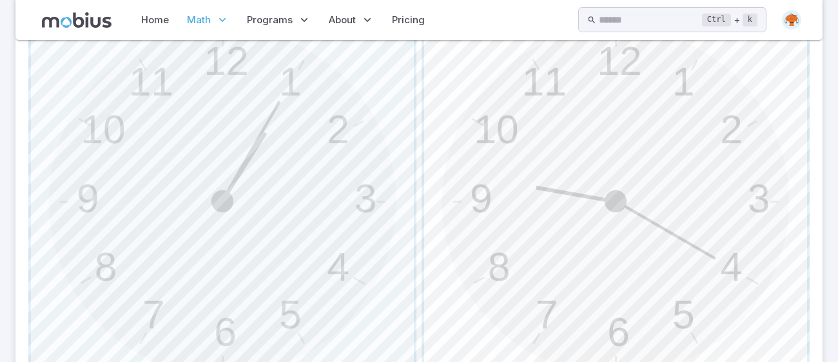
click at [760, 237] on span "button" at bounding box center [615, 201] width 383 height 383
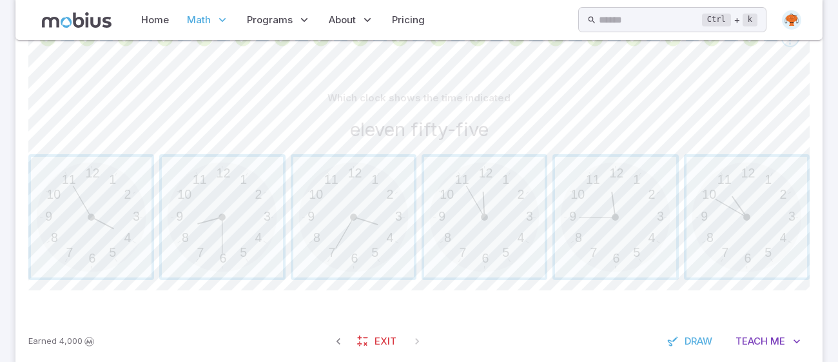
scroll to position [291, 0]
click at [510, 210] on span "button" at bounding box center [484, 218] width 121 height 121
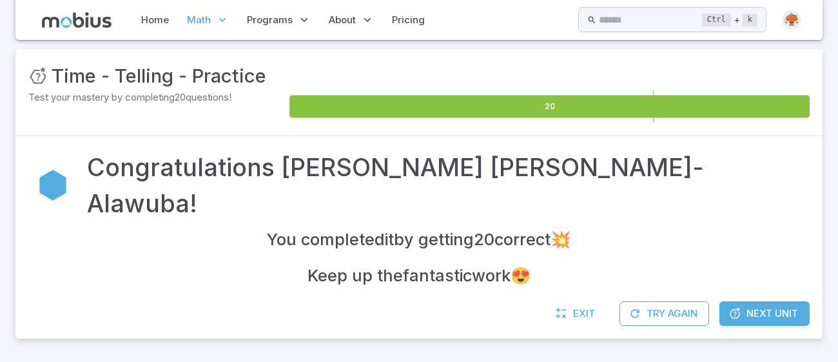
scroll to position [148, 0]
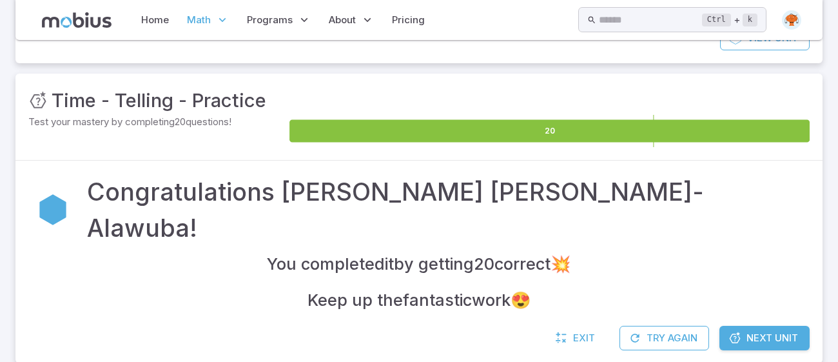
click at [772, 331] on span "Next Unit" at bounding box center [772, 338] width 52 height 14
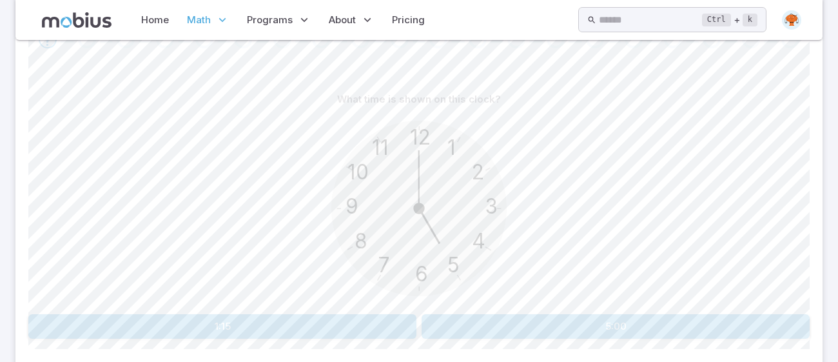
scroll to position [292, 0]
click at [723, 317] on button "5:00" at bounding box center [616, 325] width 388 height 24
click at [377, 323] on button "2:15" at bounding box center [222, 325] width 388 height 24
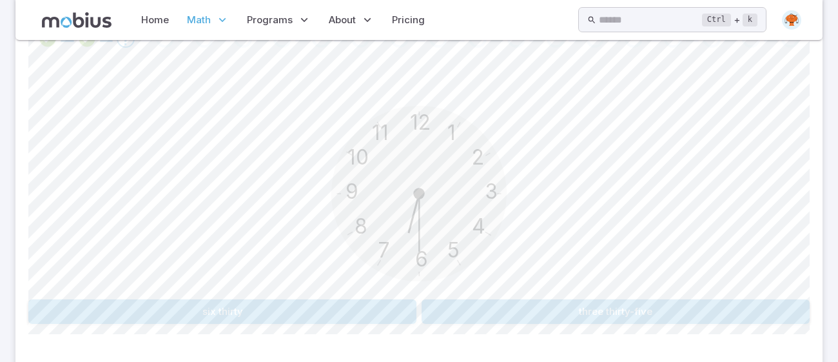
click at [369, 316] on button "six thirty" at bounding box center [222, 311] width 388 height 24
click at [518, 304] on button "nine thirty" at bounding box center [485, 311] width 126 height 24
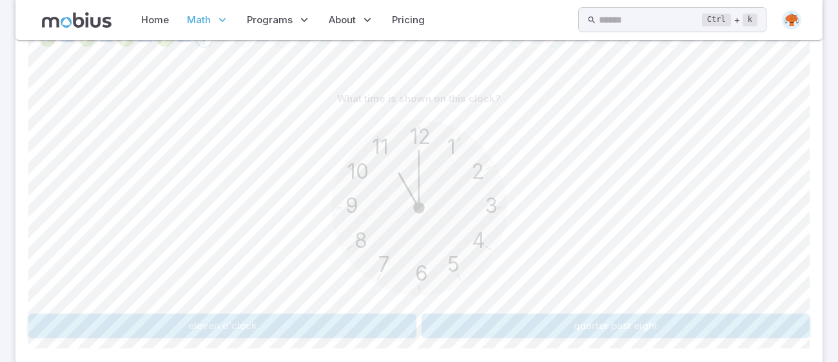
click at [375, 315] on button "eleven o'clock" at bounding box center [222, 325] width 388 height 24
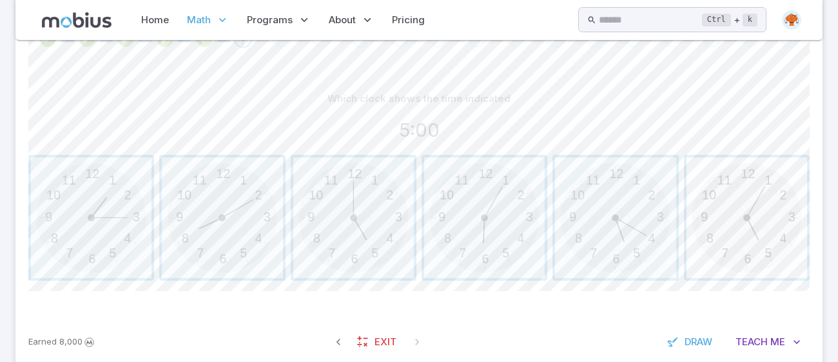
click at [774, 202] on span "button" at bounding box center [747, 217] width 121 height 121
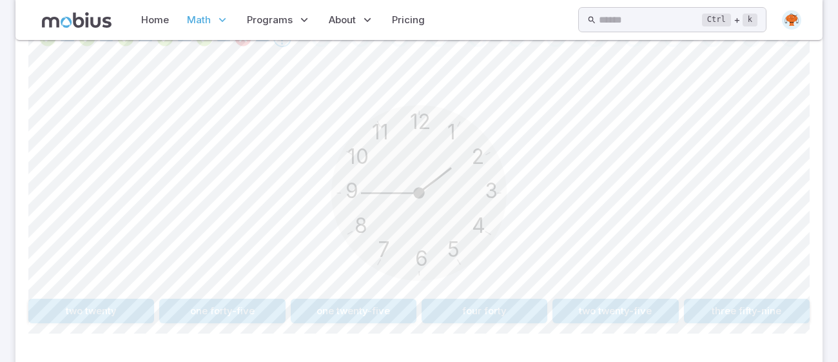
scroll to position [287, 0]
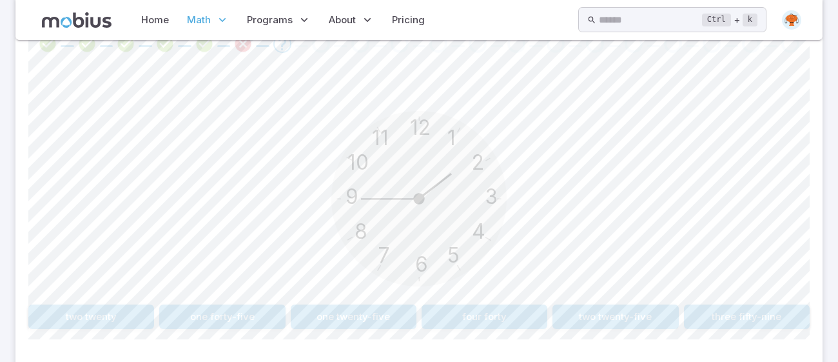
click at [233, 307] on button "one forty-five" at bounding box center [222, 316] width 126 height 24
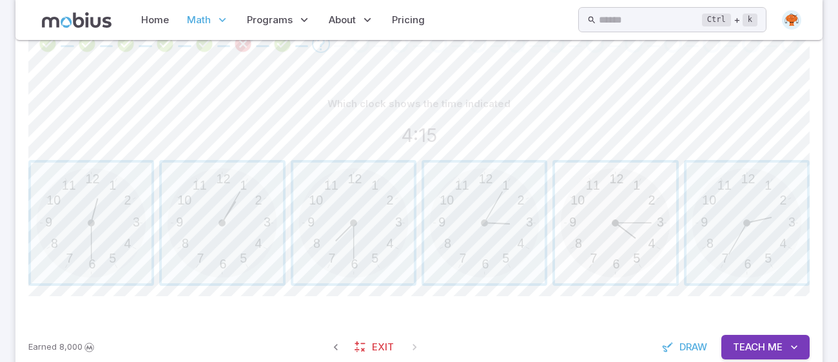
click at [629, 253] on span "button" at bounding box center [615, 222] width 121 height 121
click at [246, 191] on span "button" at bounding box center [222, 222] width 121 height 121
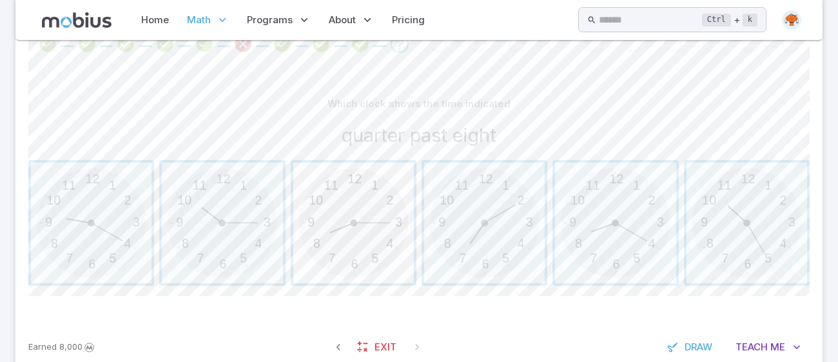
click at [377, 231] on span "button" at bounding box center [353, 222] width 121 height 121
click at [371, 227] on span "button" at bounding box center [353, 222] width 121 height 121
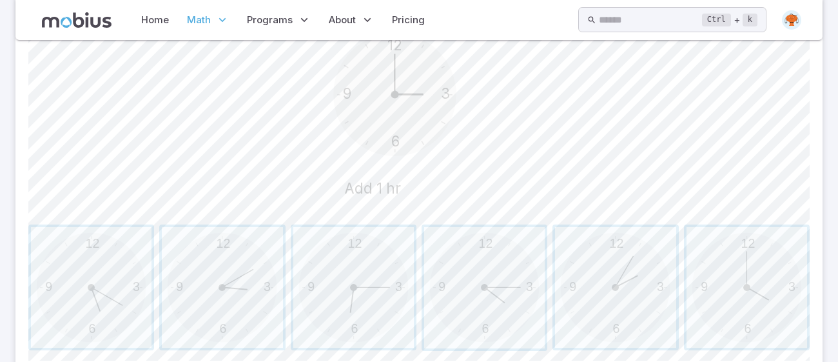
scroll to position [382, 0]
click at [508, 267] on span "button" at bounding box center [484, 286] width 121 height 121
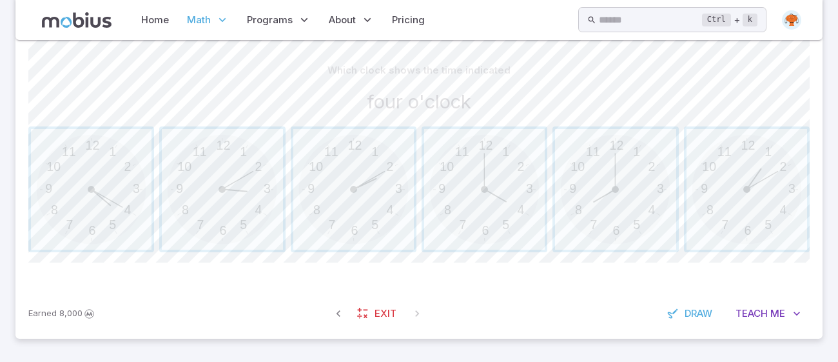
scroll to position [320, 0]
click at [460, 194] on span "button" at bounding box center [484, 190] width 121 height 121
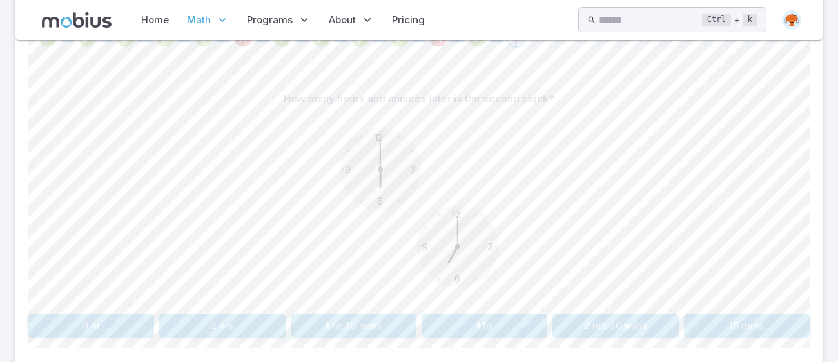
scroll to position [289, 0]
click at [518, 323] on button "1 hr" at bounding box center [485, 328] width 126 height 24
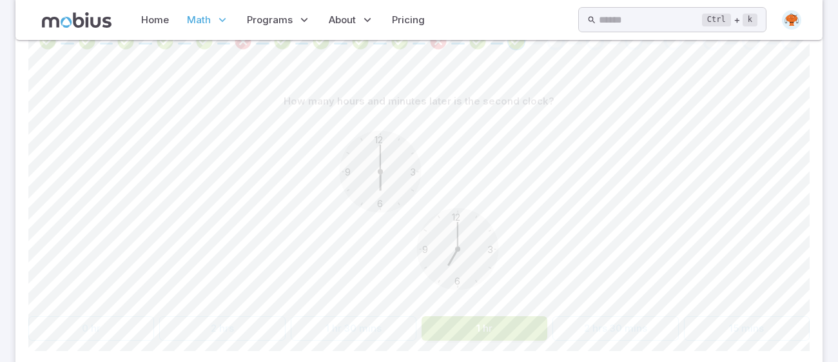
scroll to position [218, 0]
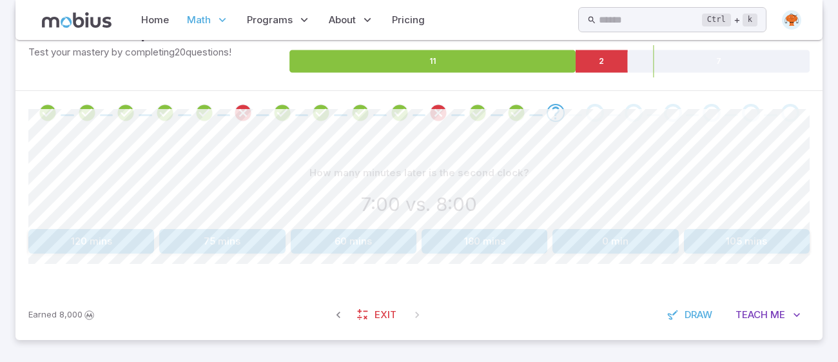
click at [362, 240] on button "60 mins" at bounding box center [354, 241] width 126 height 24
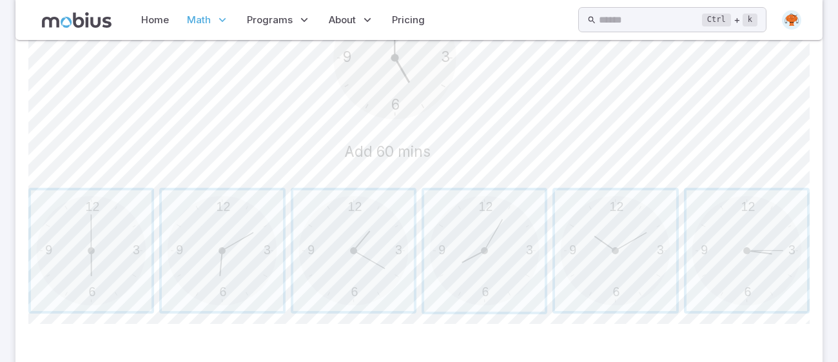
scroll to position [427, 0]
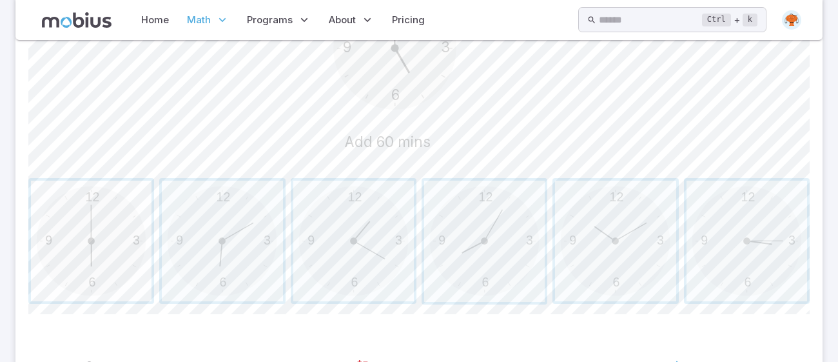
click at [101, 232] on span "button" at bounding box center [91, 240] width 121 height 121
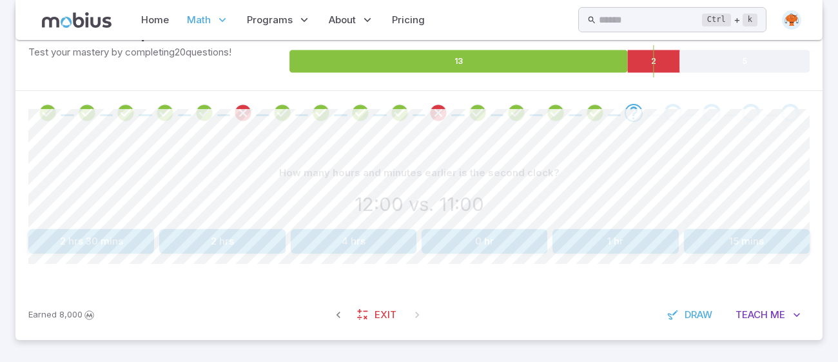
click at [631, 239] on button "1 hr" at bounding box center [615, 241] width 126 height 24
click at [489, 244] on button "60 min" at bounding box center [485, 241] width 126 height 24
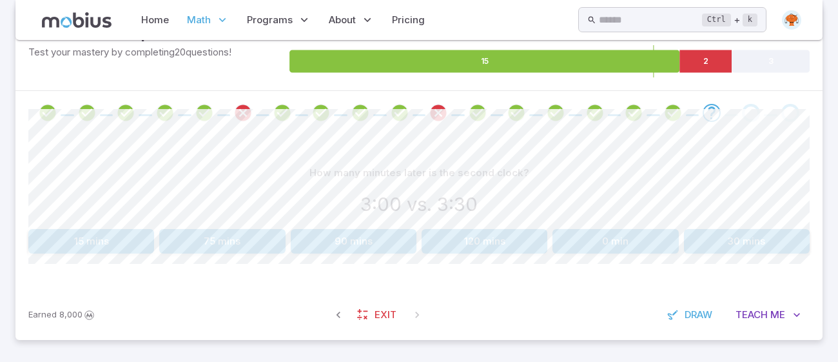
click at [780, 243] on button "30 mins" at bounding box center [747, 241] width 126 height 24
click at [139, 226] on div "How many minutes later is the second clock? 8:15 vs. 8:30 15 mins 60 mins 75 mi…" at bounding box center [418, 207] width 781 height 93
click at [139, 233] on button "15 mins" at bounding box center [91, 241] width 126 height 24
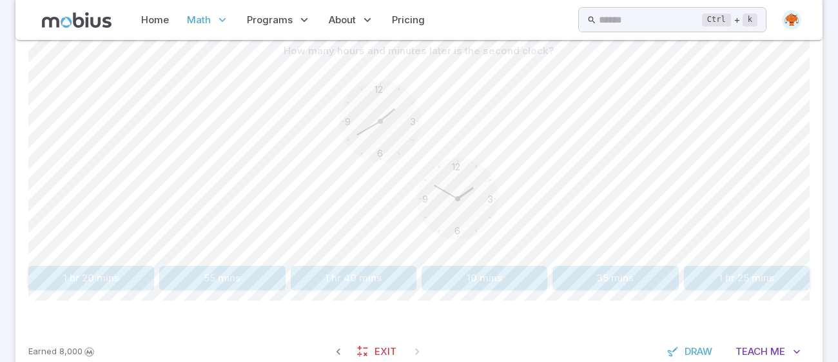
scroll to position [377, 0]
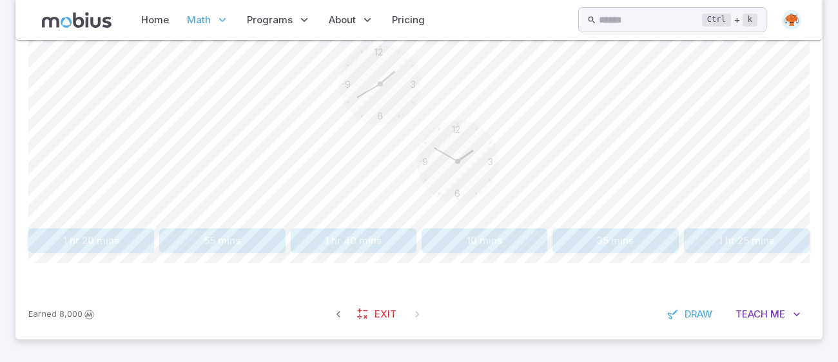
drag, startPoint x: 398, startPoint y: 235, endPoint x: 433, endPoint y: 125, distance: 115.4
click at [433, 125] on div "How many hours and minutes later is the second clock? 12 6 3 9 12 6 3 9 1 hr 20…" at bounding box center [418, 126] width 781 height 251
click at [345, 239] on button "1 hr 40 mins" at bounding box center [354, 240] width 126 height 24
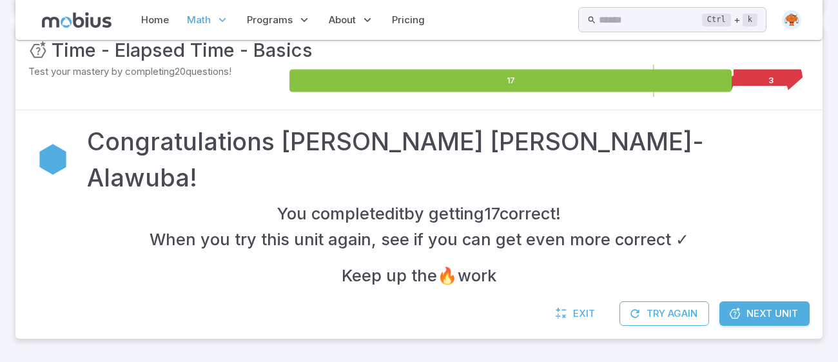
scroll to position [174, 0]
